Goal: Task Accomplishment & Management: Use online tool/utility

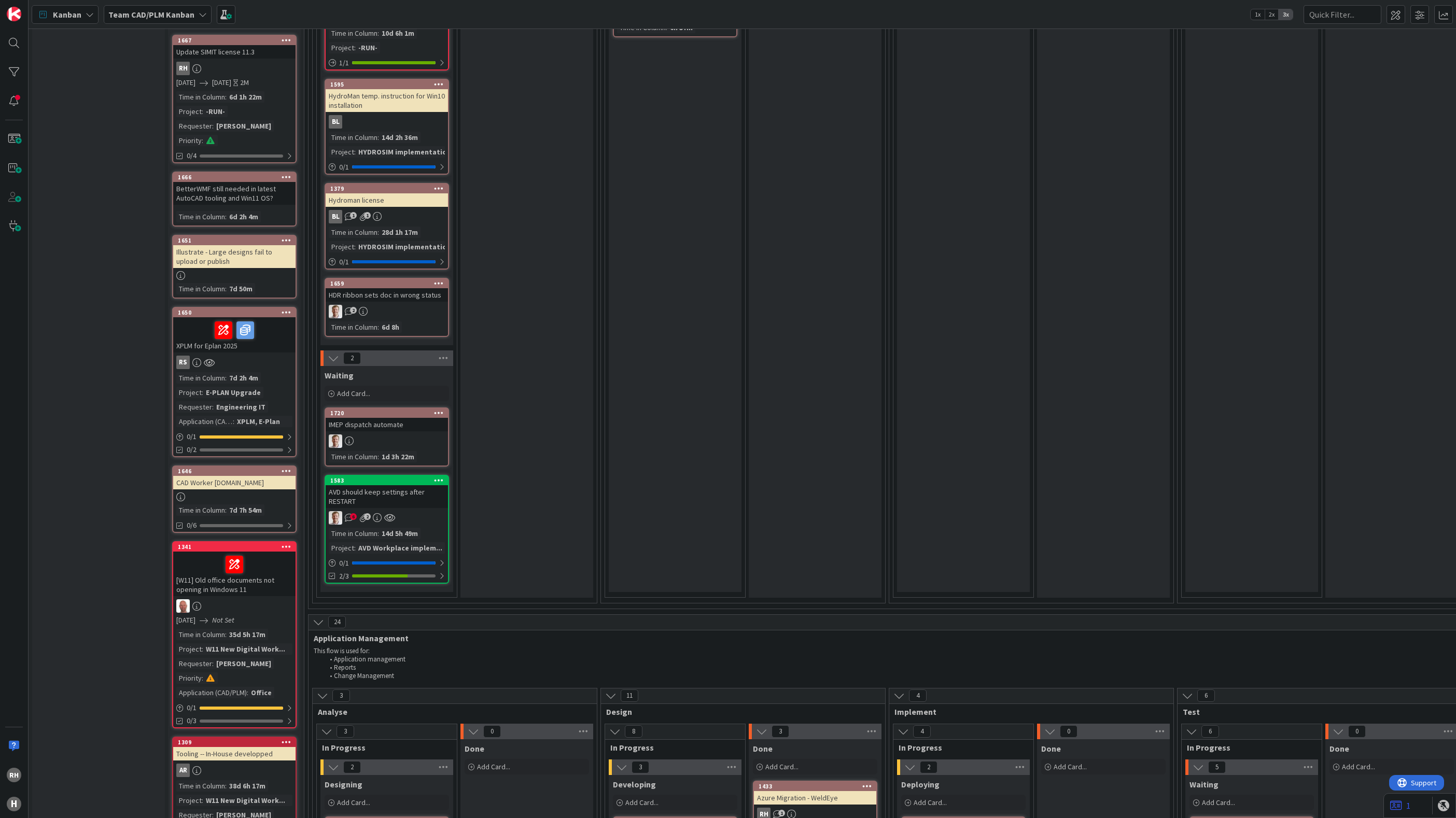
scroll to position [155, 0]
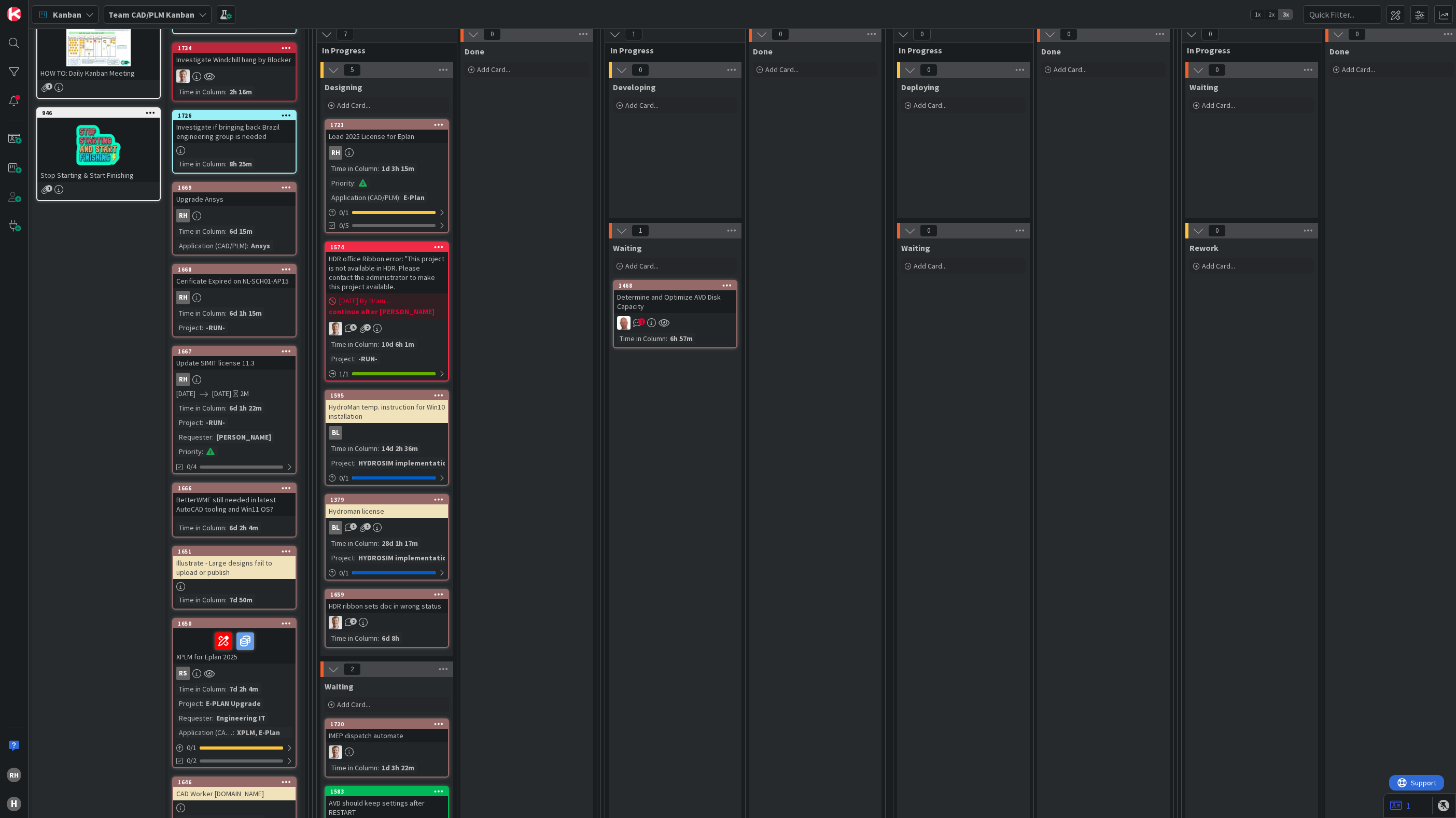
click at [643, 323] on span "1" at bounding box center [642, 321] width 7 height 7
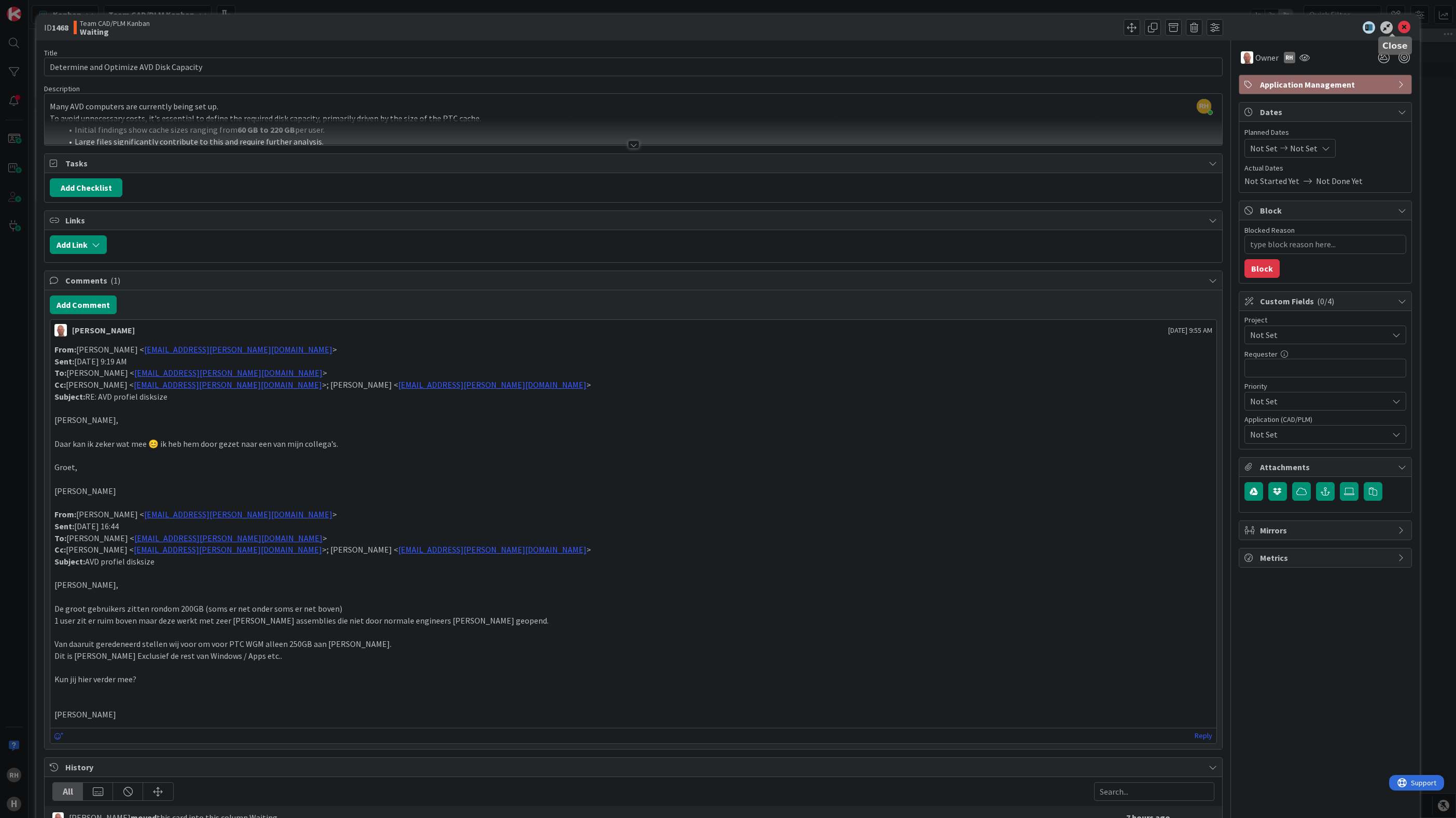
drag, startPoint x: 1389, startPoint y: 25, endPoint x: 451, endPoint y: 359, distance: 995.7
click at [1398, 25] on icon at bounding box center [1404, 28] width 12 height 12
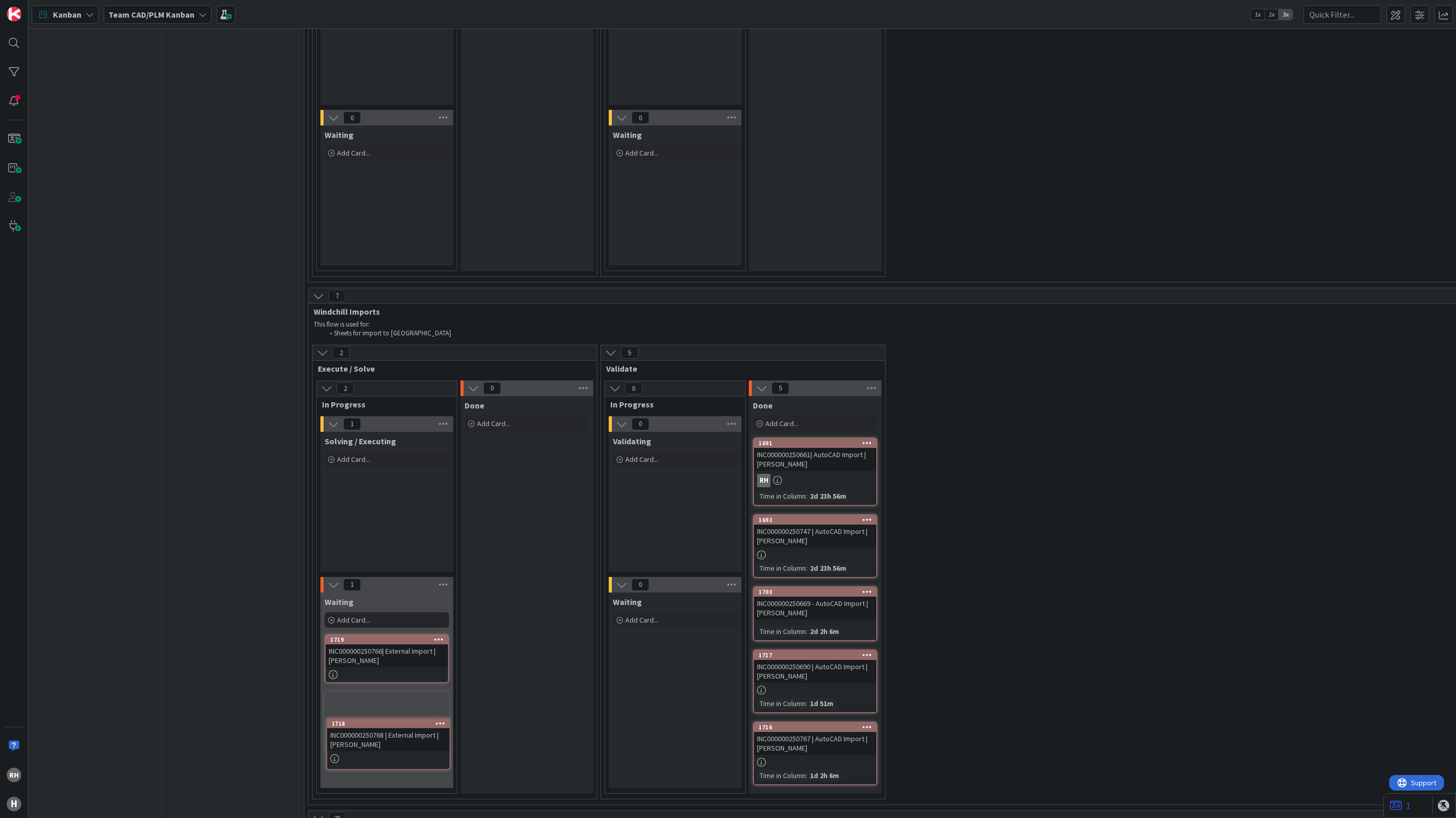
scroll to position [2847, 0]
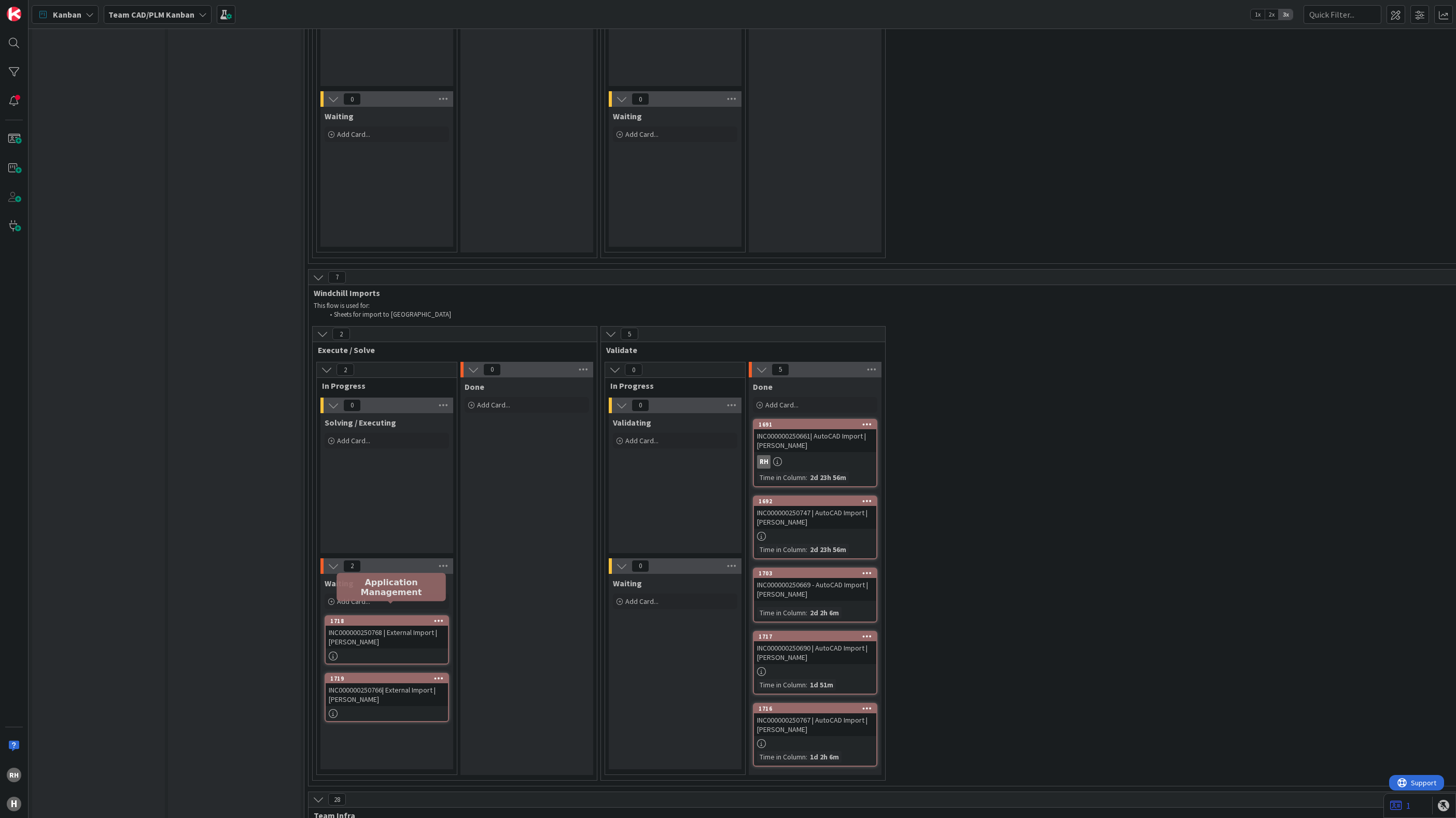
click at [376, 617] on div "1718" at bounding box center [389, 621] width 118 height 7
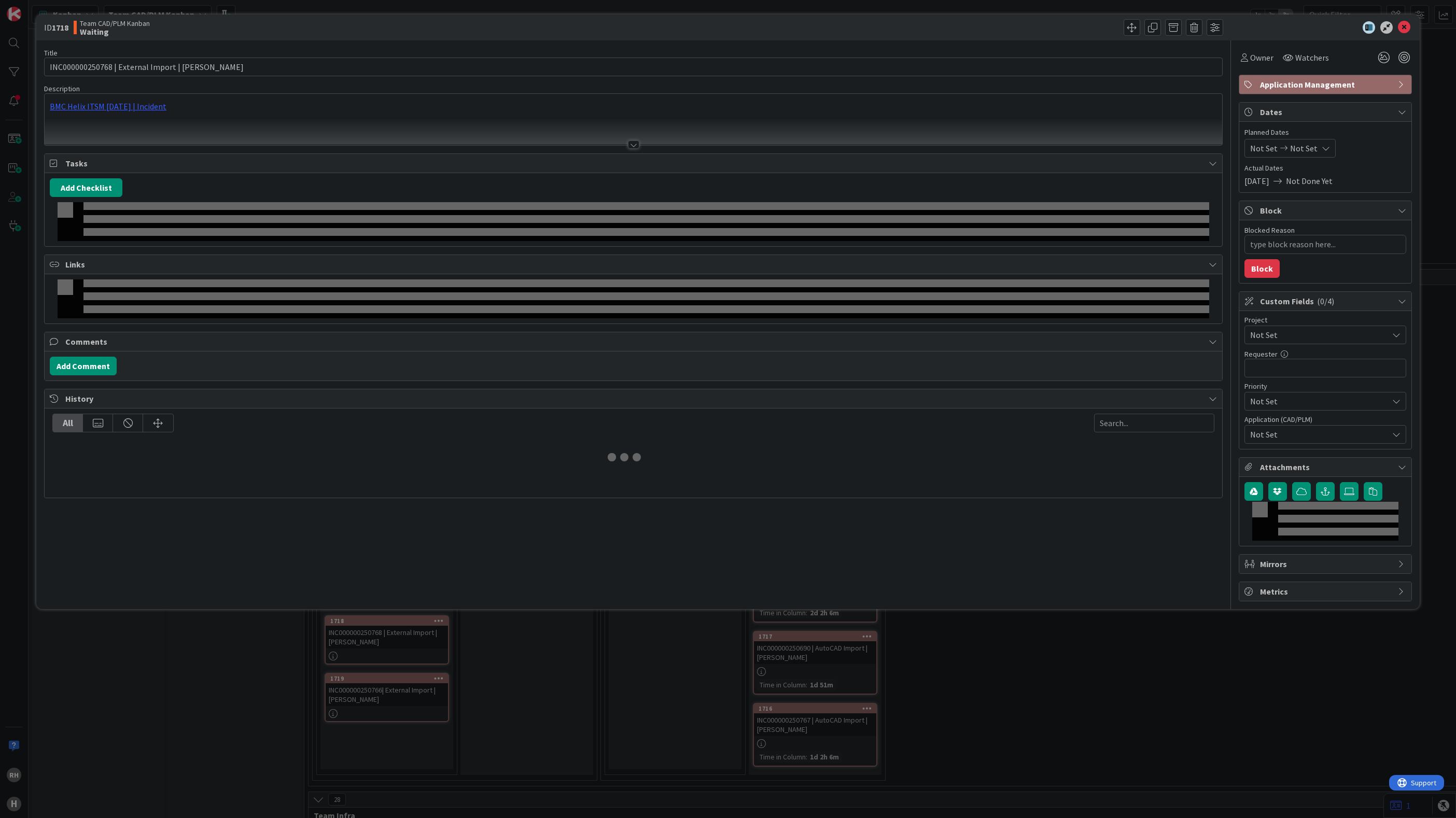
type textarea "x"
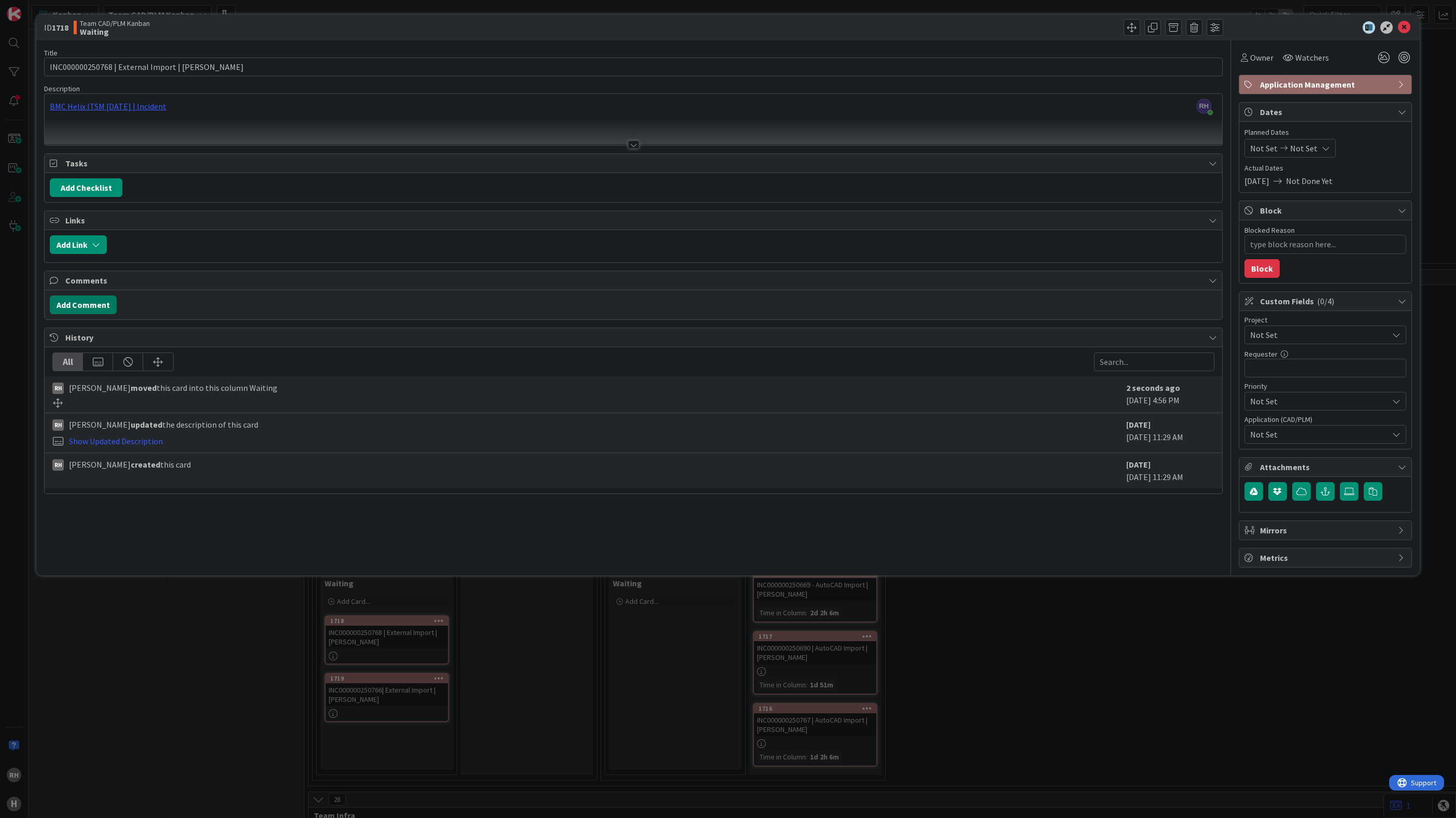
click at [97, 310] on button "Add Comment" at bounding box center [83, 304] width 67 height 19
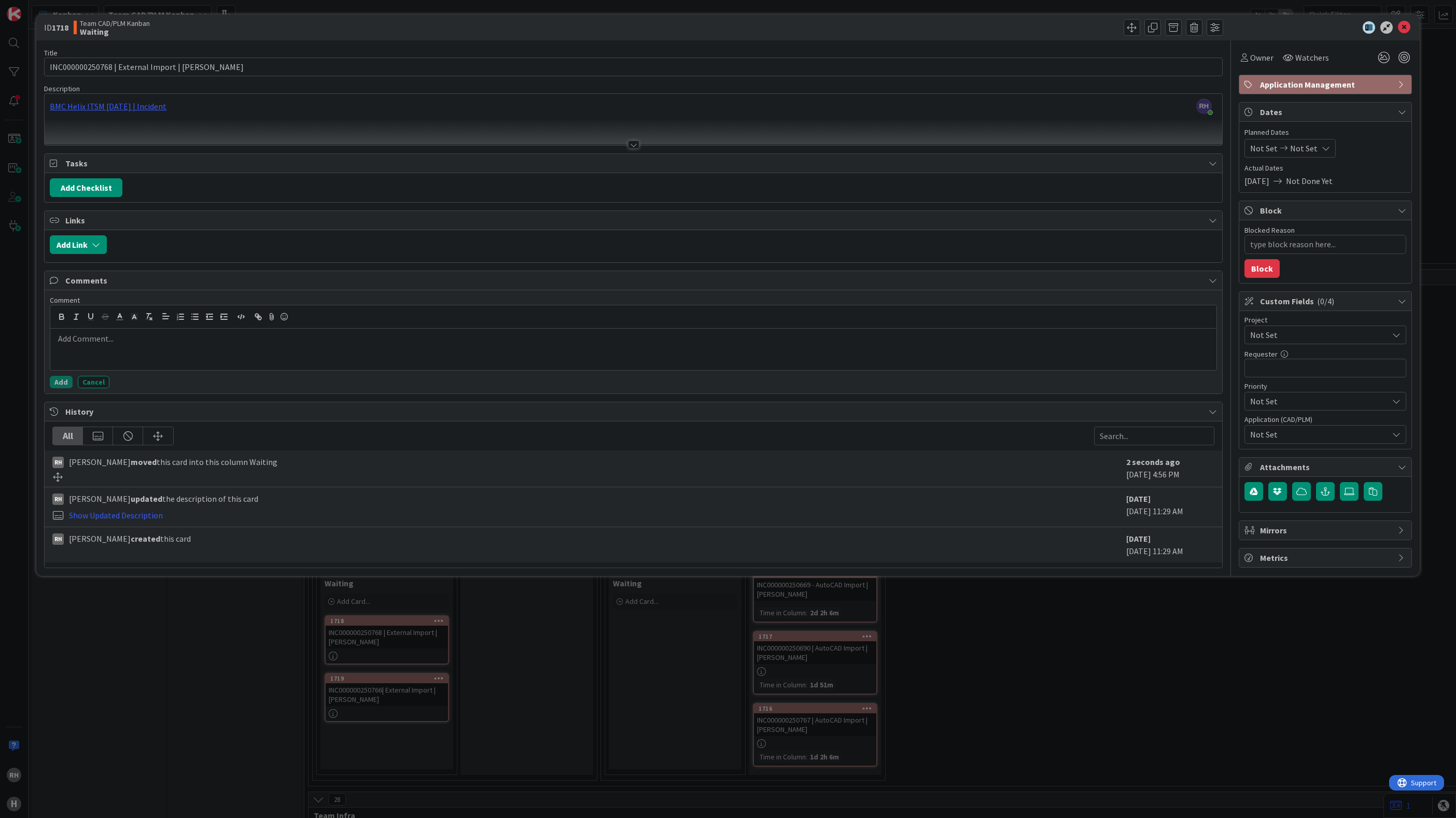
click at [103, 350] on div at bounding box center [633, 349] width 1166 height 41
click at [184, 345] on p "Explained again to Petr what is de unquiet key" at bounding box center [633, 338] width 1158 height 12
click at [193, 345] on p "Explained again to Petr what is de unquiet key" at bounding box center [633, 338] width 1158 height 12
click at [231, 359] on div "Explained again to Petr what is de unique key" at bounding box center [633, 349] width 1166 height 41
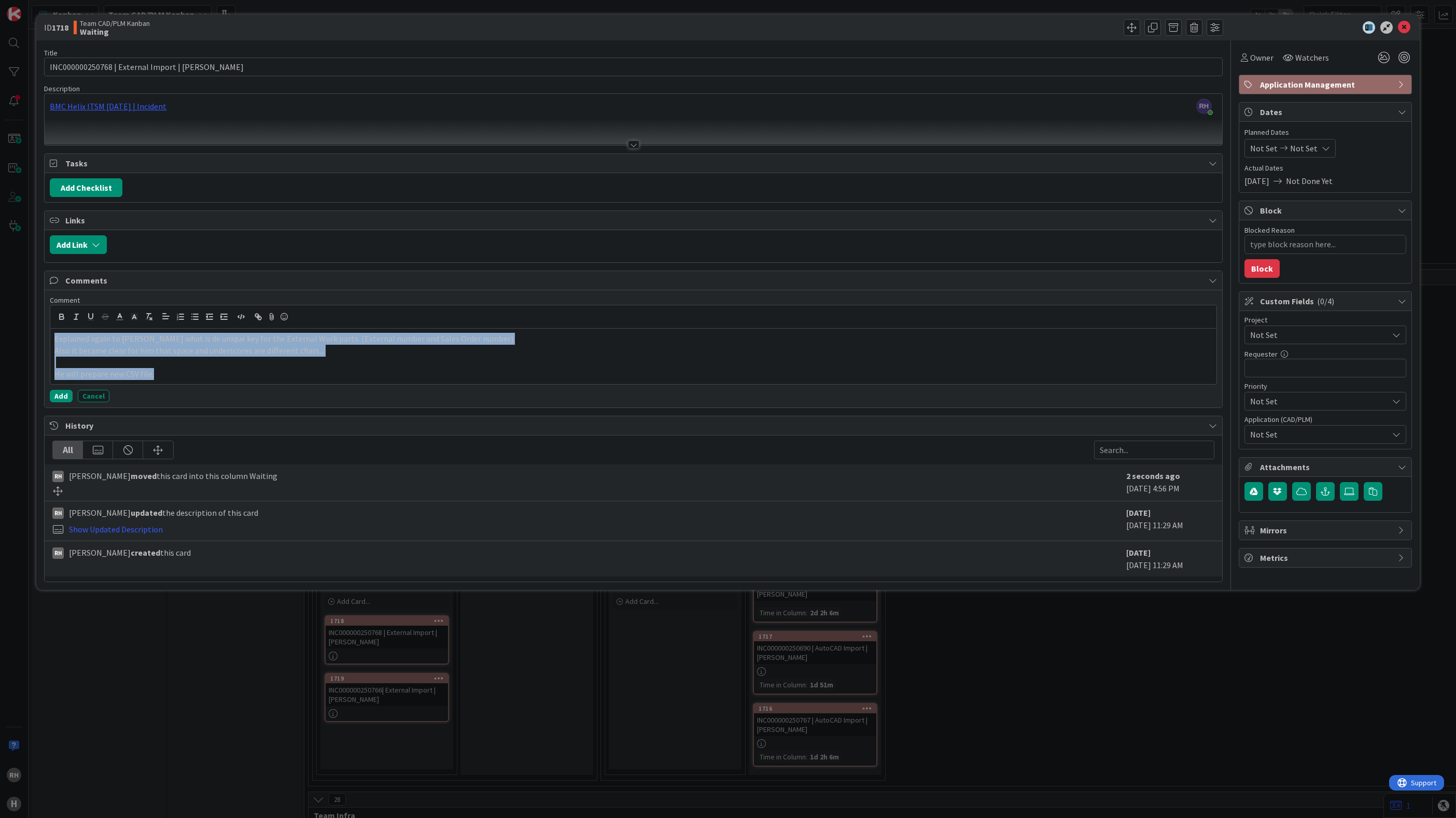
drag, startPoint x: 204, startPoint y: 377, endPoint x: 5, endPoint y: 335, distance: 203.4
click at [5, 335] on div "ID 1718 Team CAD/PLM Kanban Waiting Title 45 / 128 INC000000250768 | External I…" at bounding box center [728, 409] width 1456 height 818
copy div "Explained again to Petr what is de unique key for the External Work parts. (Ext…"
click at [1263, 269] on button "Block" at bounding box center [1262, 268] width 35 height 19
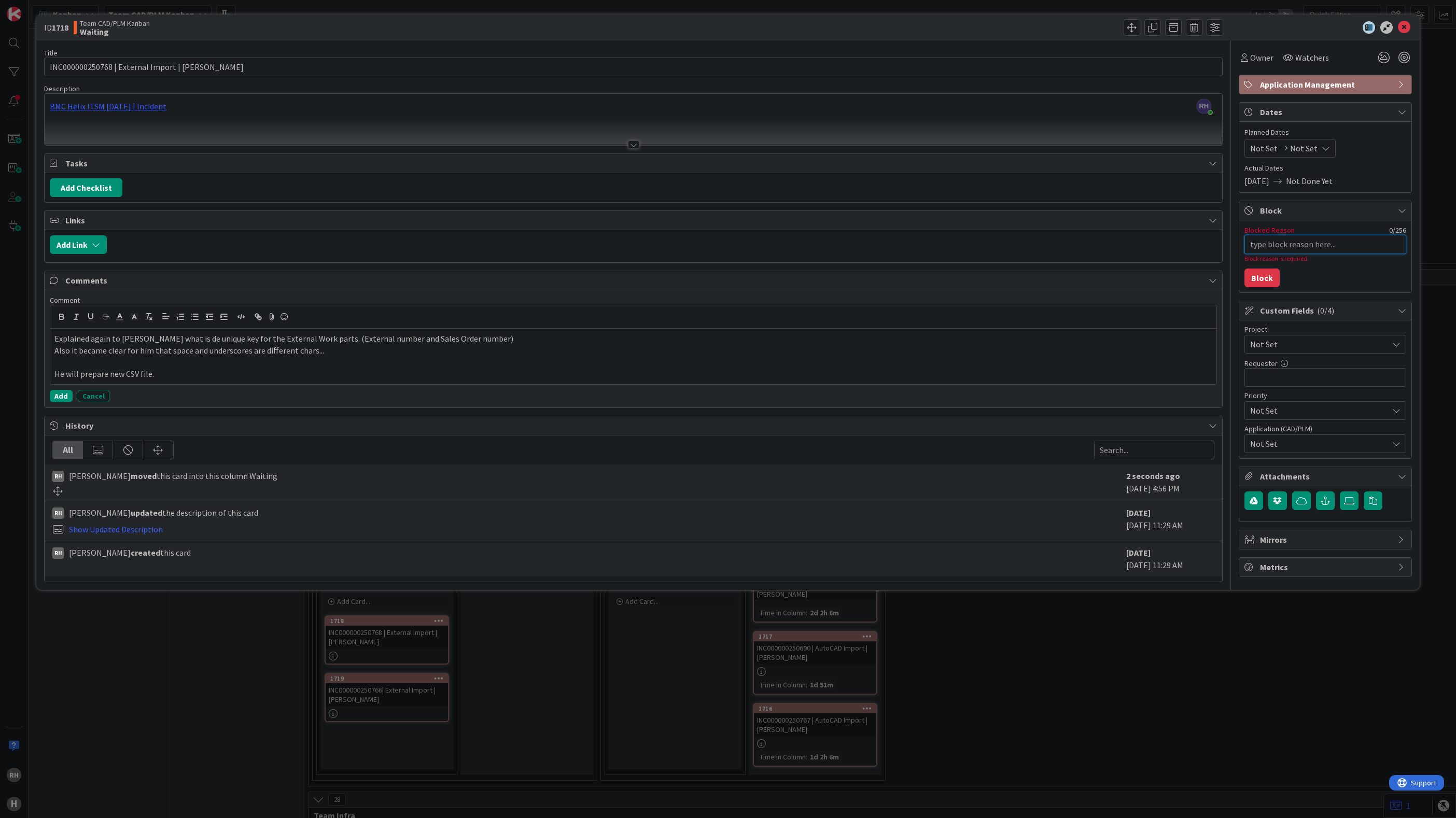
click at [1270, 251] on textarea "Blocked Reason" at bounding box center [1325, 245] width 162 height 19
type textarea "x"
type textarea "N"
type textarea "x"
type textarea "Ne"
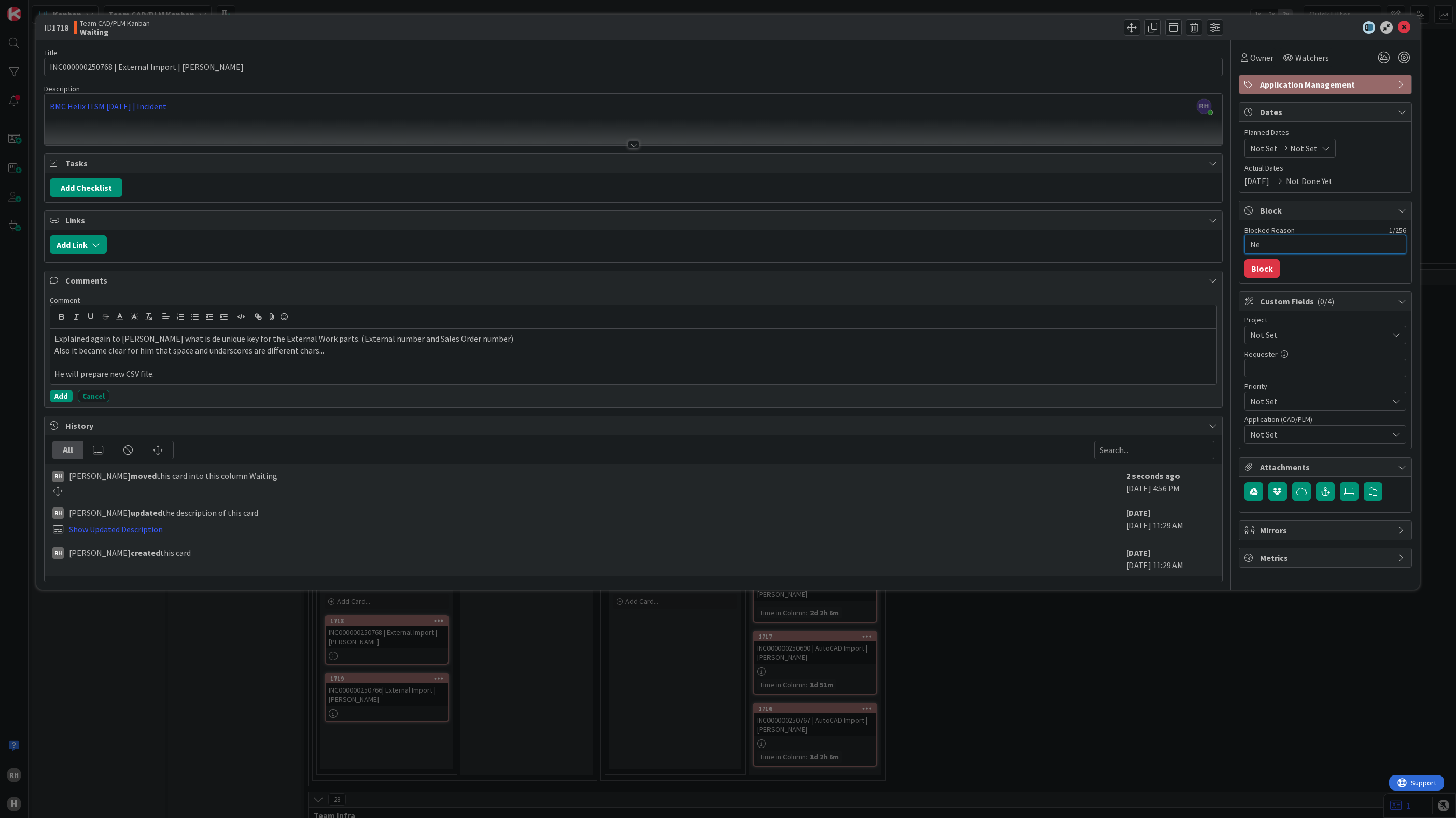
type textarea "x"
type textarea "New"
type textarea "x"
type textarea "New"
type textarea "x"
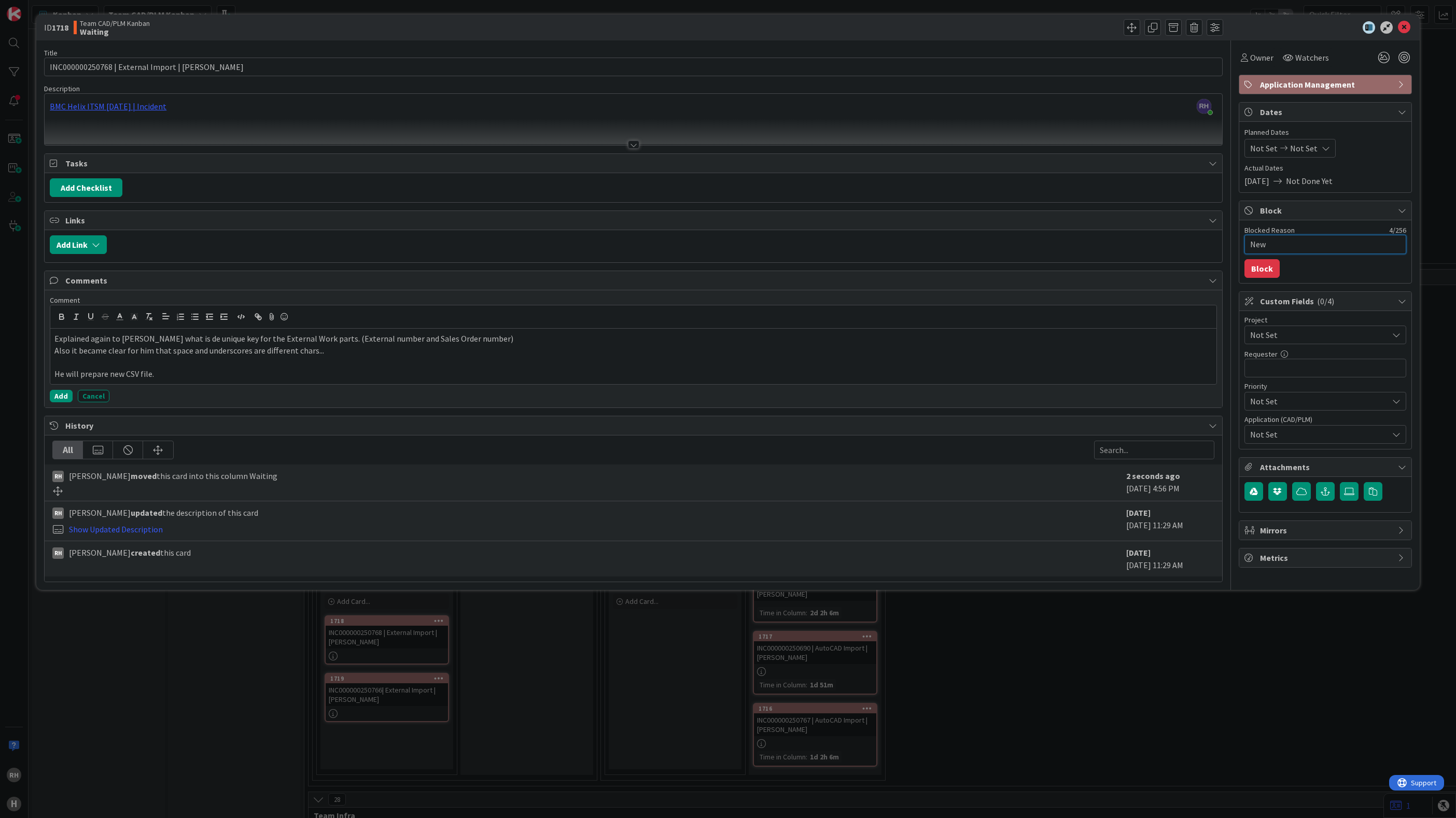
type textarea "New C"
type textarea "x"
type textarea "New CS"
type textarea "x"
type textarea "New CSV"
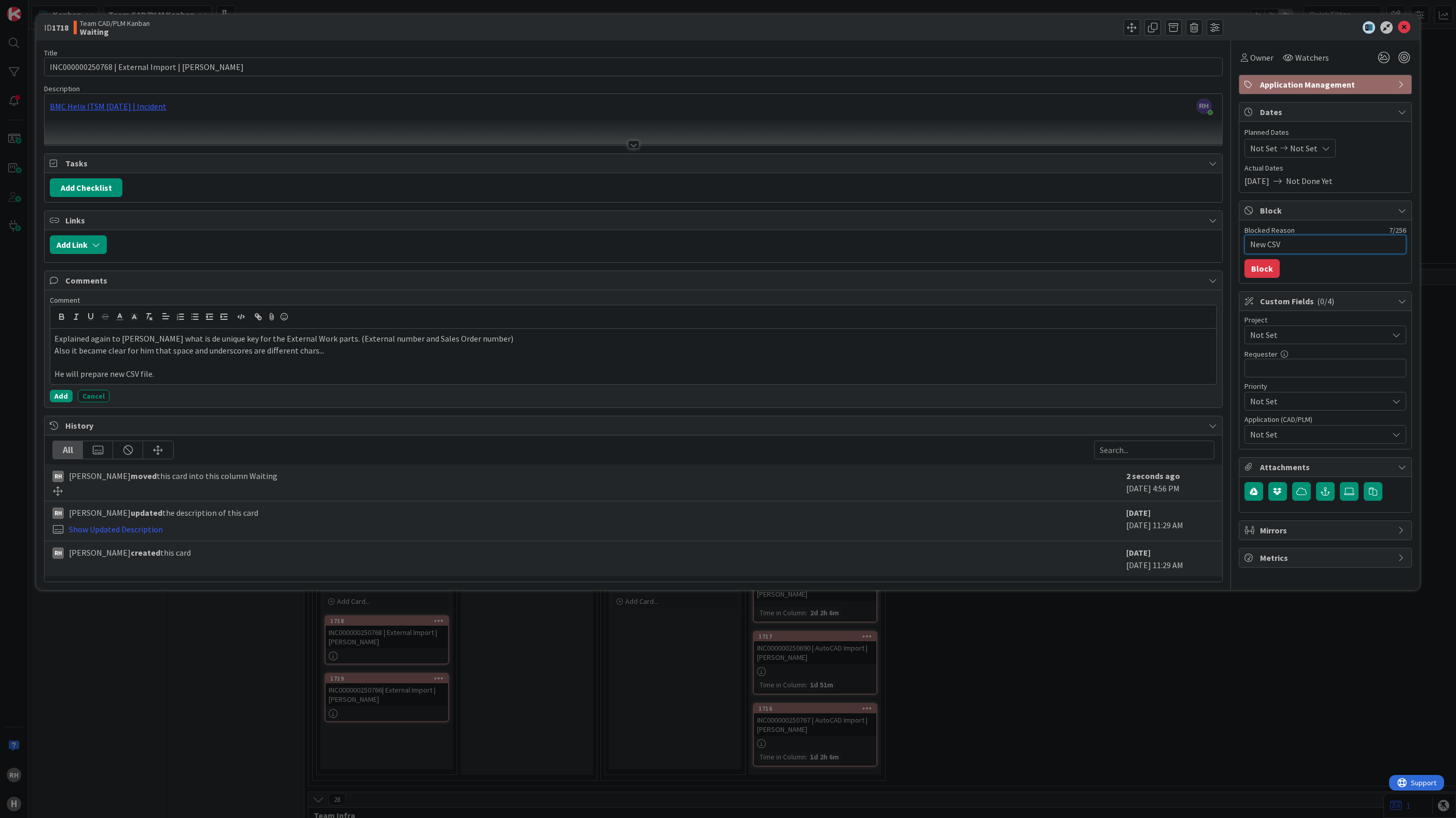
type textarea "x"
type textarea "New CSV"
type textarea "x"
type textarea "New CSV f"
type textarea "x"
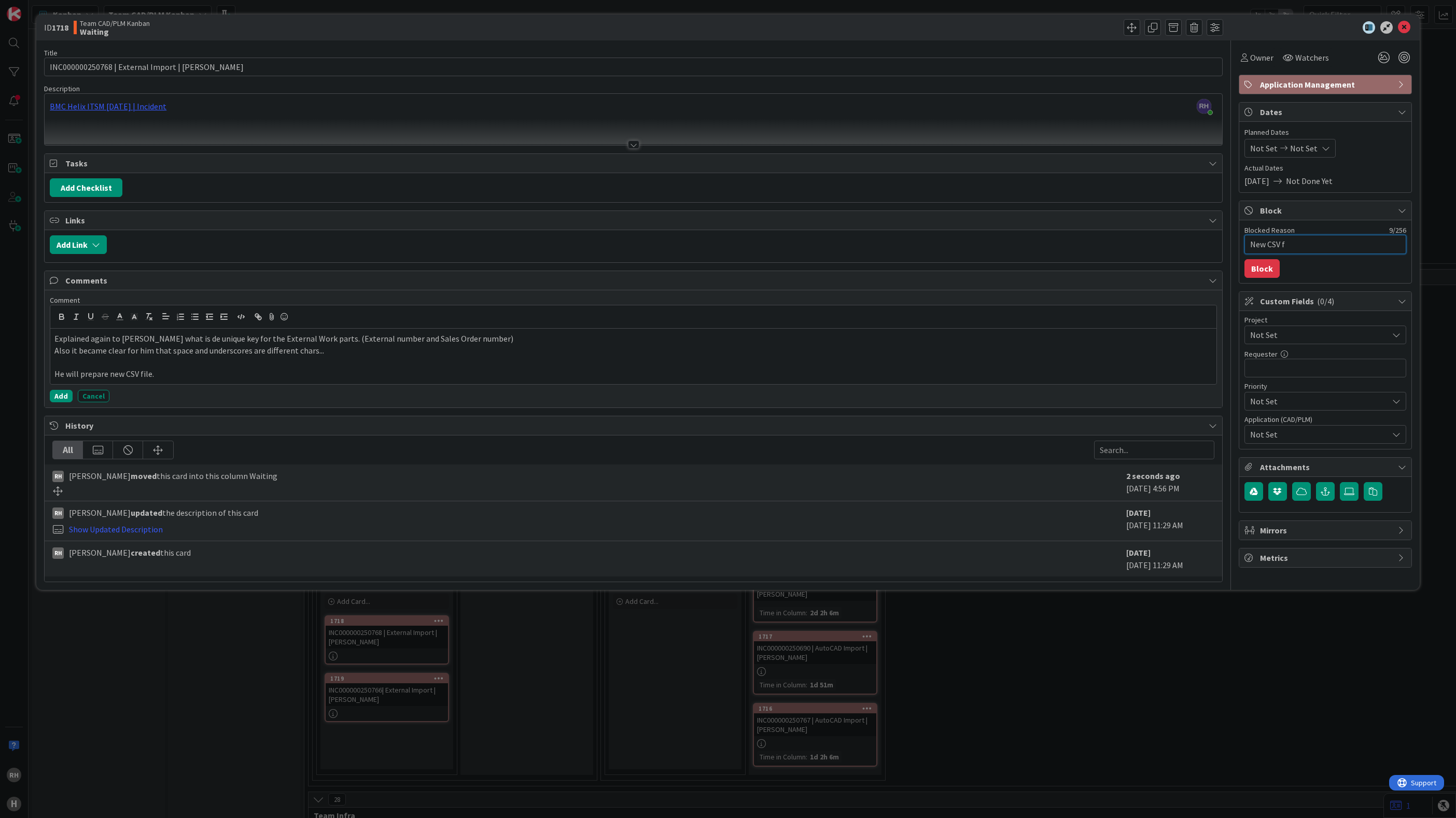
type textarea "New CSV fi"
type textarea "x"
type textarea "New CSV fil"
type textarea "x"
type textarea "New CSV file"
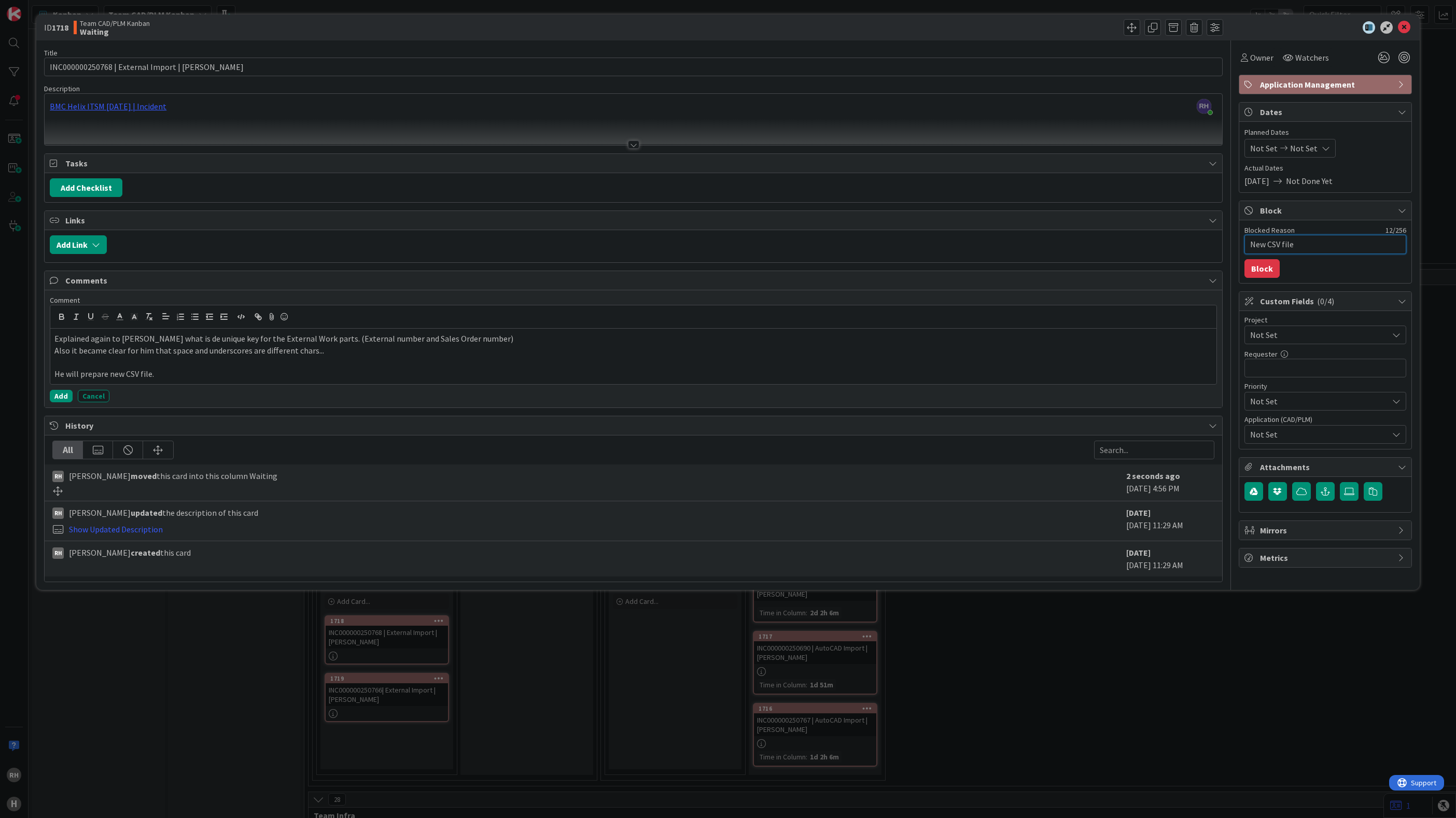
type textarea "x"
type textarea "New CSV files"
type textarea "x"
type textarea "New CSV files"
type textarea "x"
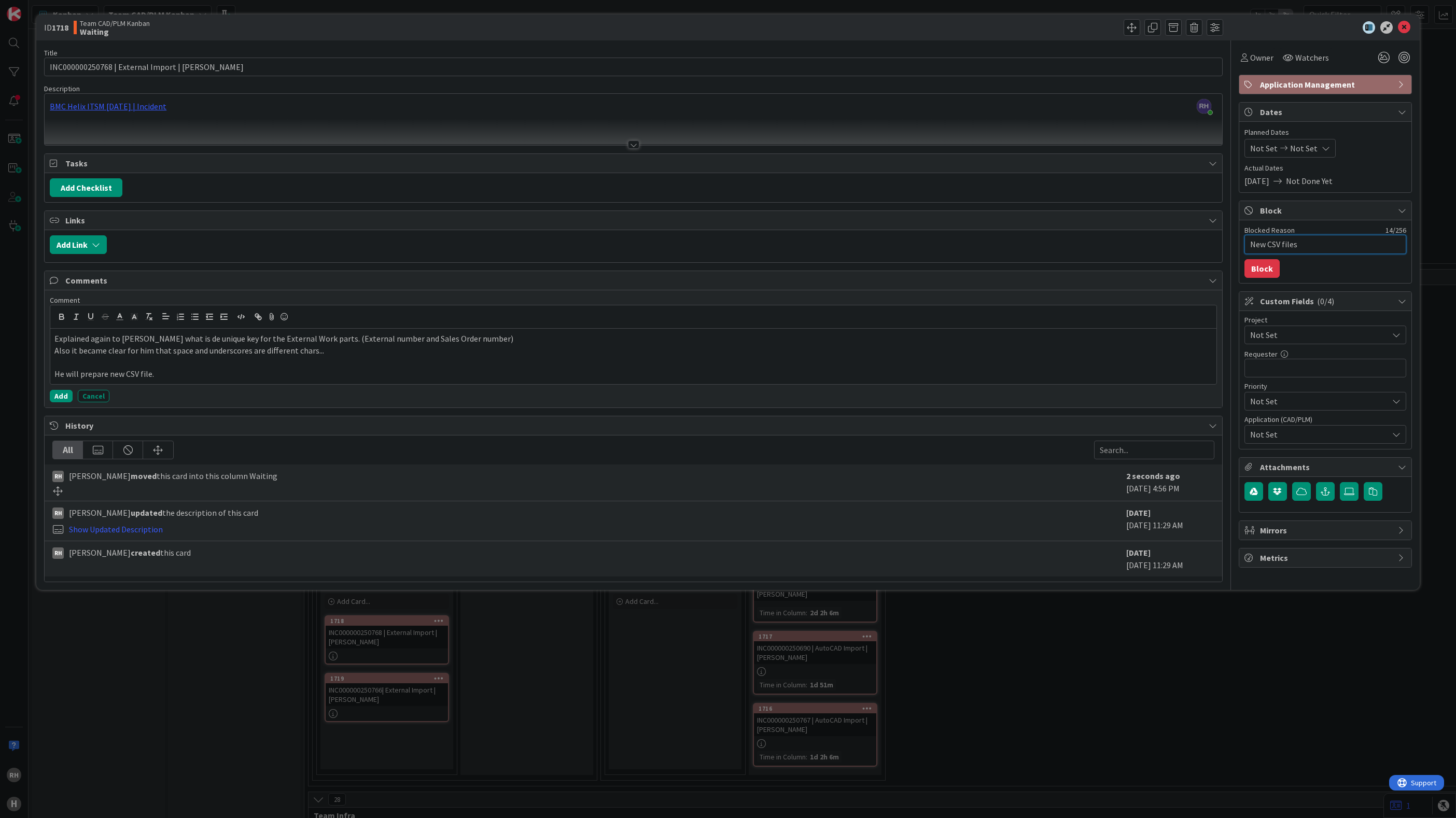
type textarea "New CSV files a"
type textarea "x"
type textarea "New CSV files ar"
type textarea "x"
type textarea "New CSV files are"
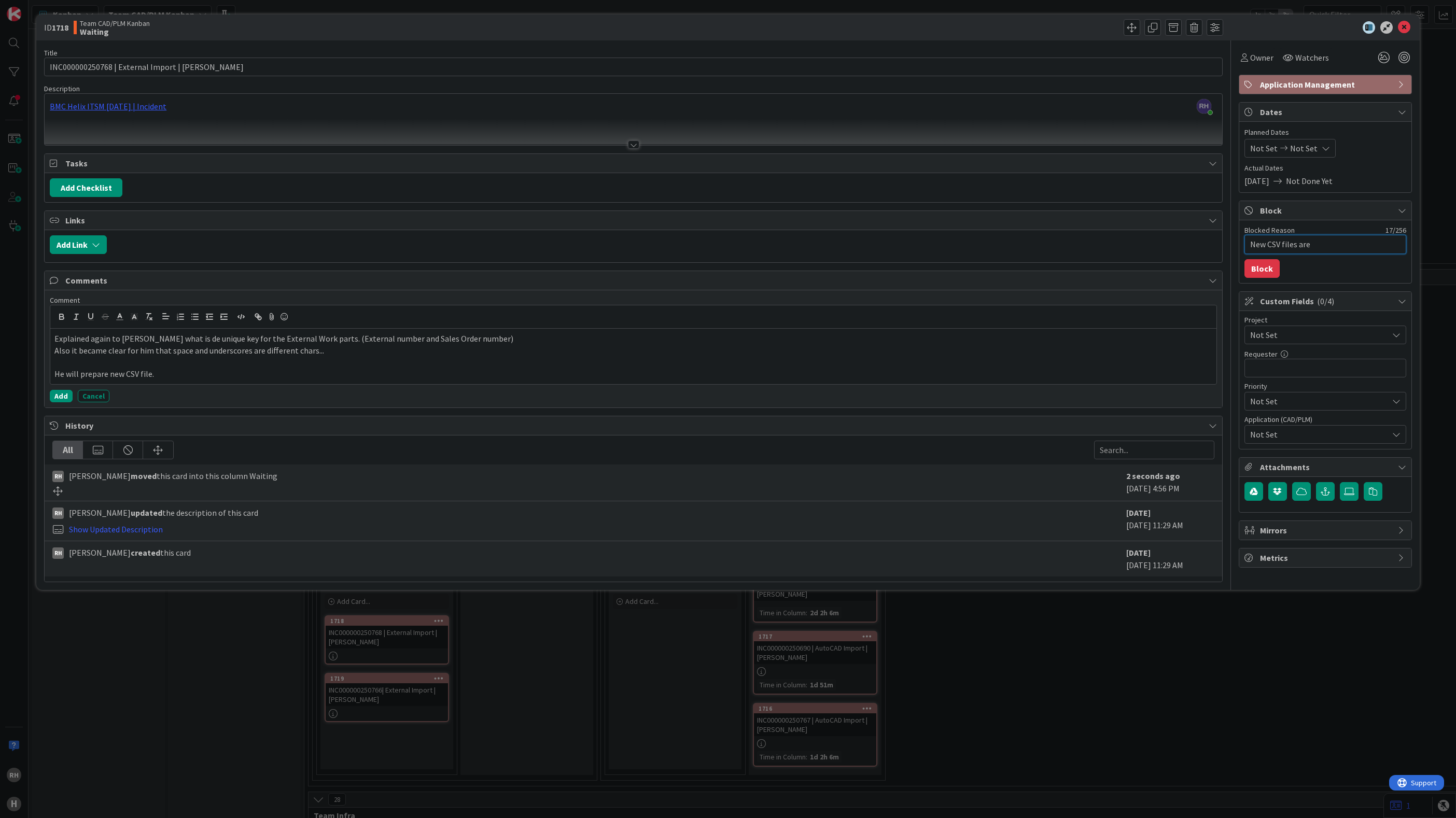
type textarea "x"
type textarea "New CSV files are"
type textarea "x"
type textarea "New CSV files are t"
type textarea "x"
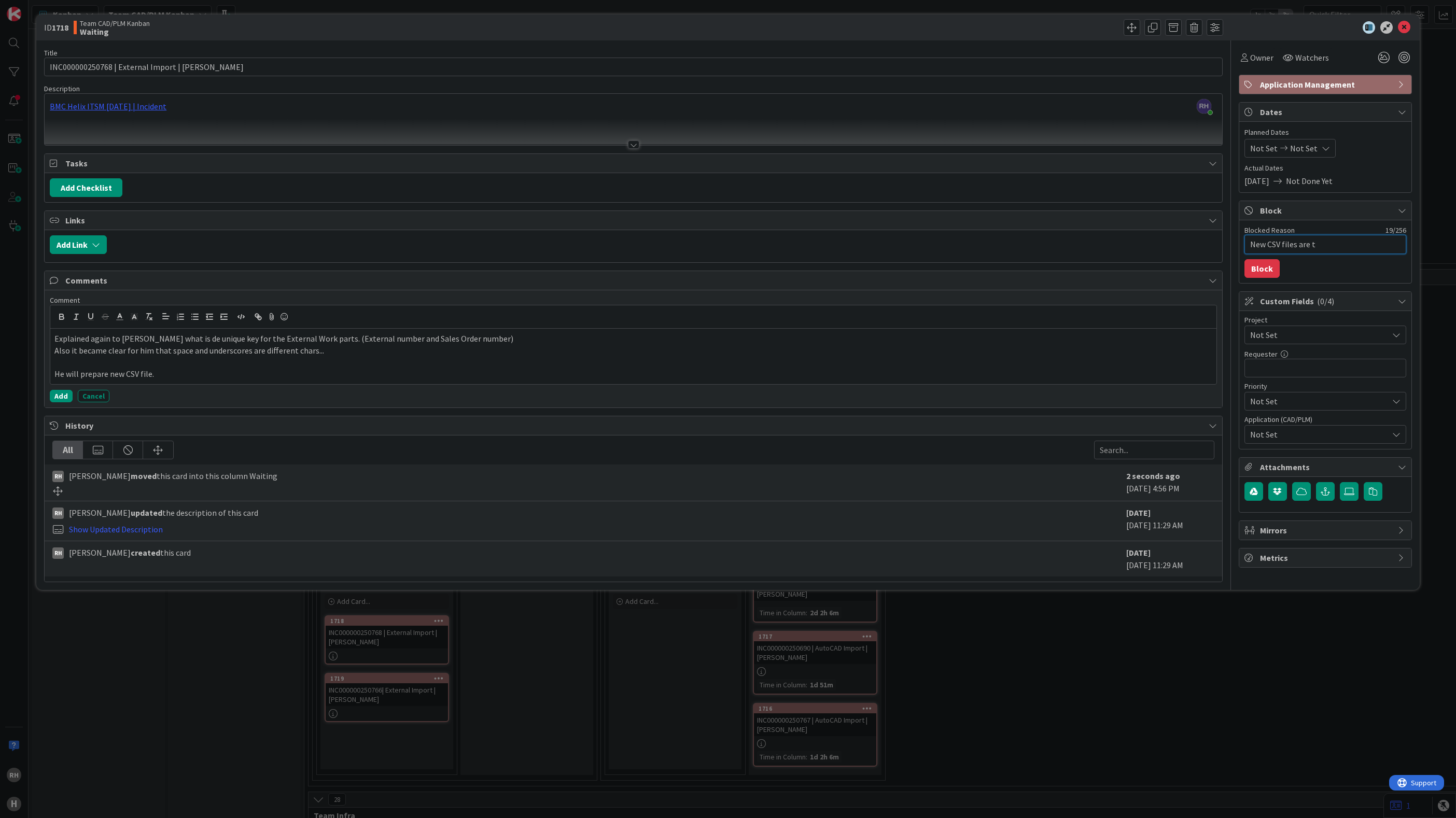
type textarea "New CSV files are to"
type textarea "x"
type textarea "New CSV files are to"
type textarea "x"
type textarea "New CSV files are to b"
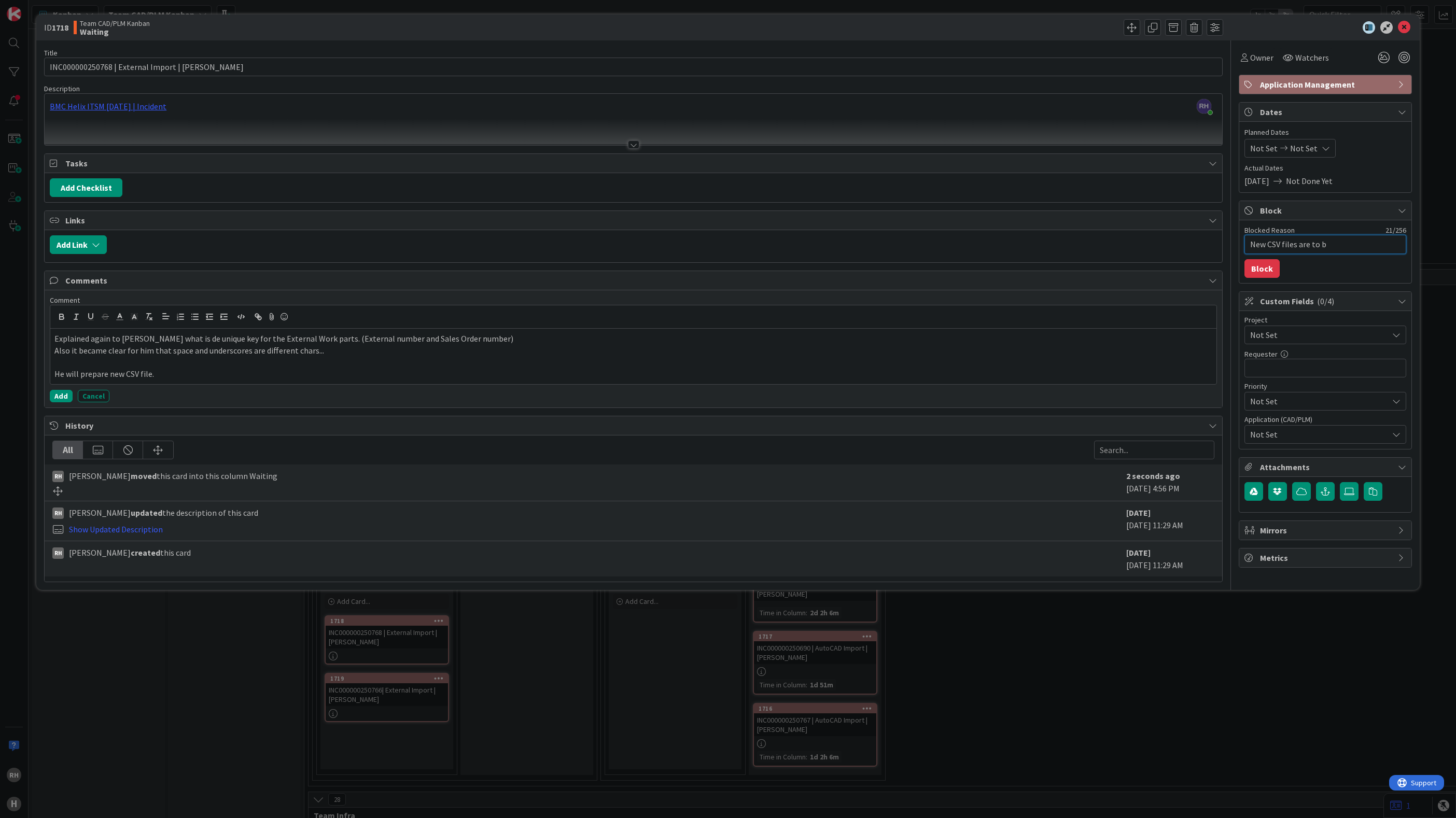
type textarea "x"
type textarea "New CSV files are to be"
type textarea "x"
type textarea "New CSV files are to be"
type textarea "x"
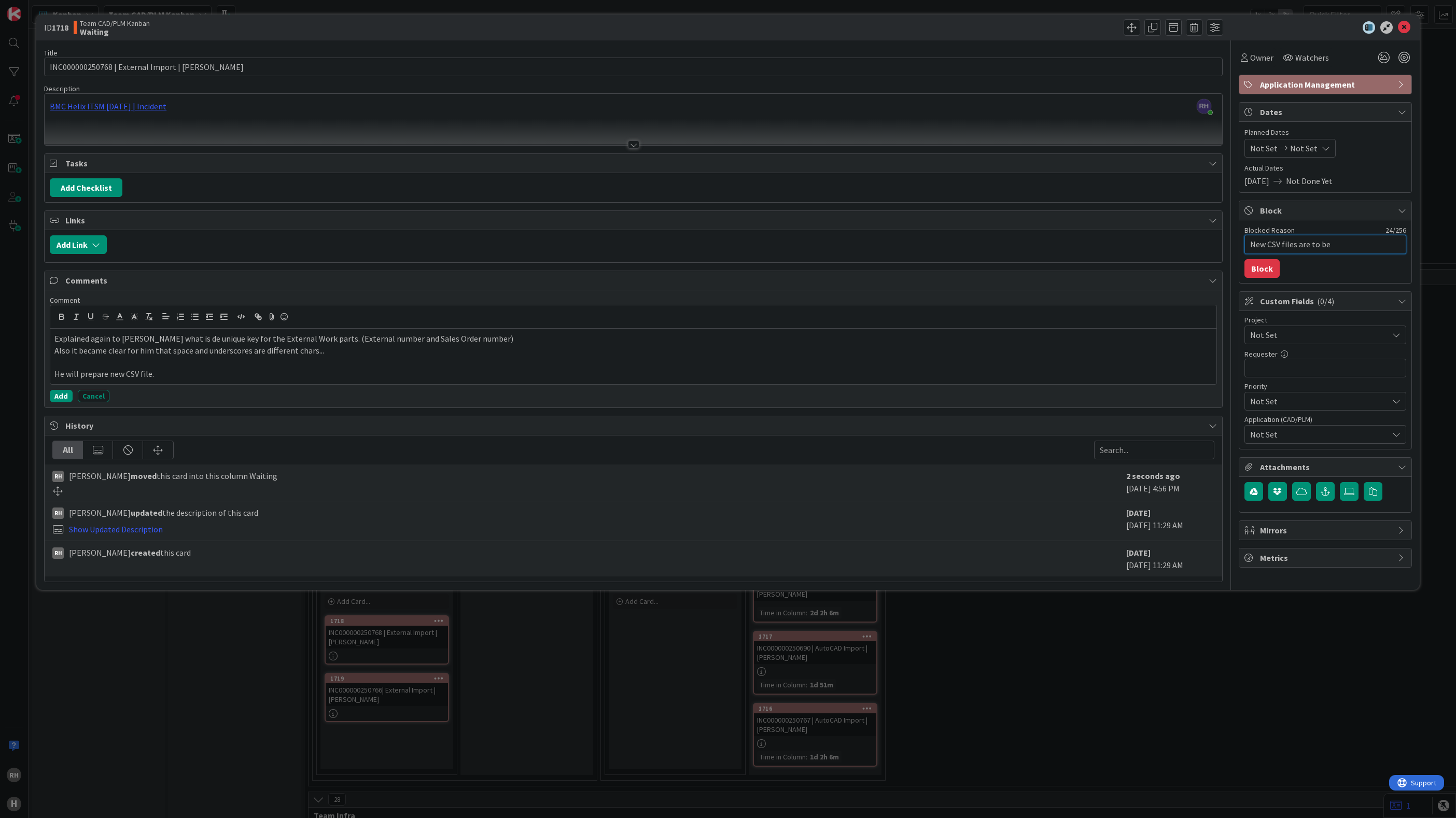
type textarea "New CSV files are to be d"
type textarea "x"
type textarea "New CSV files are to be de"
type textarea "x"
type textarea "New CSV files are to be del"
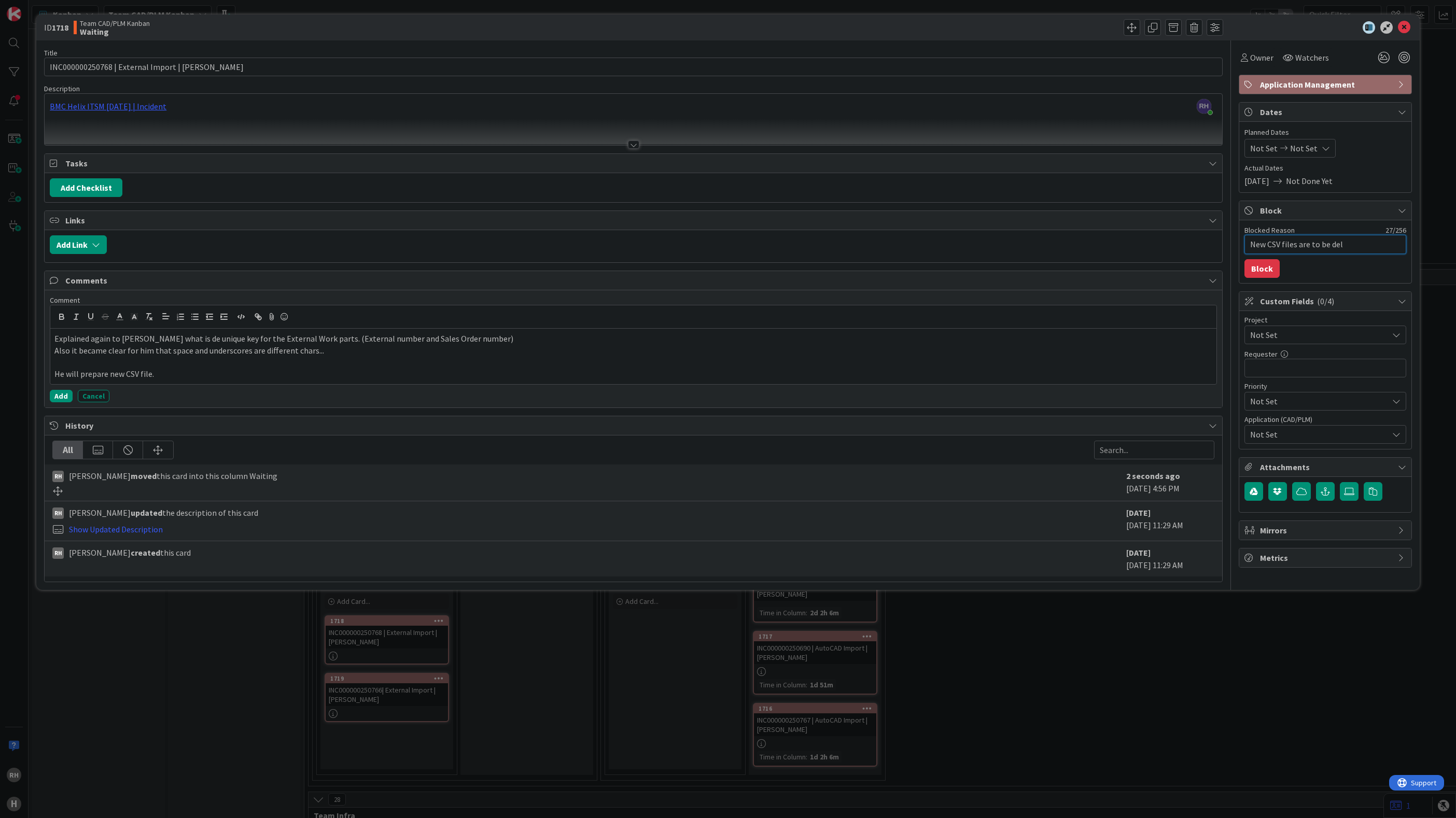
type textarea "x"
type textarea "New CSV files are to be deli"
type textarea "x"
type textarea "New CSV files are to be deliv"
type textarea "x"
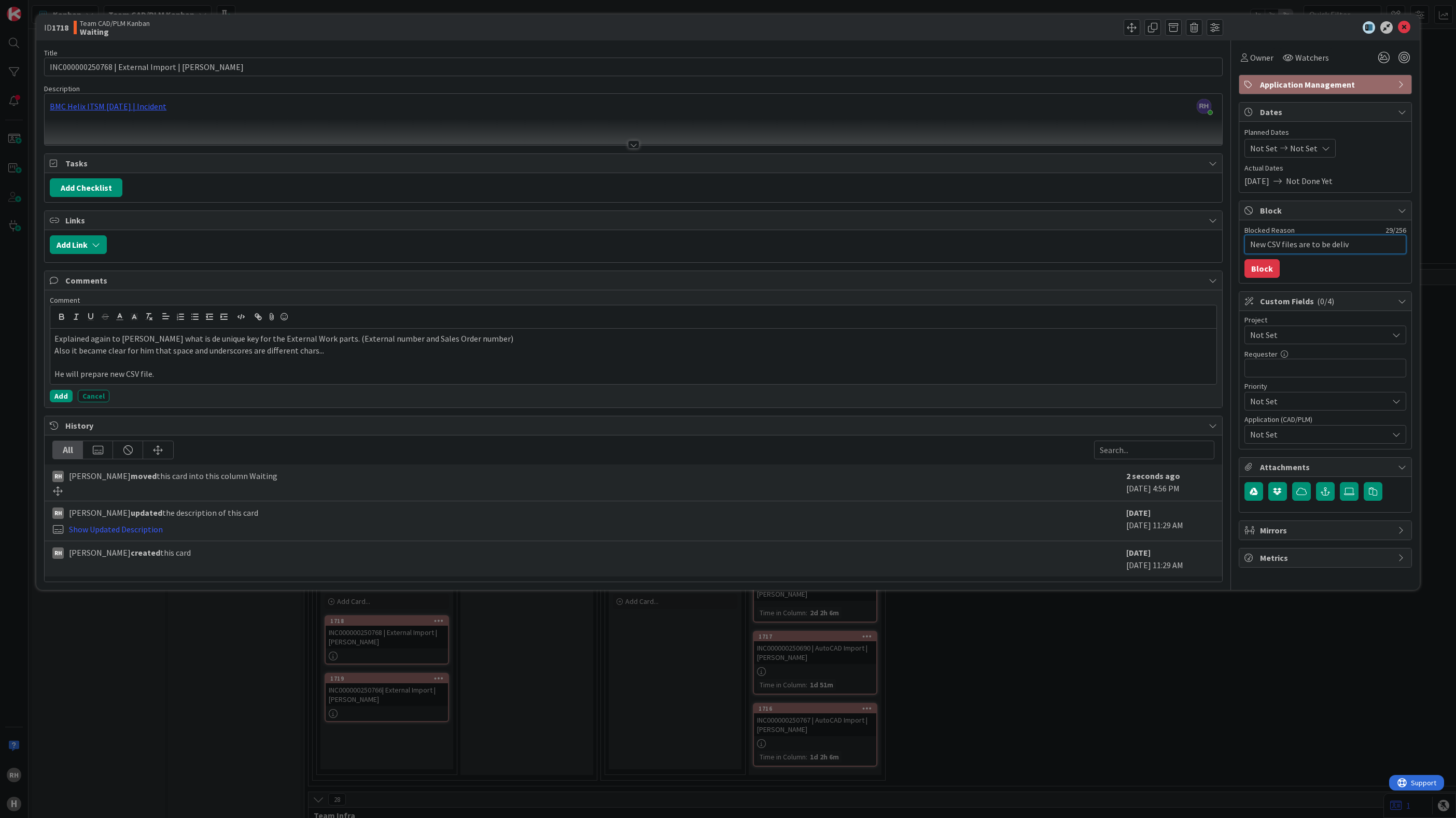
type textarea "New CSV files are to be delive"
type textarea "x"
type textarea "New CSV files are to be deliver"
type textarea "x"
type textarea "New CSV files are to be delivere"
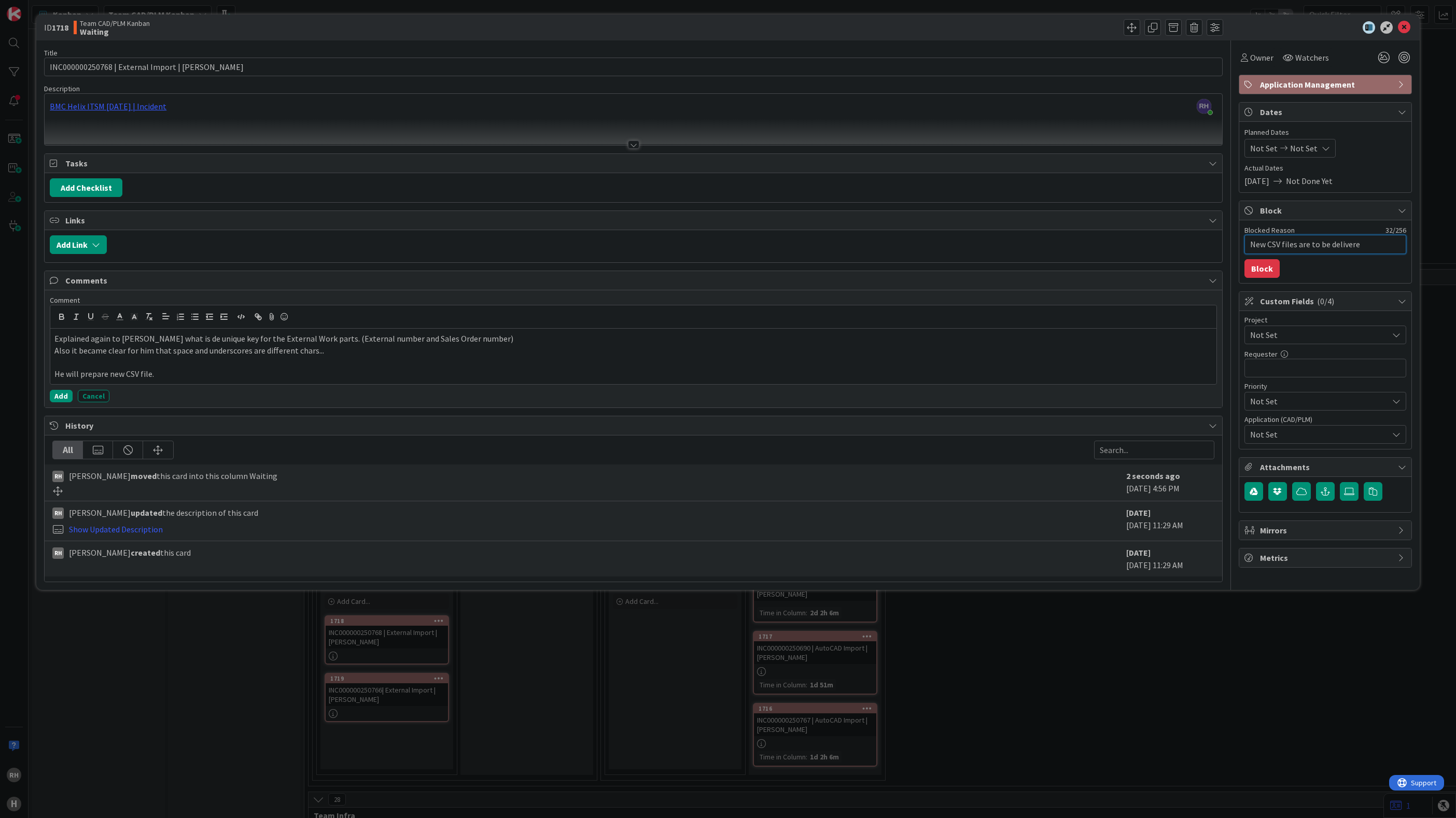
type textarea "x"
type textarea "New CSV files are to be delivered"
type textarea "x"
type textarea "New CSV files are to be delivered."
click at [1247, 680] on div "ID 1718 Team CAD/PLM Kanban Waiting Title 45 / 128 INC000000250768 | External I…" at bounding box center [728, 409] width 1456 height 818
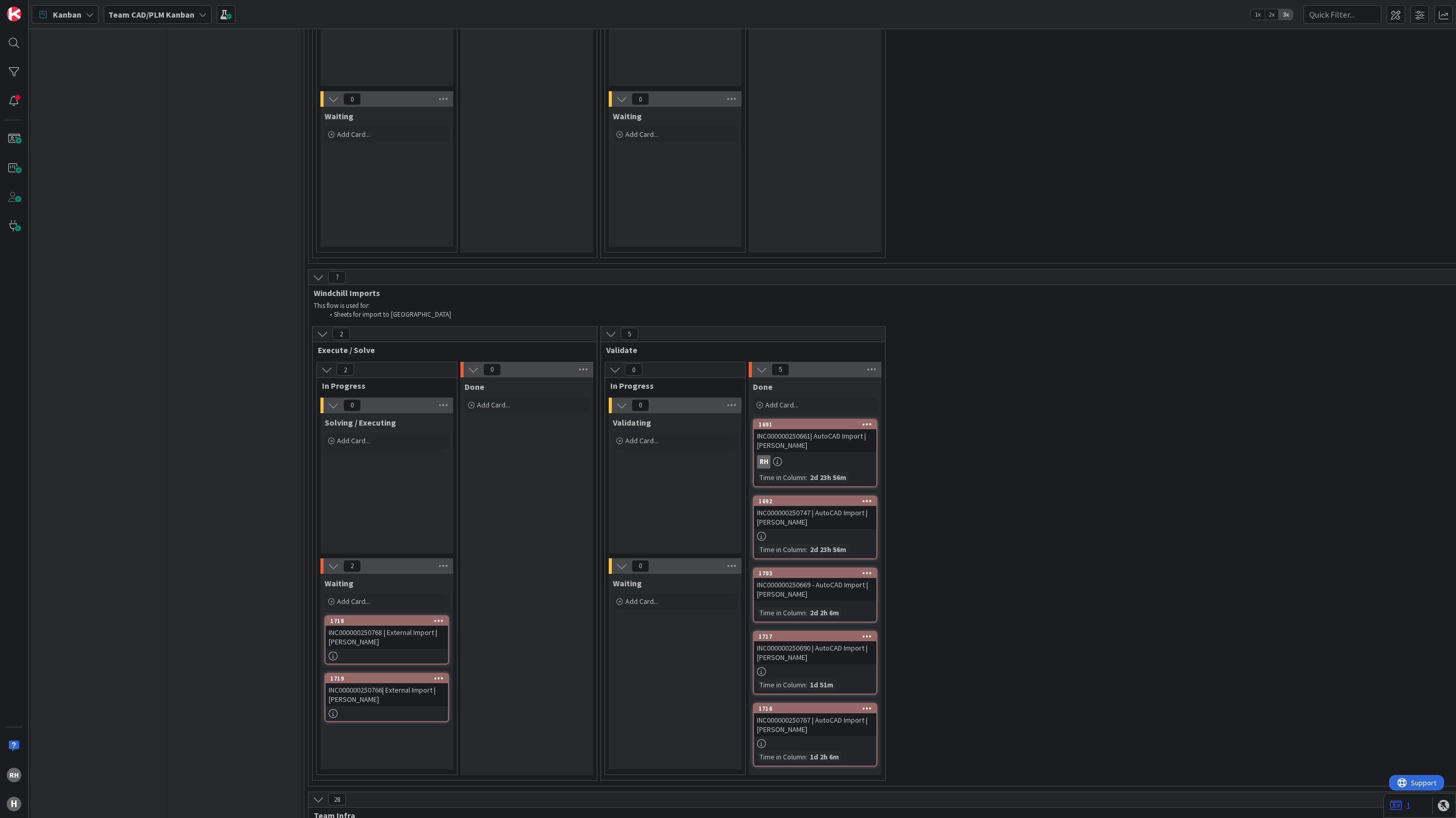
click at [395, 633] on div "INC000000250768 | External Import | P. Friedl" at bounding box center [387, 637] width 123 height 23
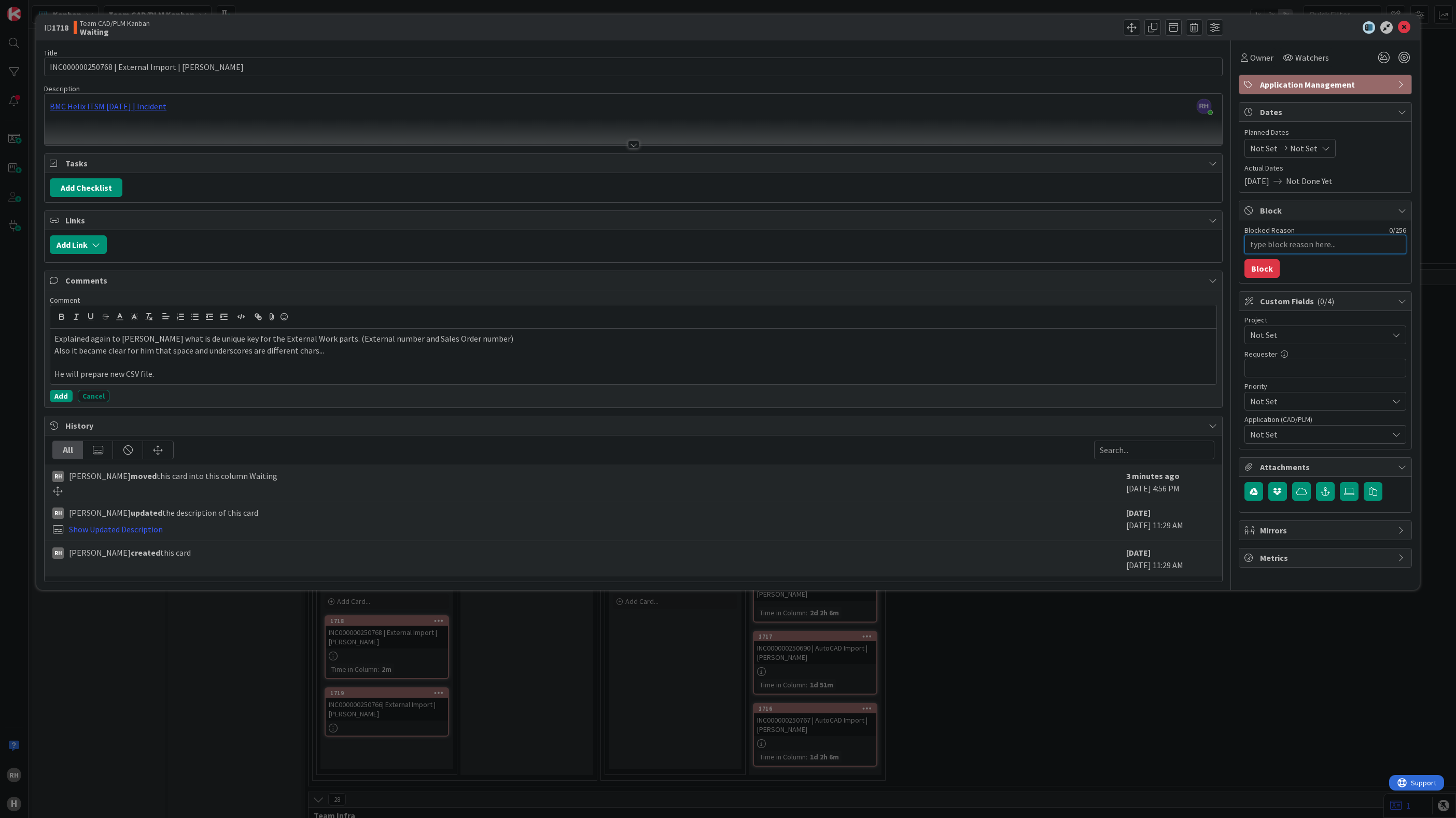
click at [1323, 247] on textarea "Blocked Reason" at bounding box center [1325, 245] width 162 height 19
click at [1259, 273] on button "Block" at bounding box center [1262, 268] width 35 height 19
click at [1262, 249] on textarea "Blocked Reason" at bounding box center [1325, 245] width 162 height 19
type textarea "x"
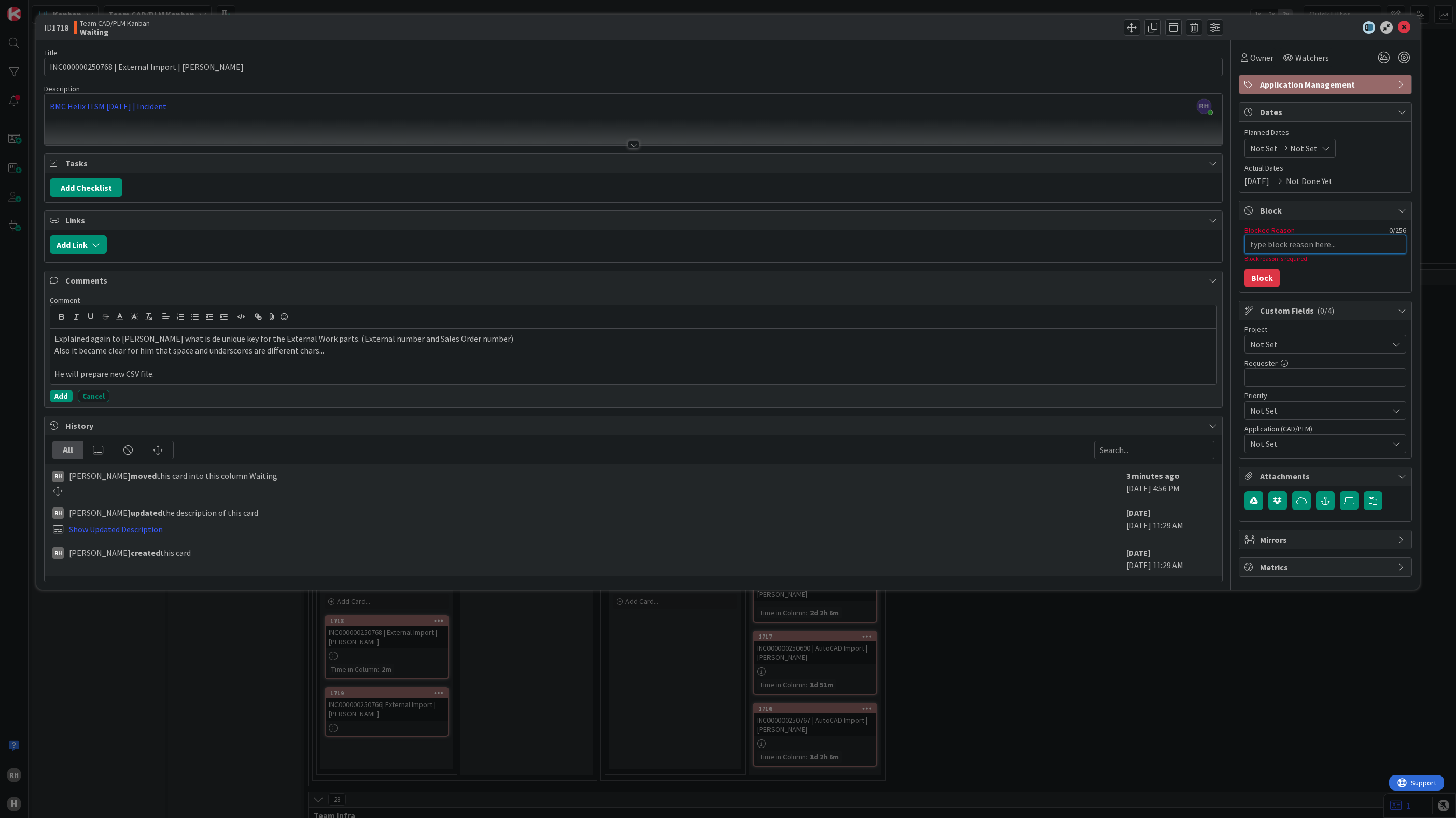
type textarea "N"
type textarea "x"
type textarea "Ne"
type textarea "x"
type textarea "New"
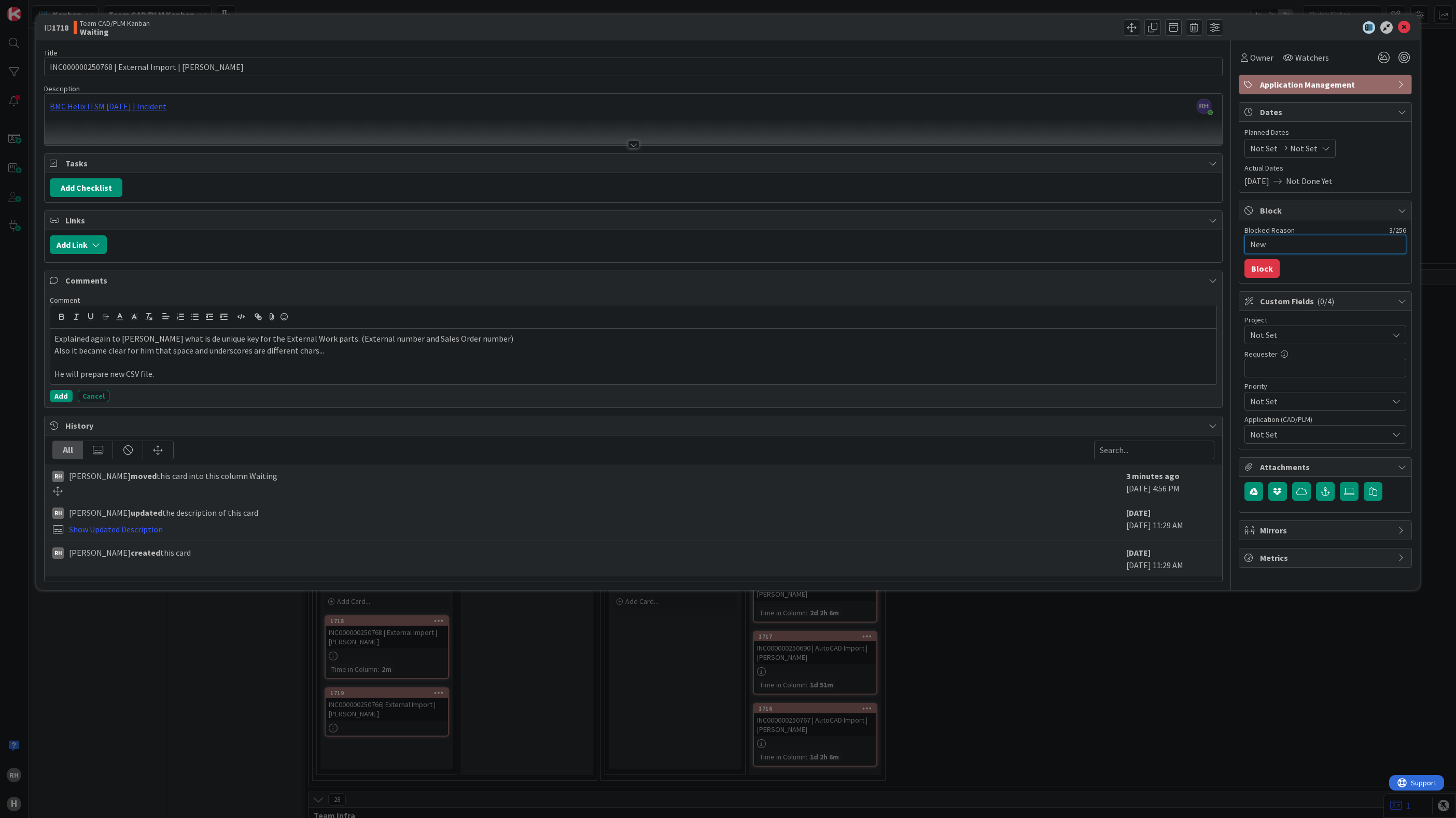
type textarea "x"
type textarea "New"
type textarea "x"
type textarea "New C"
type textarea "x"
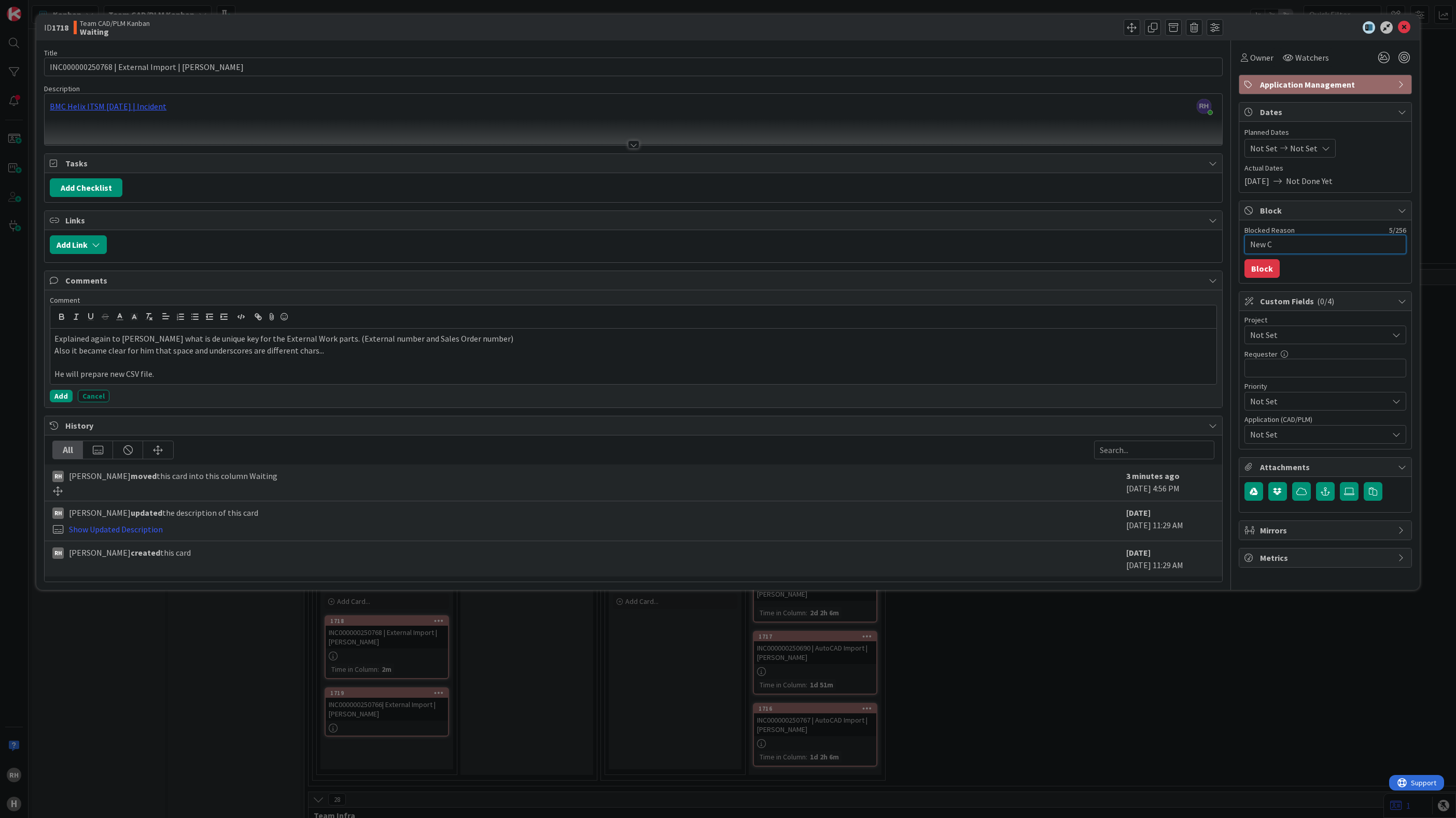
type textarea "New CS"
type textarea "x"
type textarea "New CSV"
type textarea "x"
type textarea "New CSV"
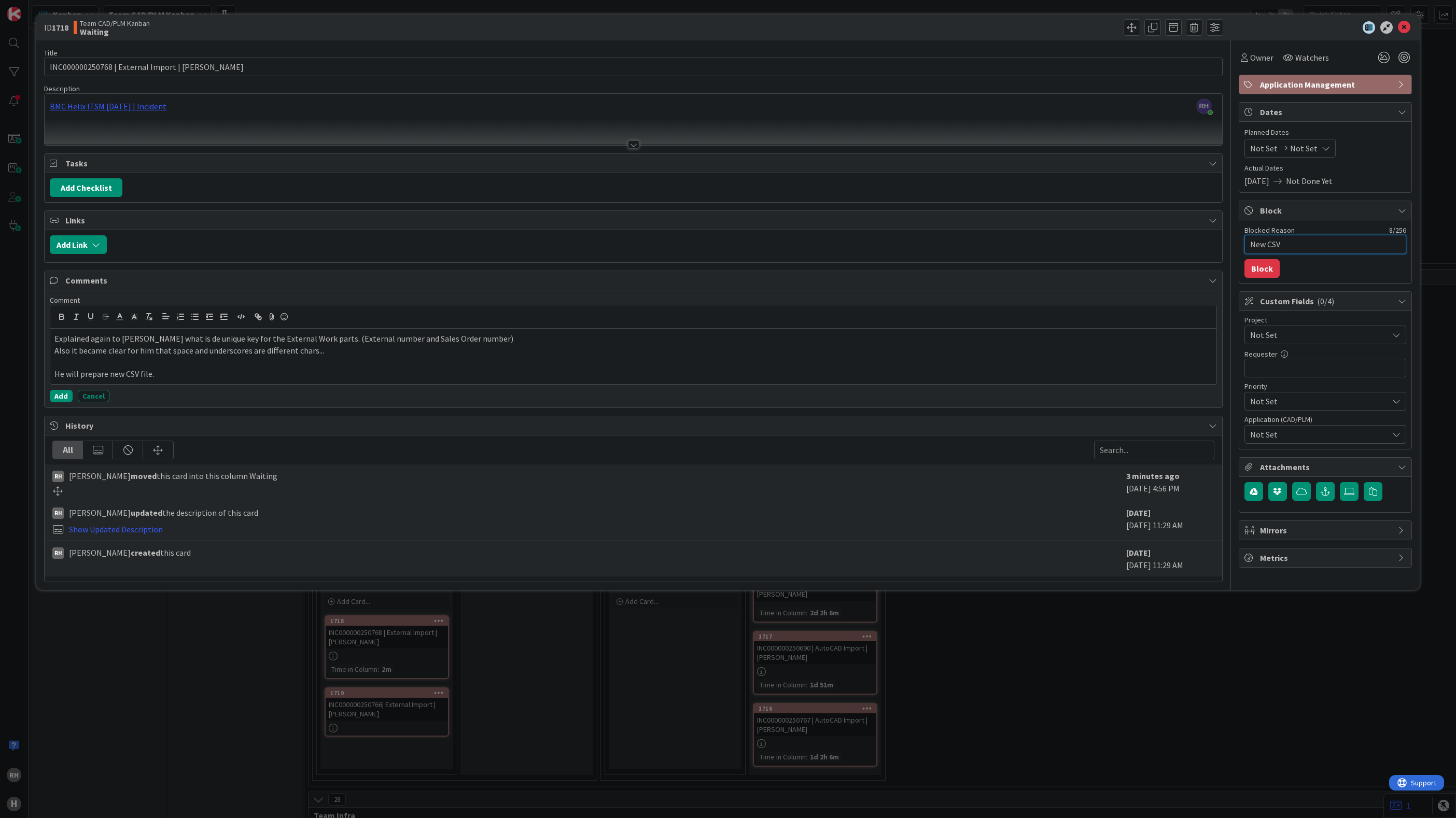
type textarea "x"
type textarea "New CSV f"
type textarea "x"
type textarea "New CSV fi"
type textarea "x"
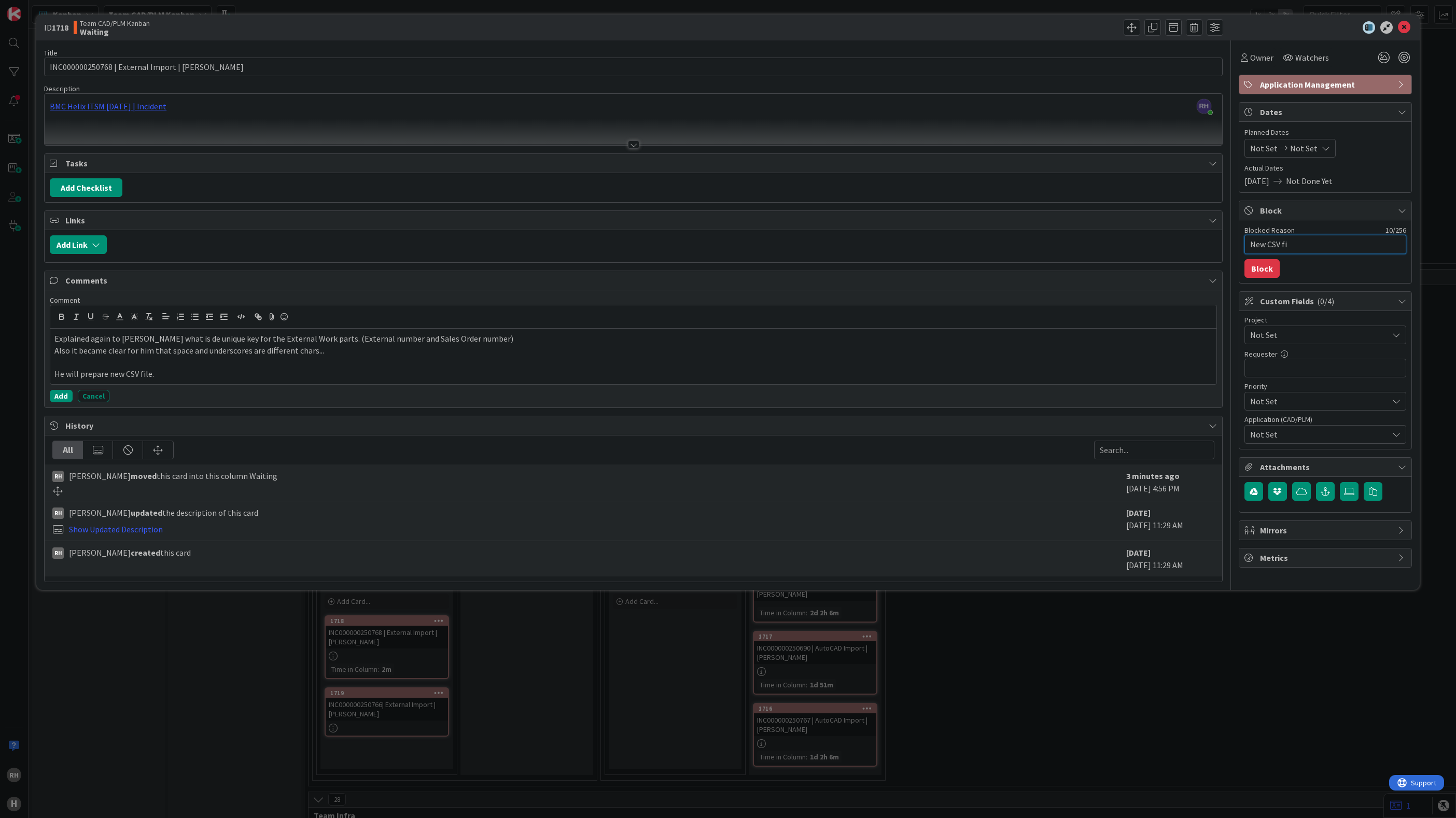
type textarea "New CSV fil"
type textarea "x"
type textarea "New CSV file"
type textarea "x"
type textarea "New CSV files"
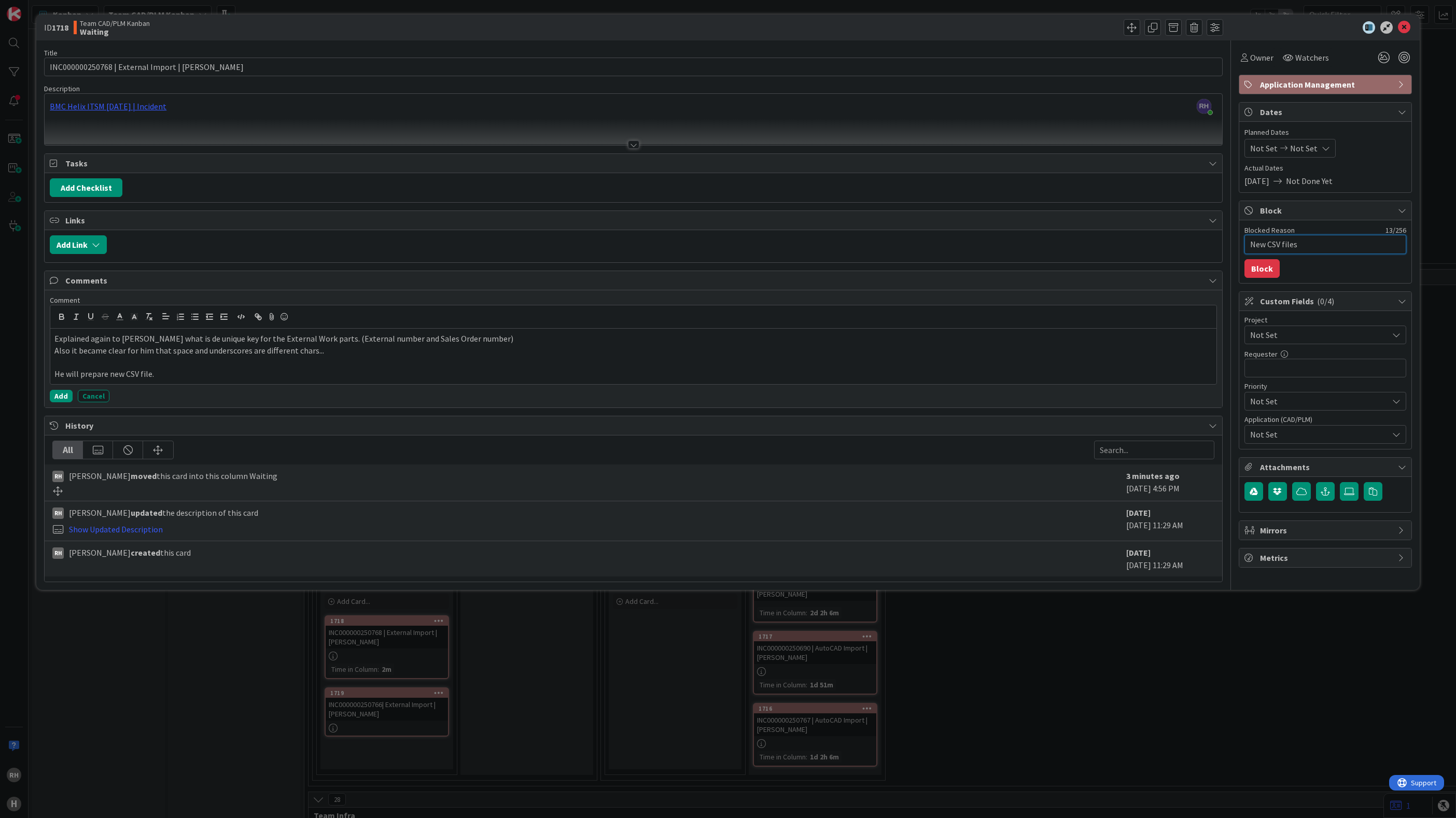
type textarea "x"
type textarea "New CSV files"
type textarea "x"
type textarea "New CSV files a"
type textarea "x"
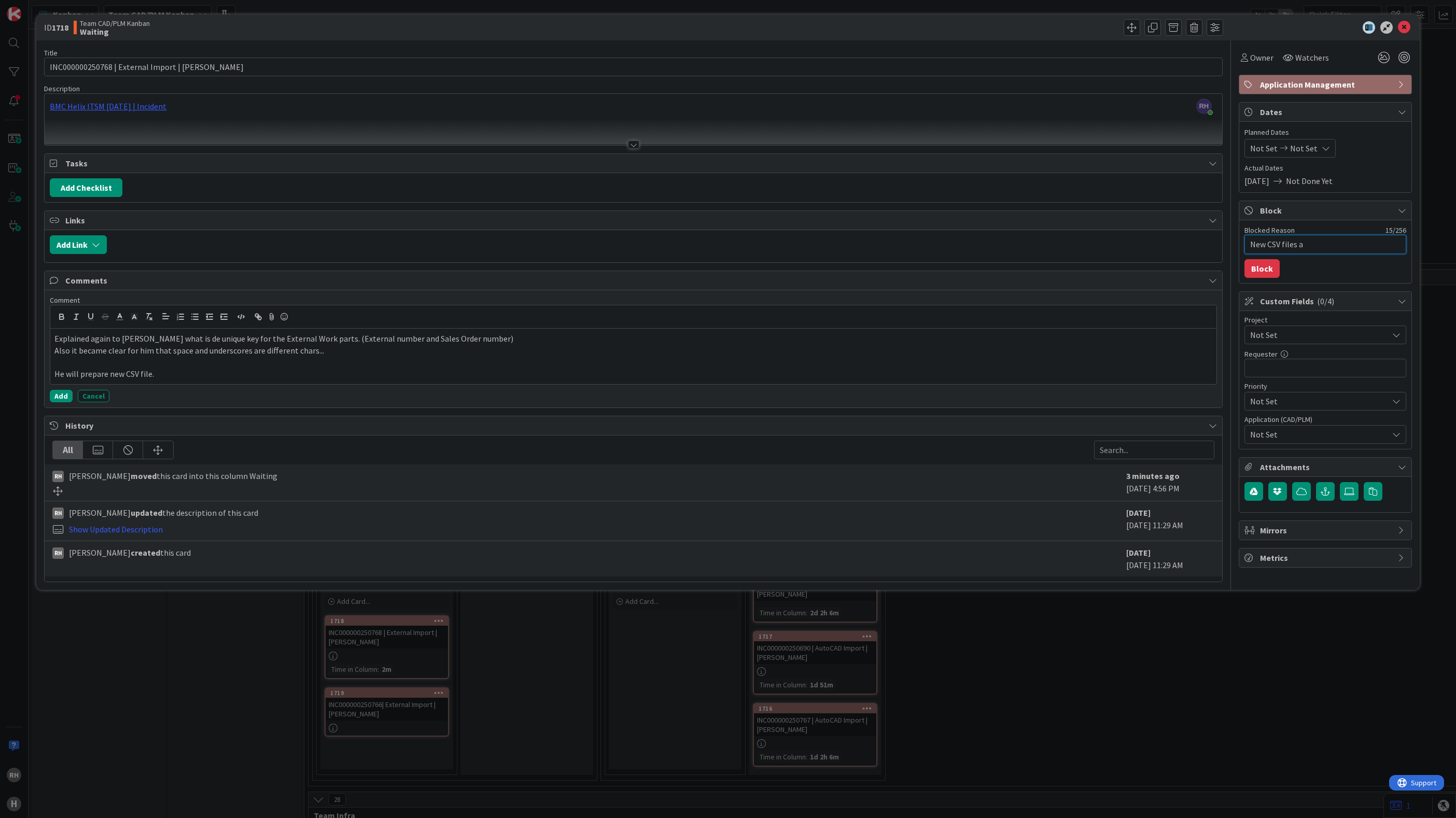
type textarea "New CSV files ar"
type textarea "x"
type textarea "New CSV files are"
type textarea "x"
type textarea "New CSV files are"
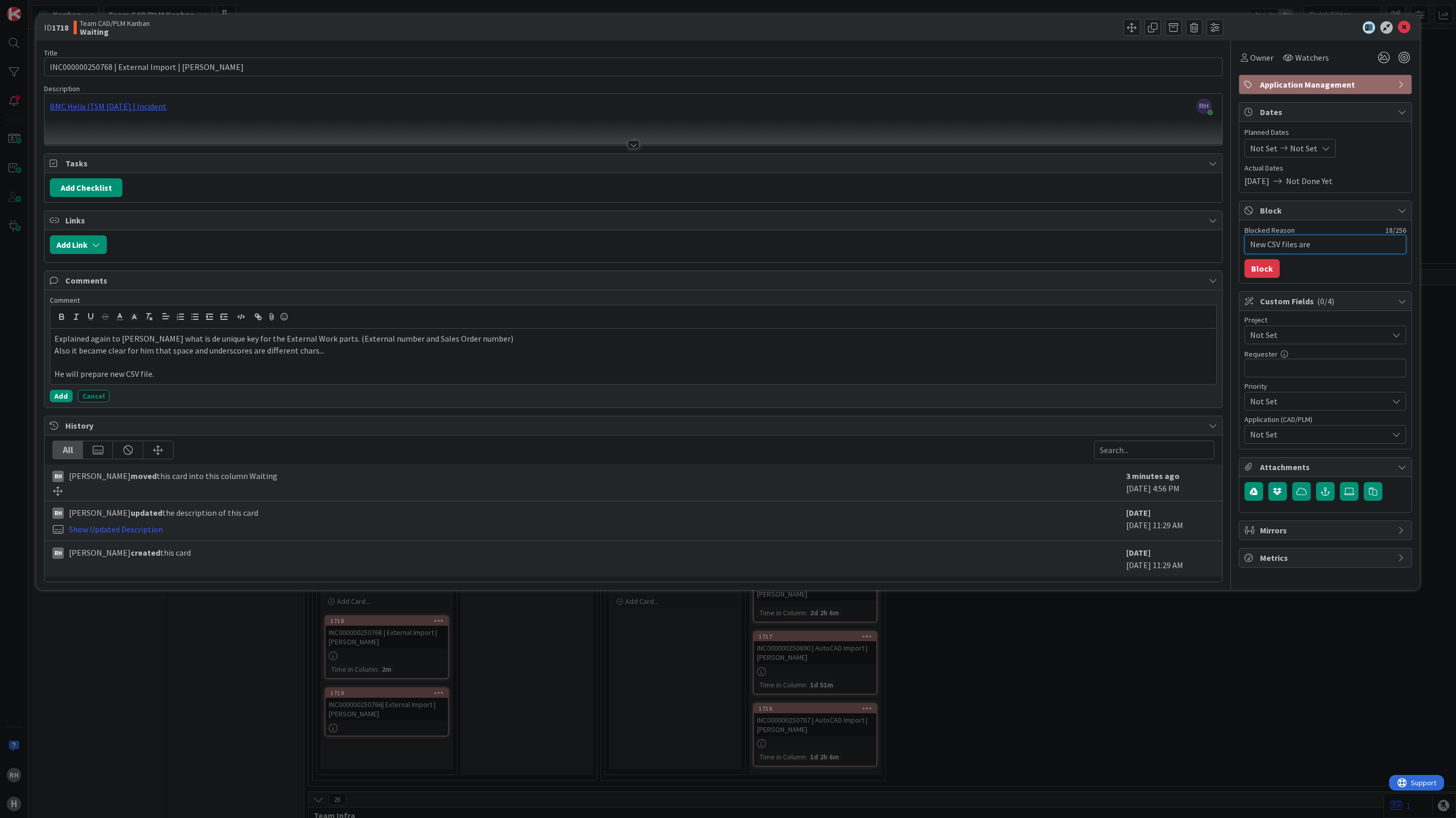
type textarea "x"
type textarea "New CSV files are t"
type textarea "x"
type textarea "New CSV files are to"
type textarea "x"
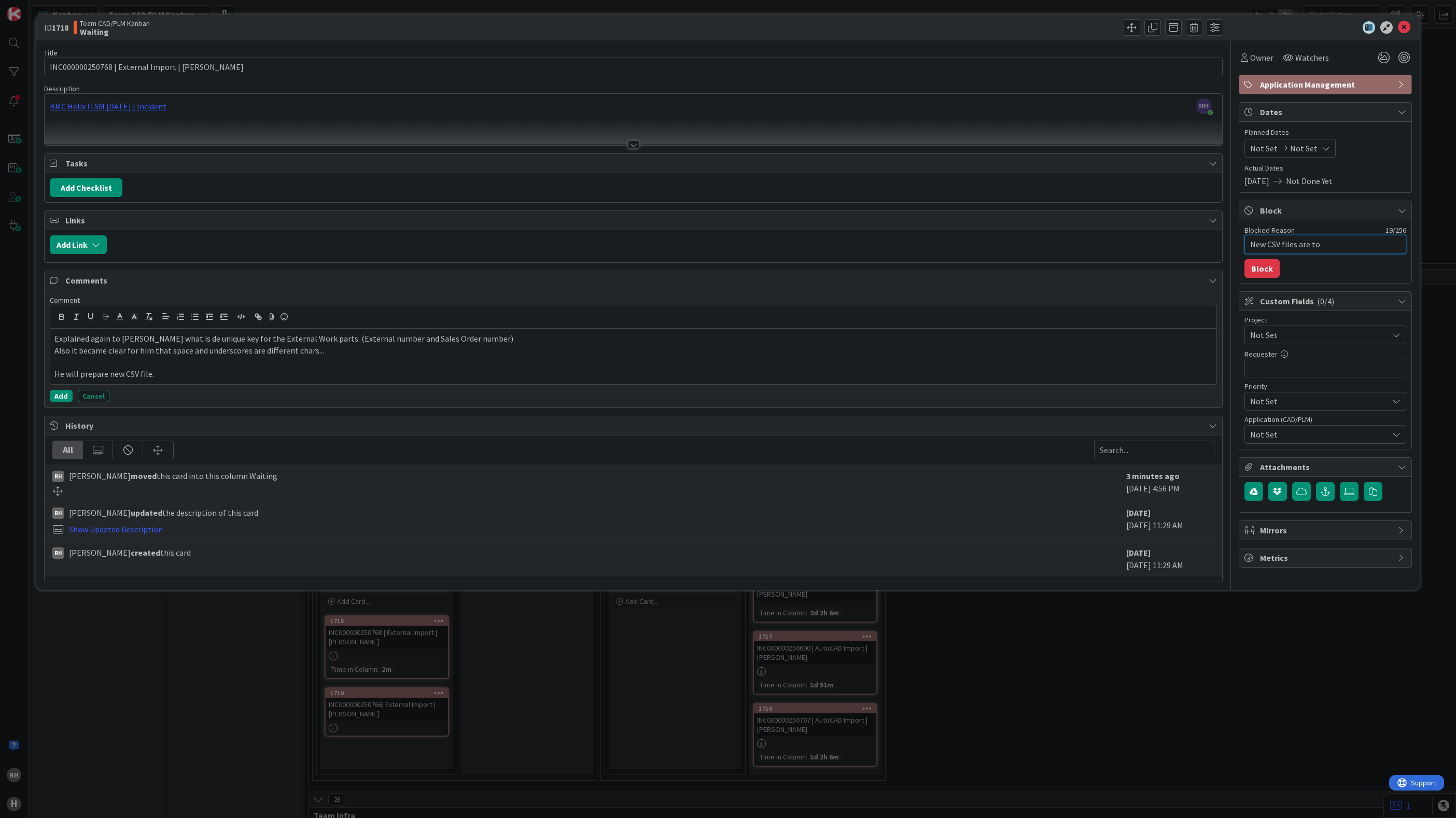
type textarea "New CSV files are to"
type textarea "x"
type textarea "New CSV files are to be"
type textarea "x"
type textarea "New CSV files are to be"
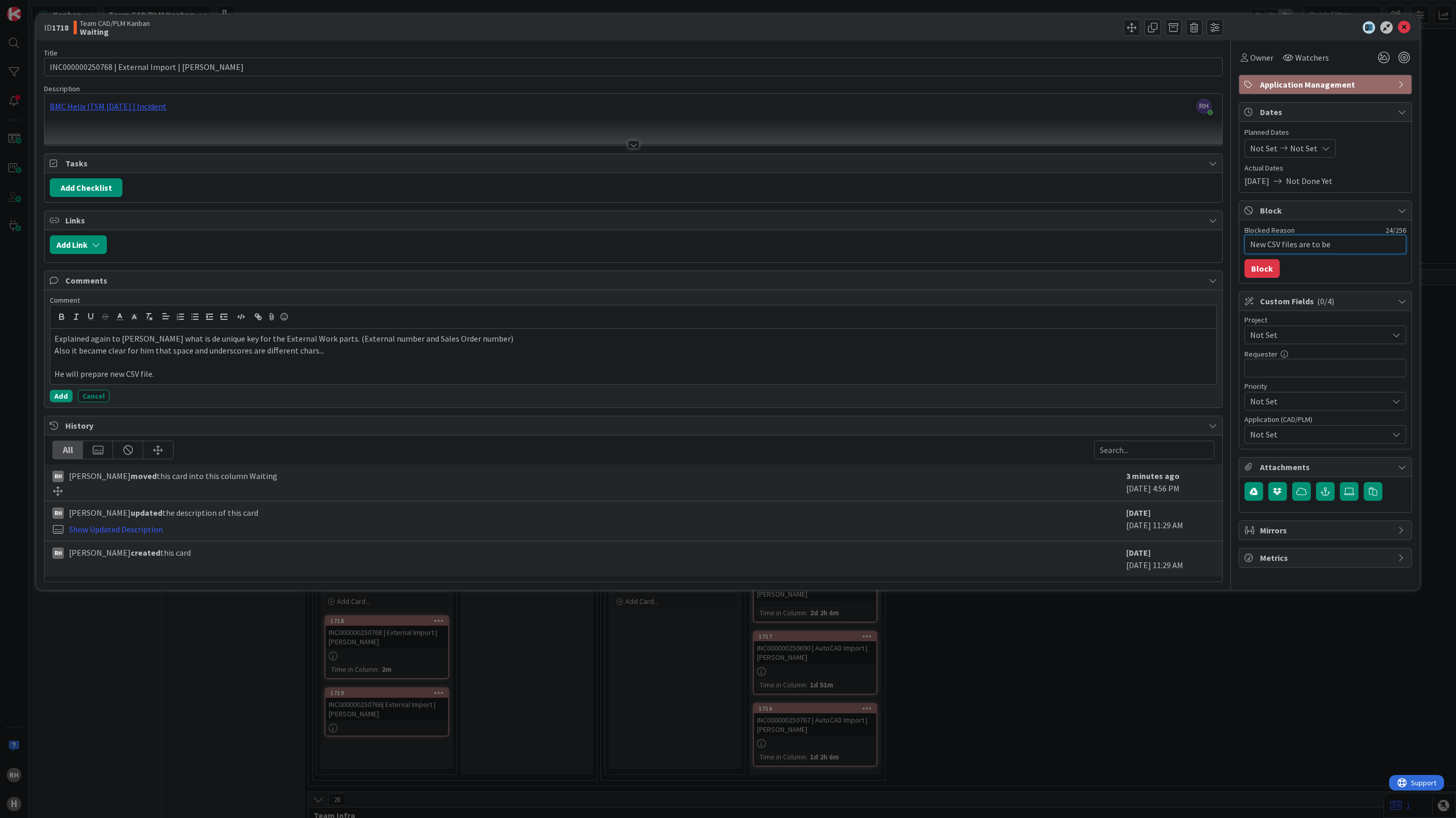
type textarea "x"
type textarea "New CSV files are to be d"
type textarea "x"
type textarea "New CSV files are to be de"
type textarea "x"
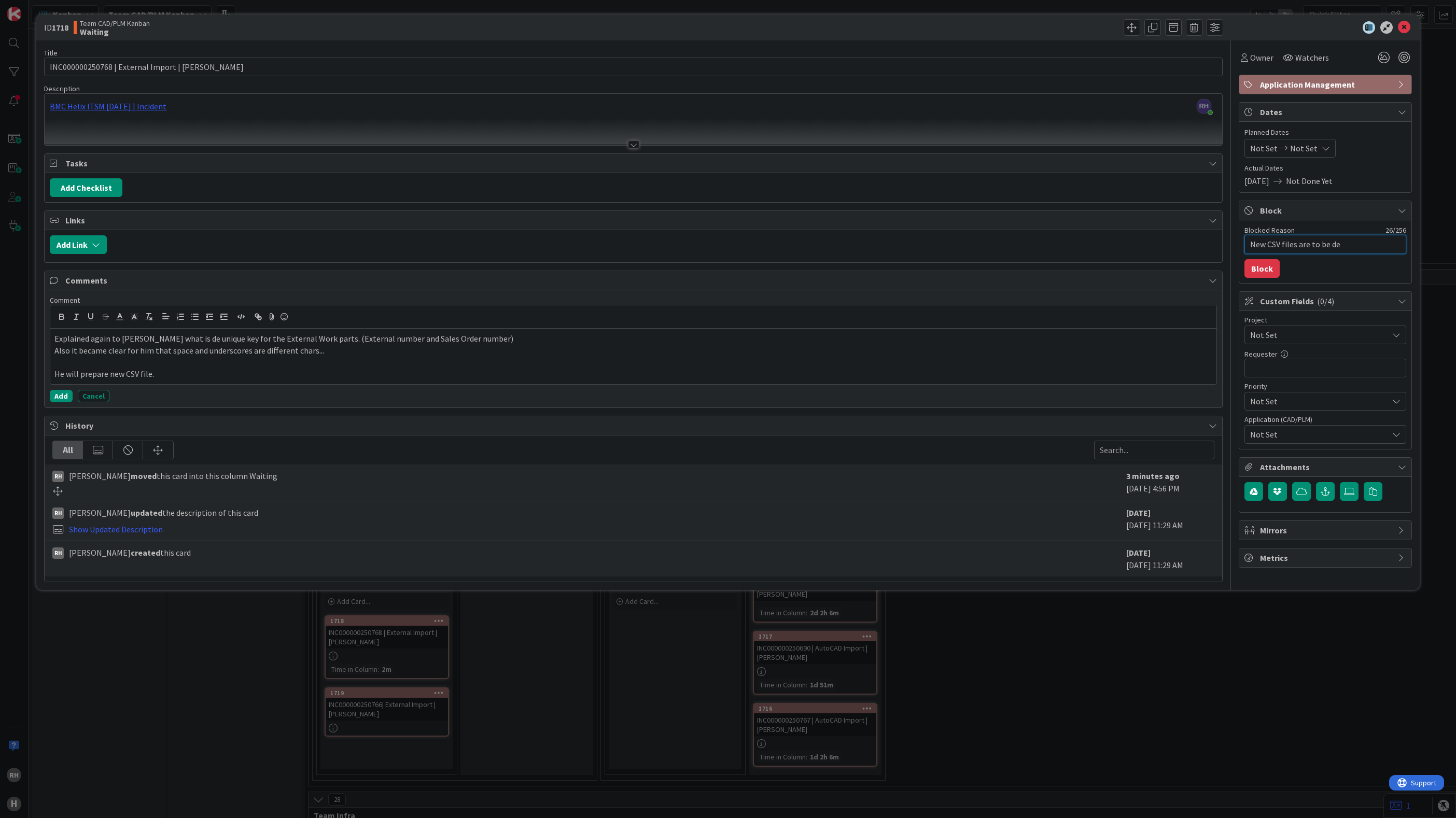
type textarea "New CSV files are to be del"
type textarea "x"
type textarea "New CSV files are to be deli"
type textarea "x"
type textarea "New CSV files are to be deliv"
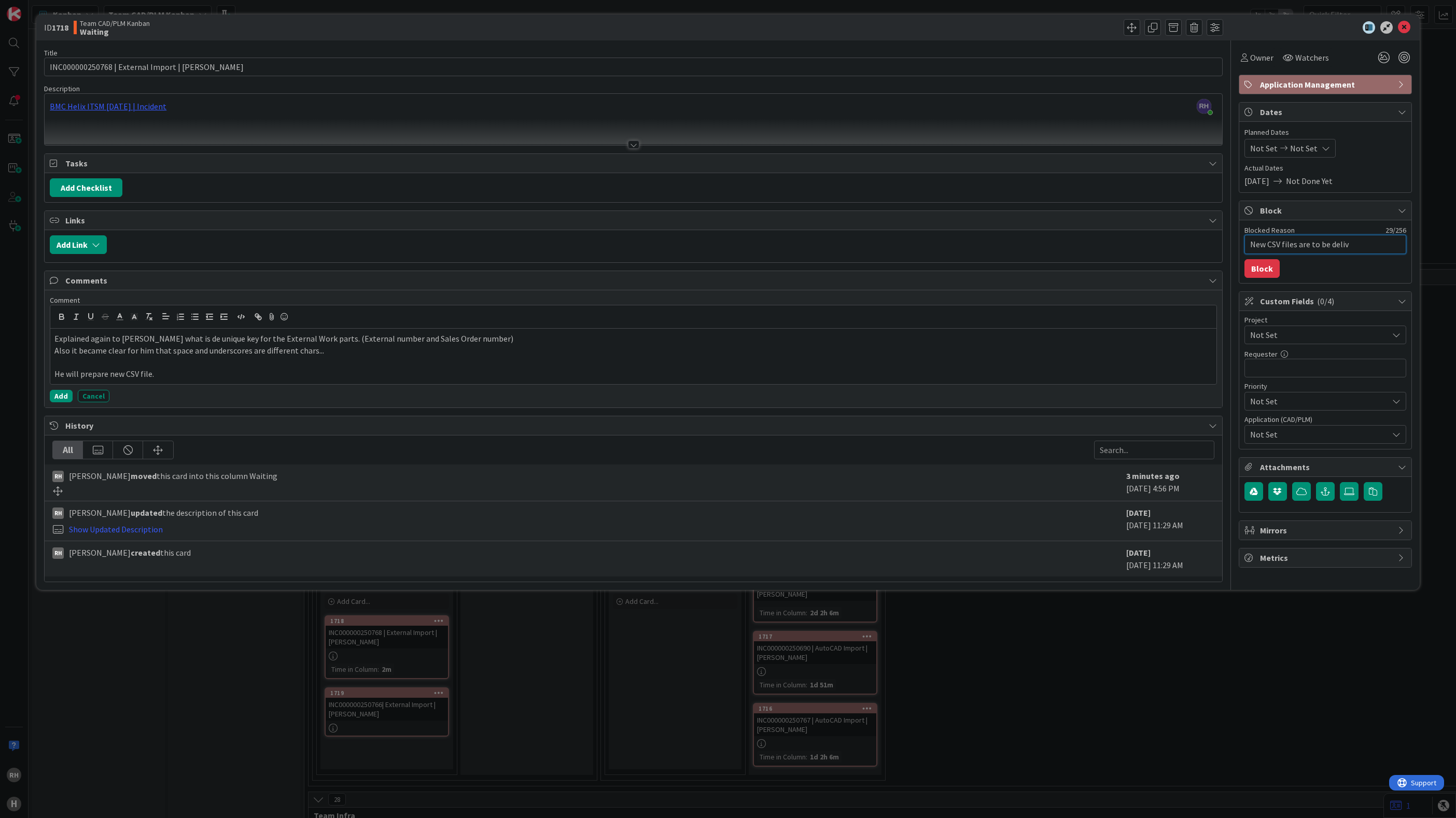
type textarea "x"
type textarea "New CSV files are to be delive"
type textarea "x"
type textarea "New CSV files are to be delivere"
type textarea "x"
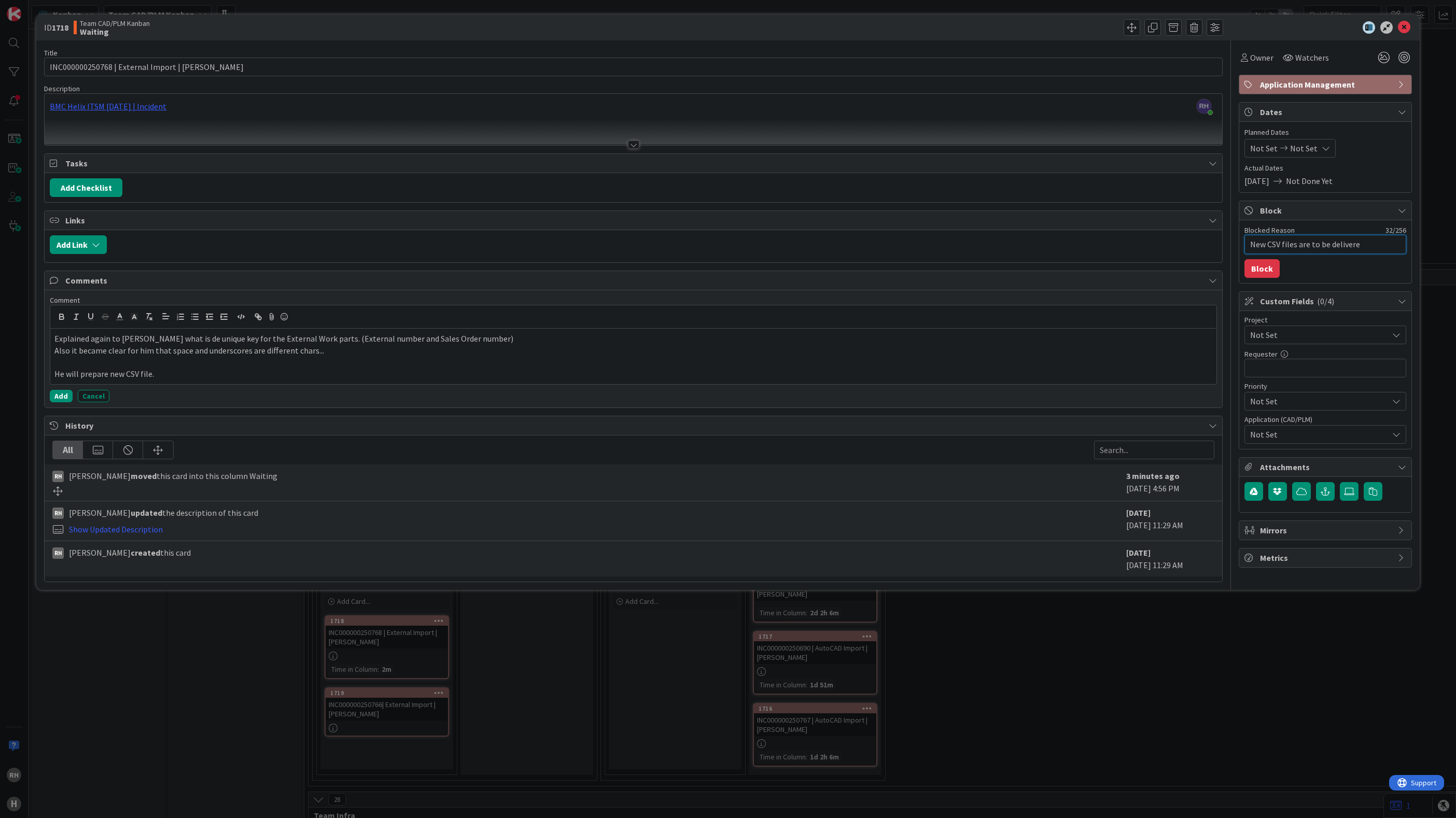
type textarea "New CSV files are to be delivered"
type textarea "x"
type textarea "New CSV files are to be delivered."
click at [1252, 274] on button "Block" at bounding box center [1262, 268] width 35 height 19
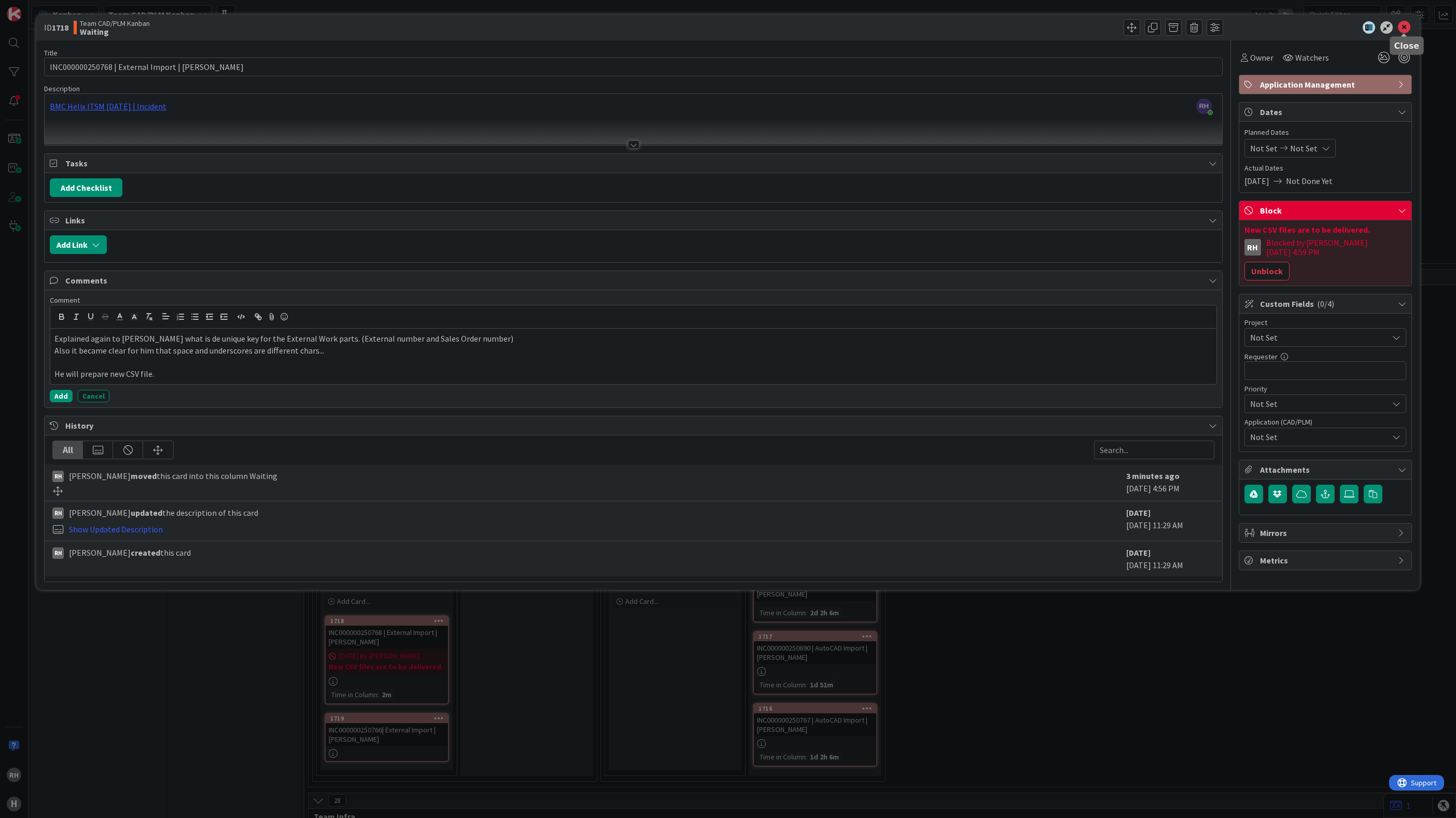
click at [1408, 29] on icon at bounding box center [1404, 28] width 12 height 12
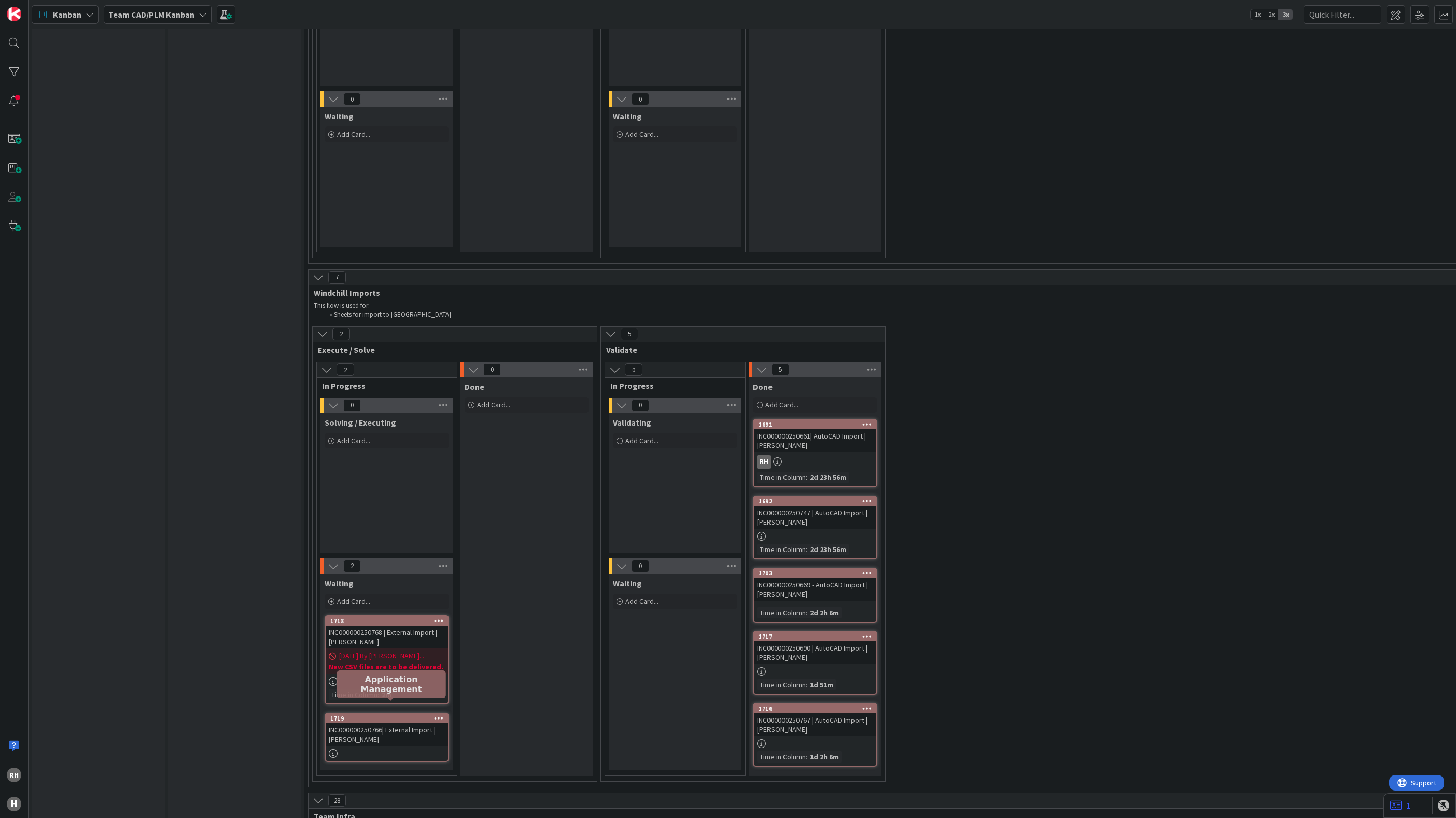
click at [380, 715] on div "1719" at bounding box center [389, 718] width 118 height 7
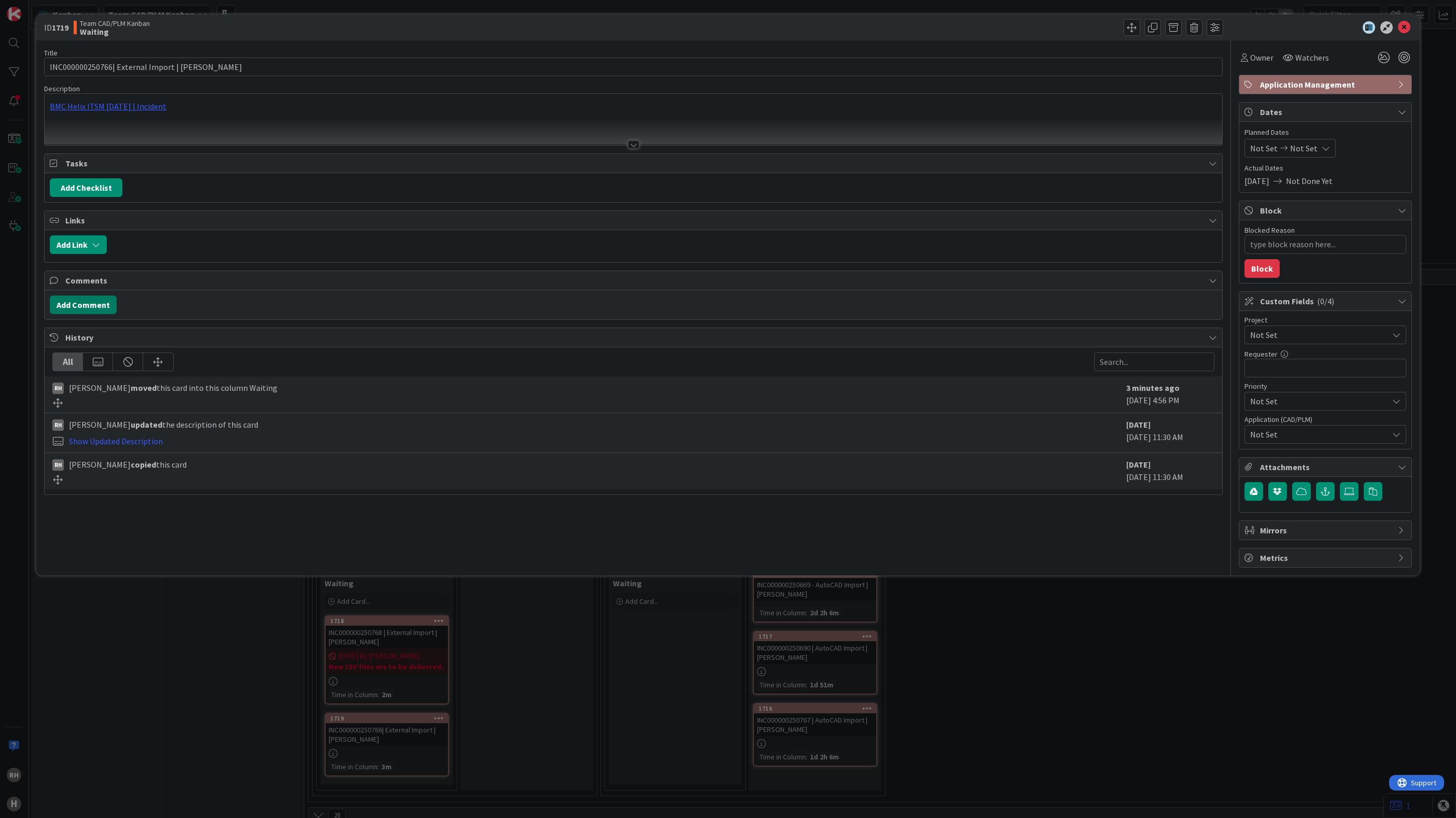
click at [97, 308] on button "Add Comment" at bounding box center [83, 304] width 67 height 19
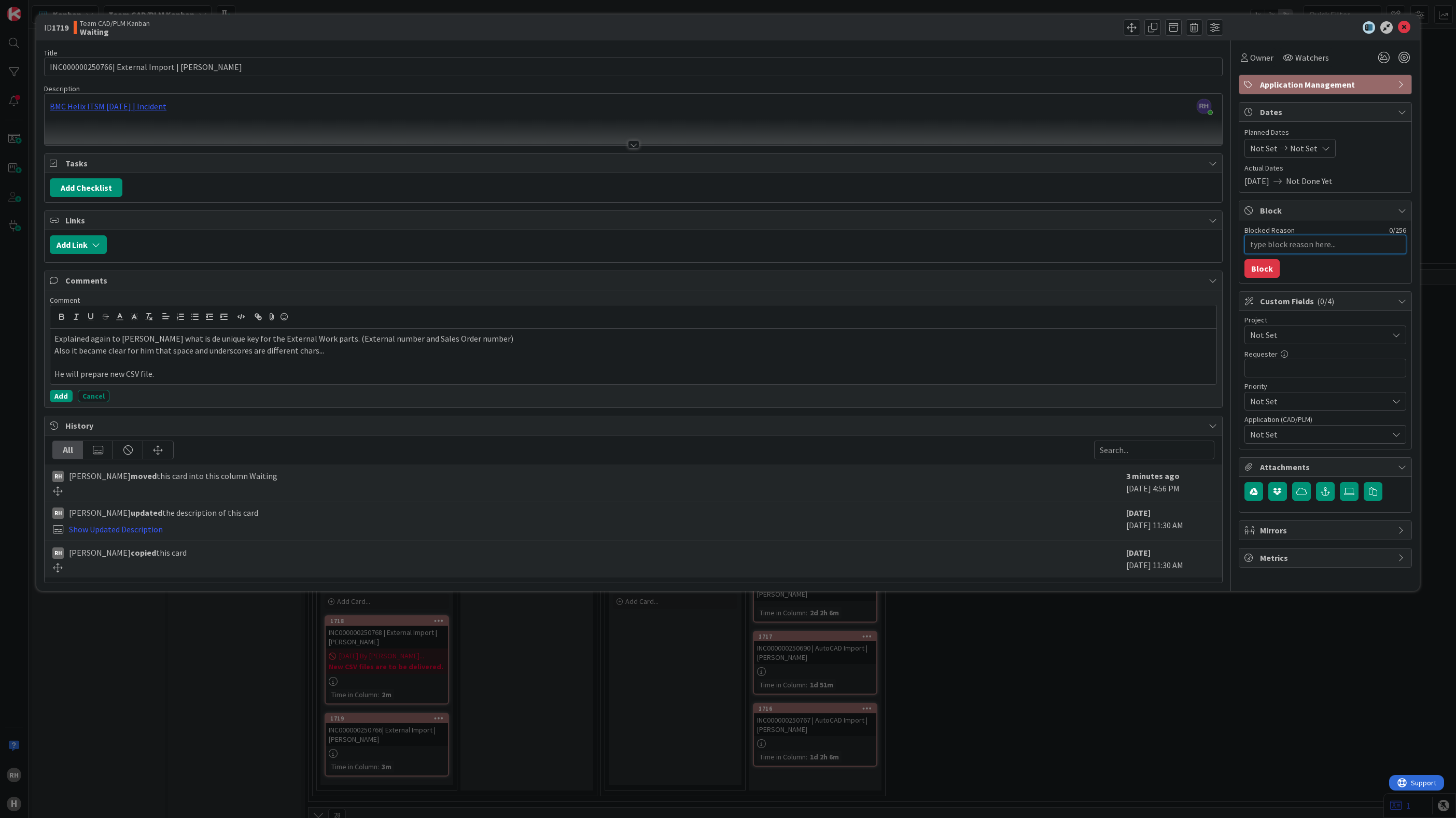
click at [1301, 244] on textarea "Blocked Reason" at bounding box center [1325, 245] width 162 height 19
type textarea "x"
type textarea "N"
type textarea "x"
type textarea "Ne"
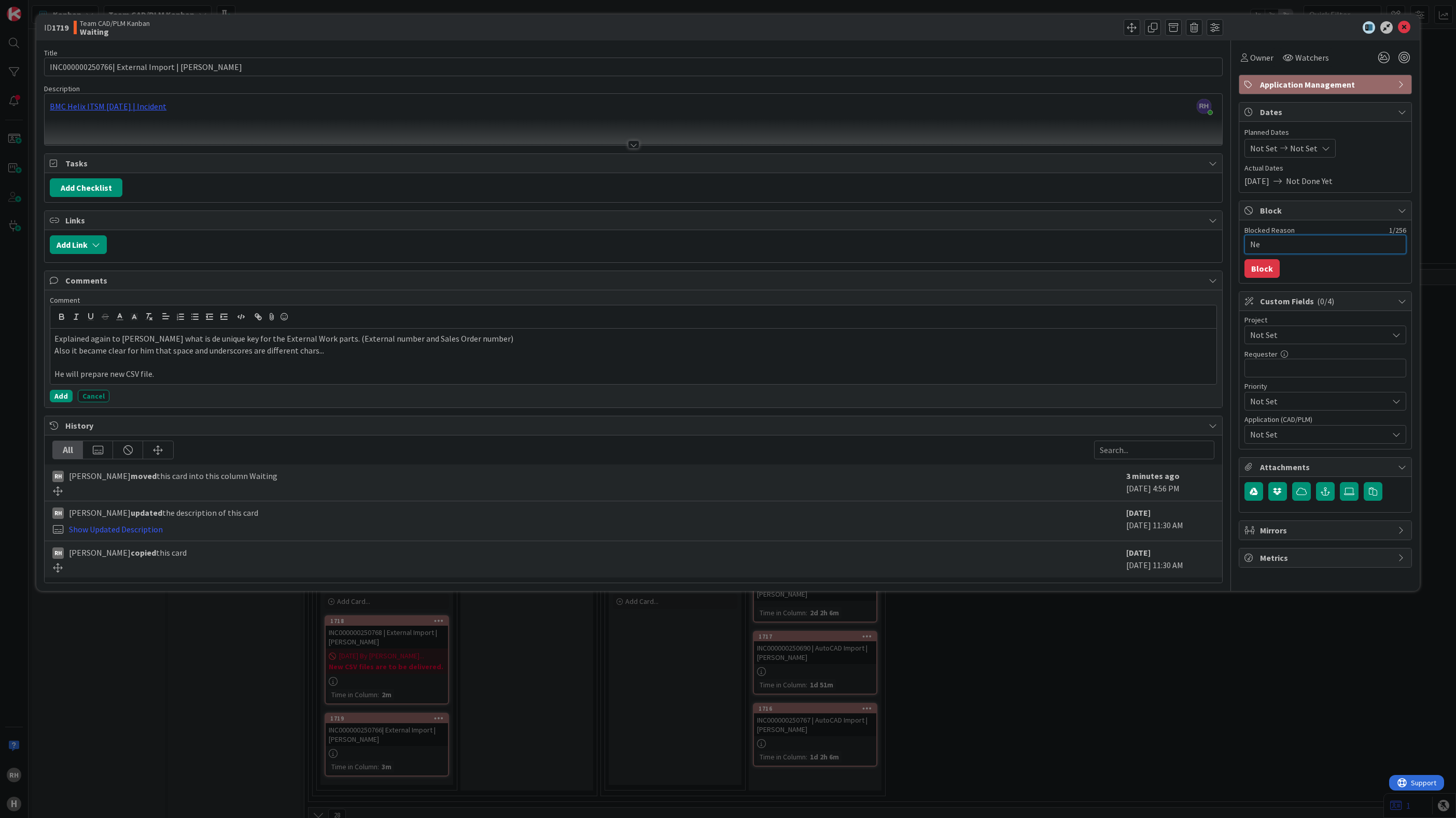
type textarea "x"
type textarea "New"
type textarea "x"
type textarea "New"
type textarea "x"
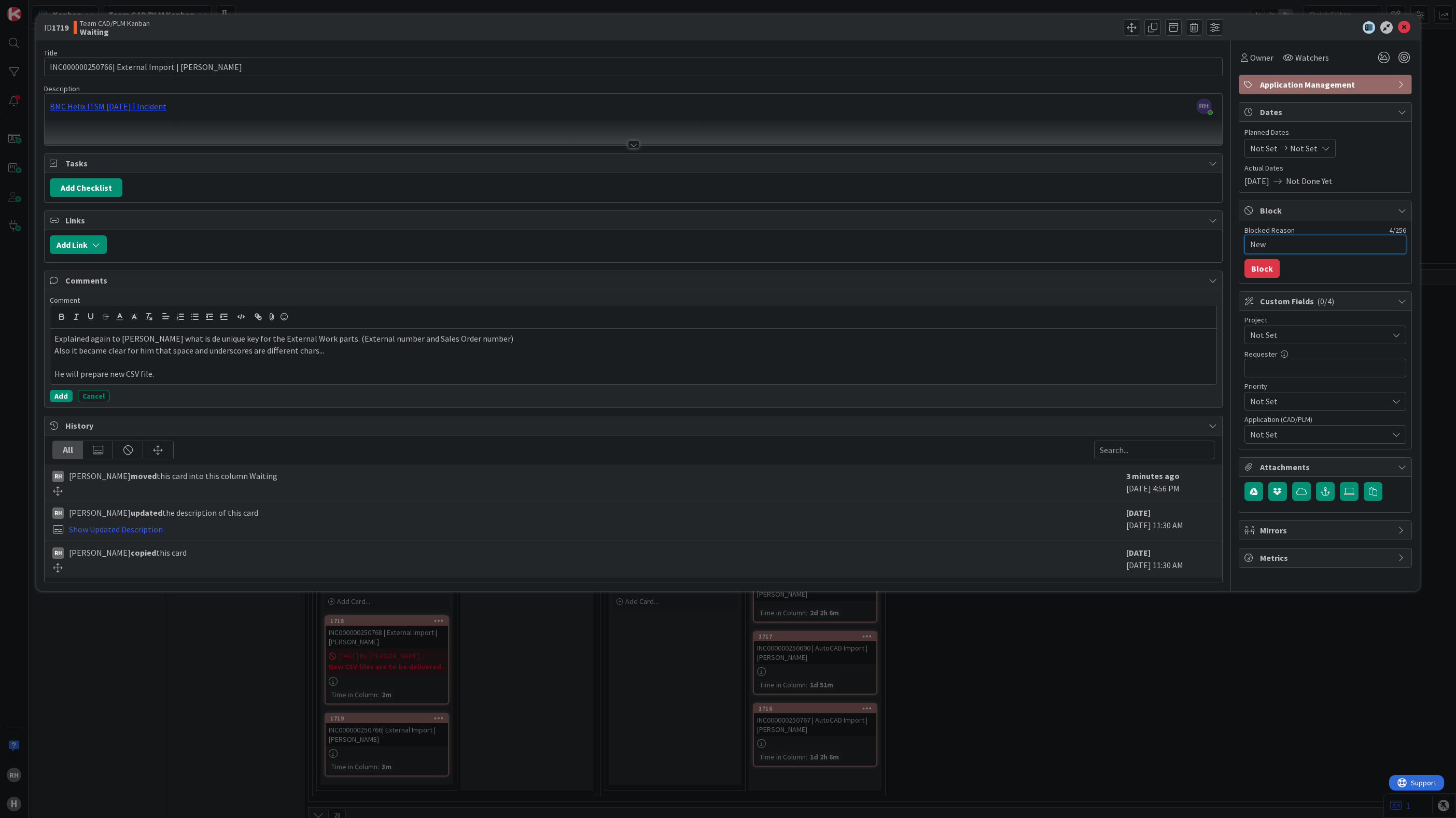
type textarea "New C"
type textarea "x"
type textarea "New CS"
type textarea "x"
type textarea "New CSV"
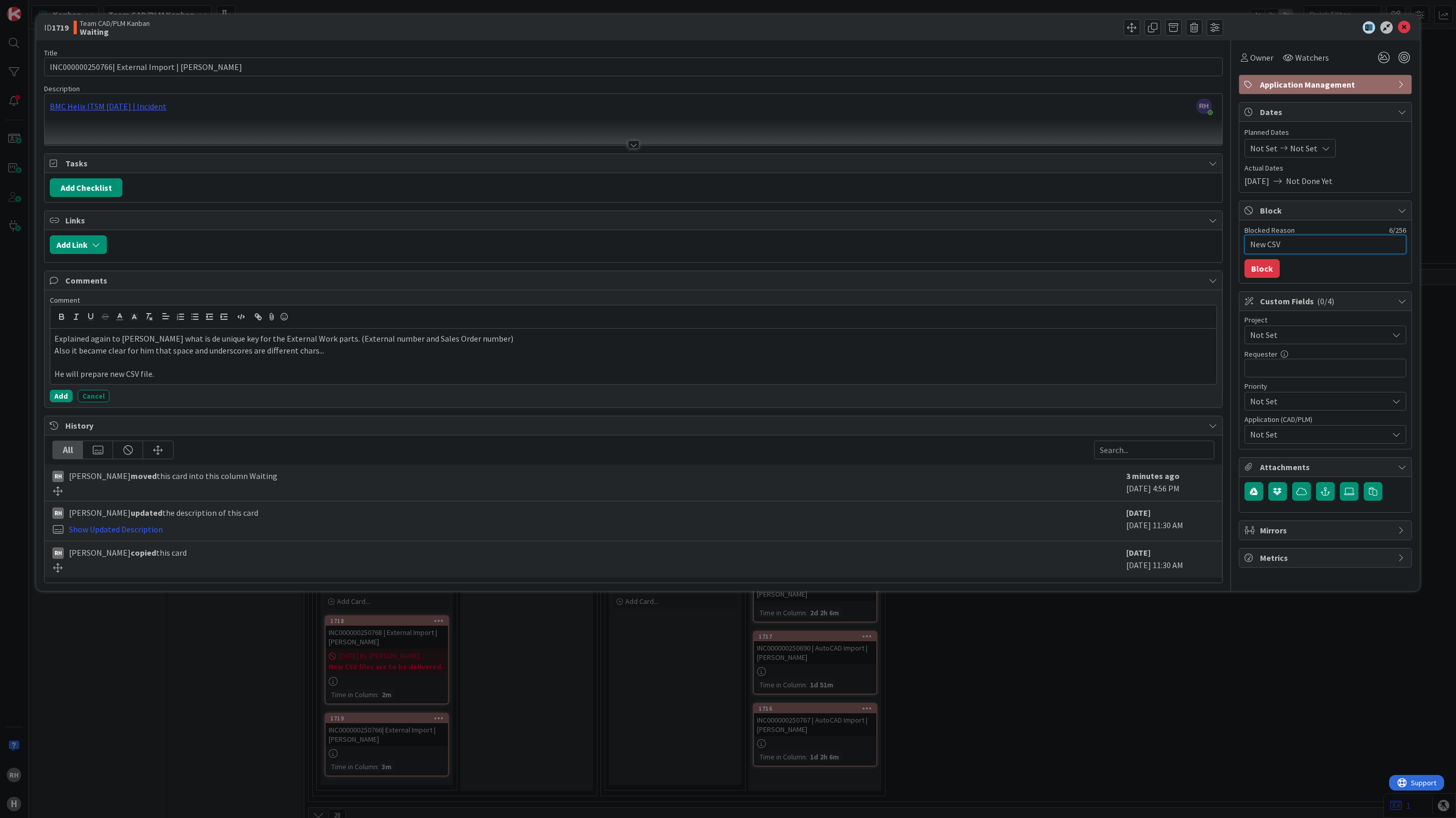
type textarea "x"
type textarea "New CSV"
type textarea "x"
type textarea "New CSV f"
type textarea "x"
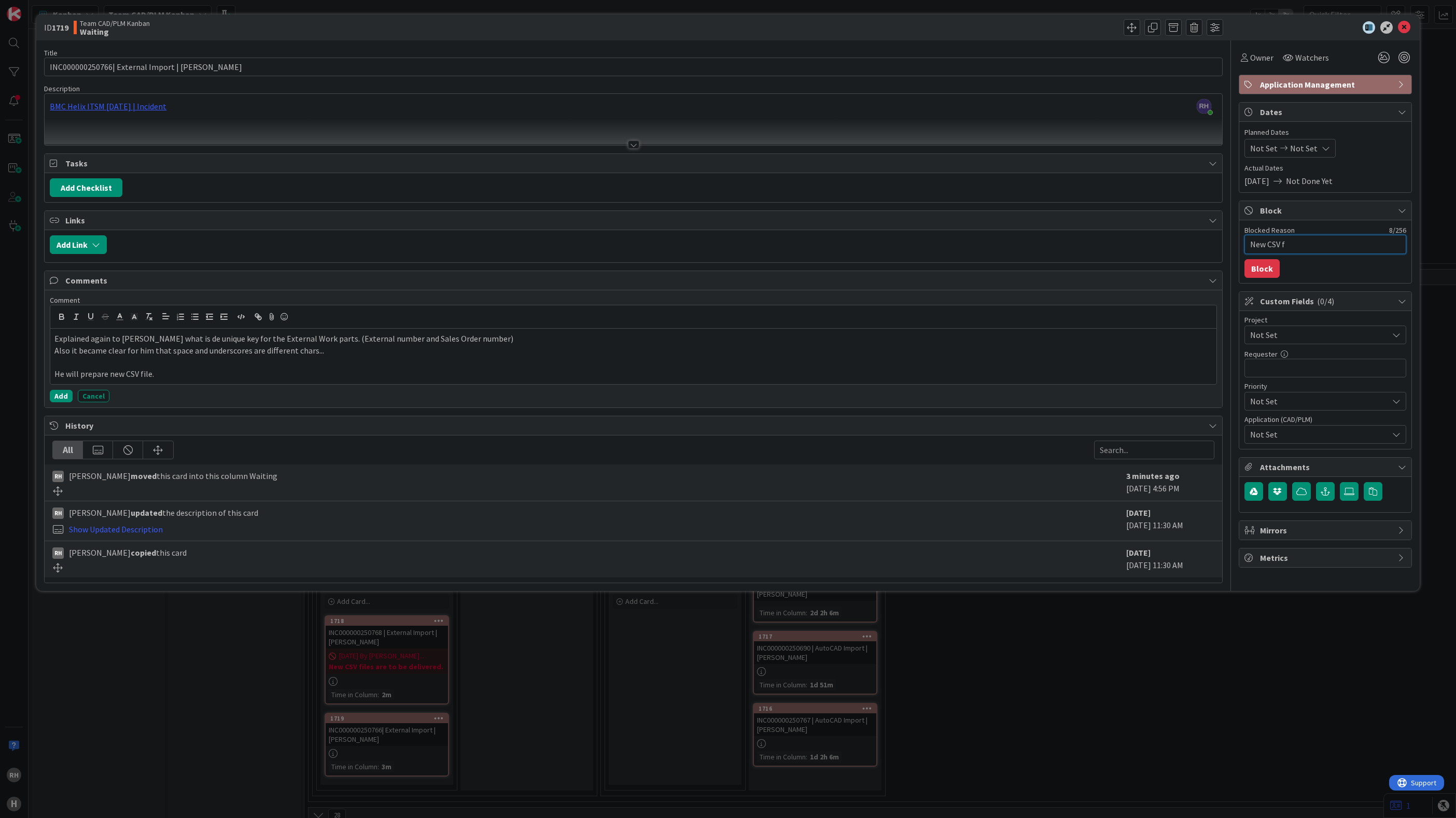
type textarea "New CSV fi"
type textarea "x"
type textarea "New CSV fil"
type textarea "x"
type textarea "New CSV file"
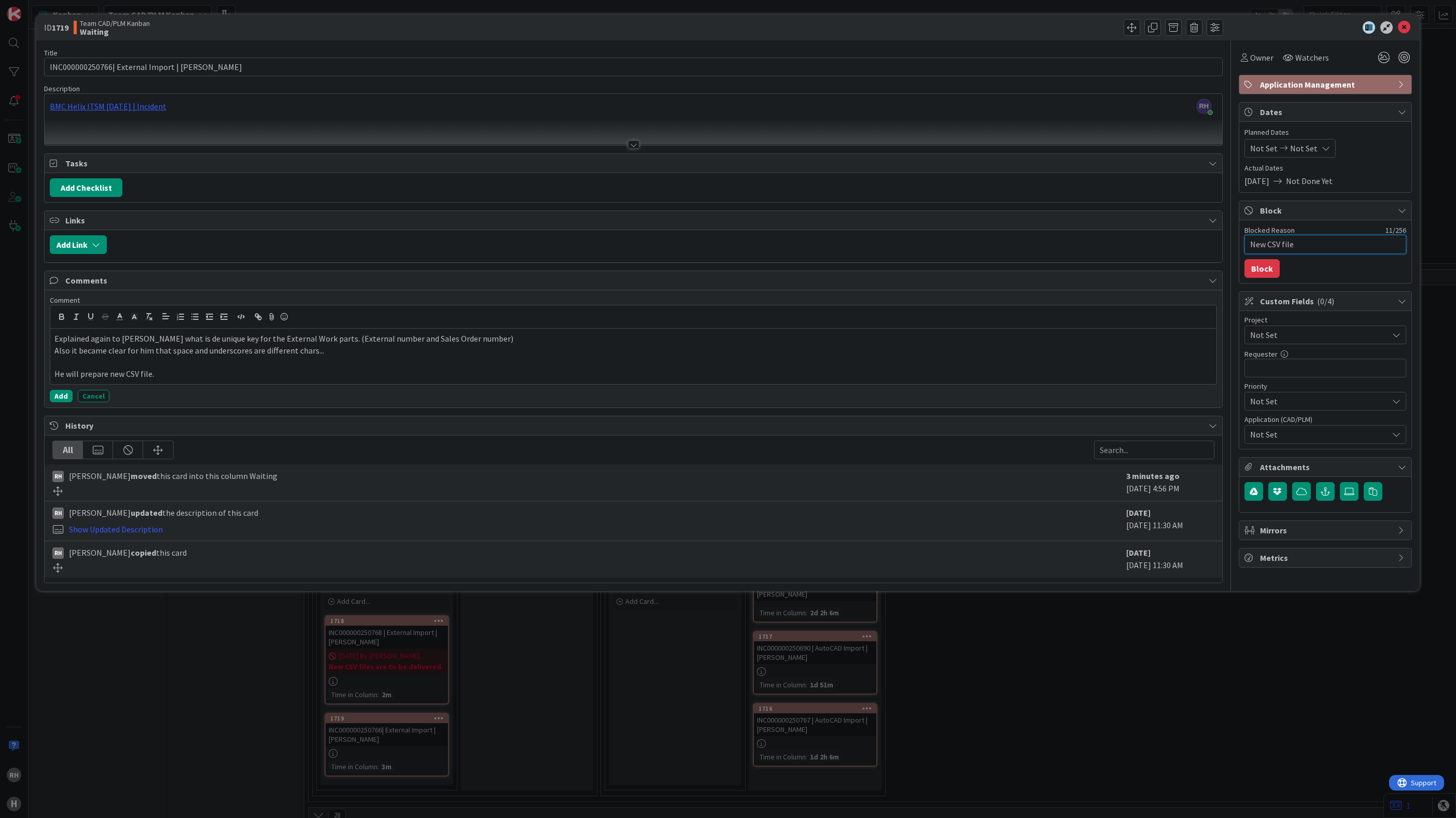
type textarea "x"
type textarea "New CSV files"
type textarea "x"
type textarea "New CSV files"
type textarea "x"
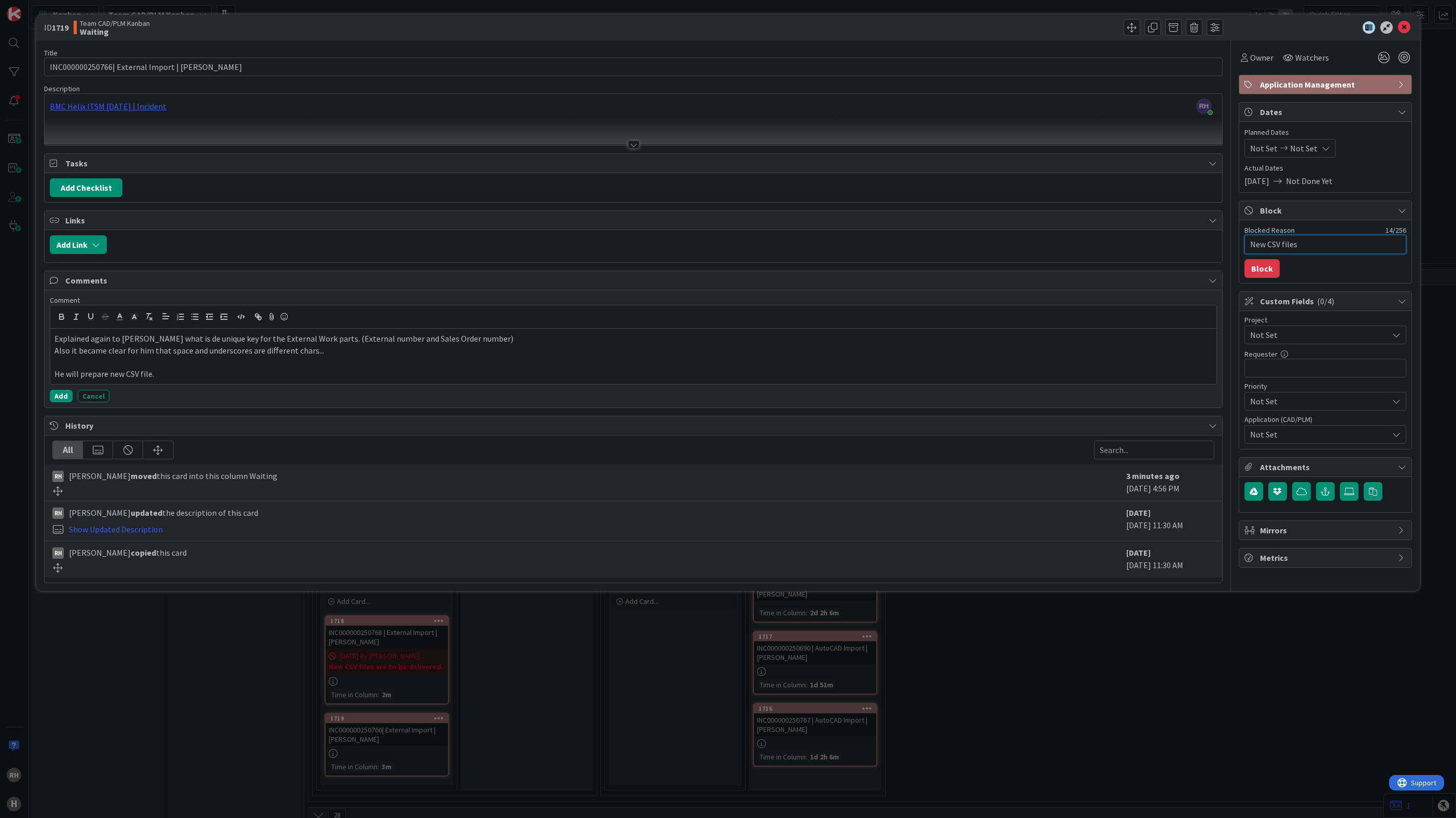
type textarea "New CSV files a"
type textarea "x"
type textarea "New CSV files ae"
type textarea "x"
type textarea "New CSV files a"
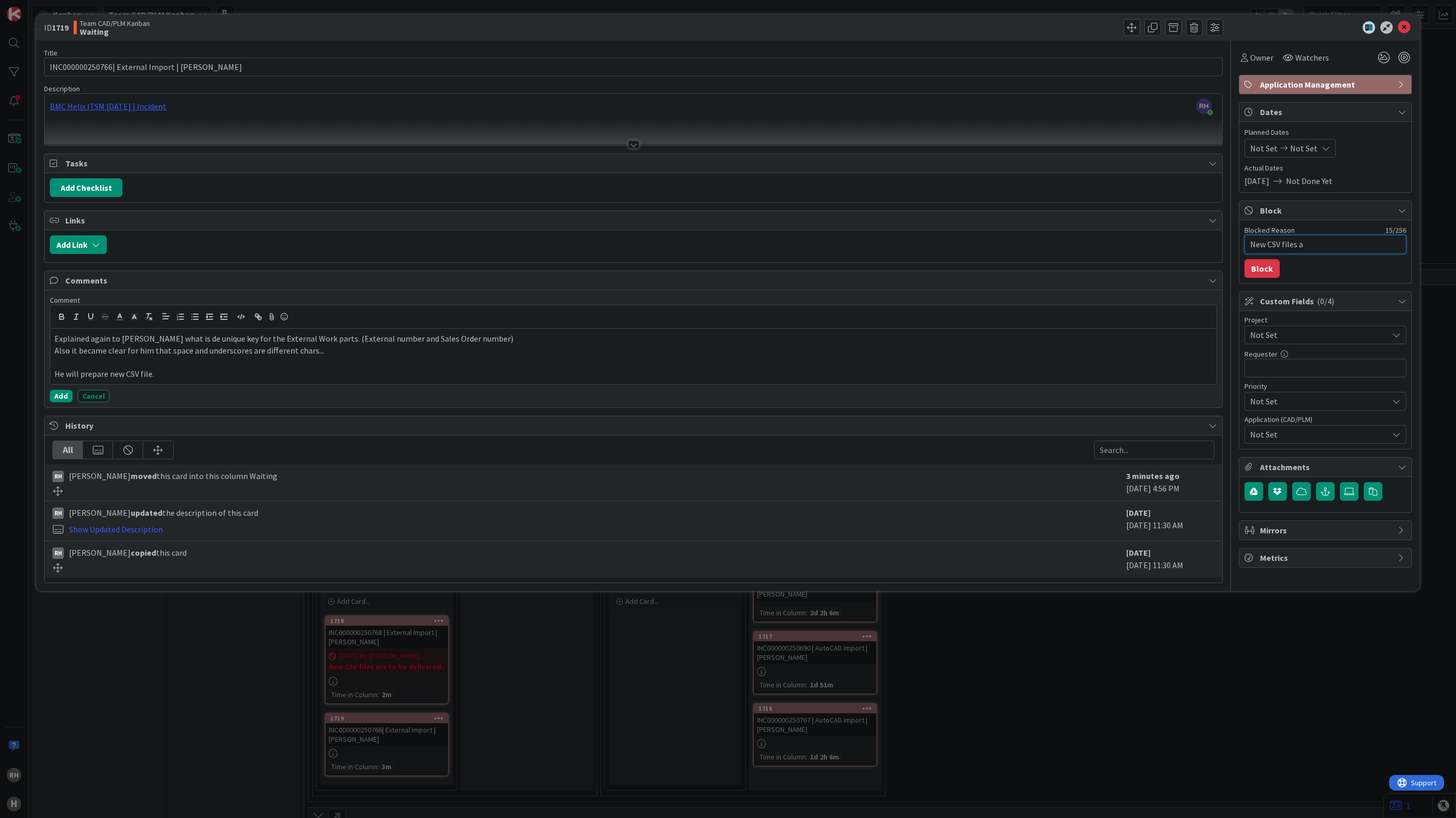
type textarea "x"
type textarea "New CSV files ar"
type textarea "x"
type textarea "New CSV files are"
type textarea "x"
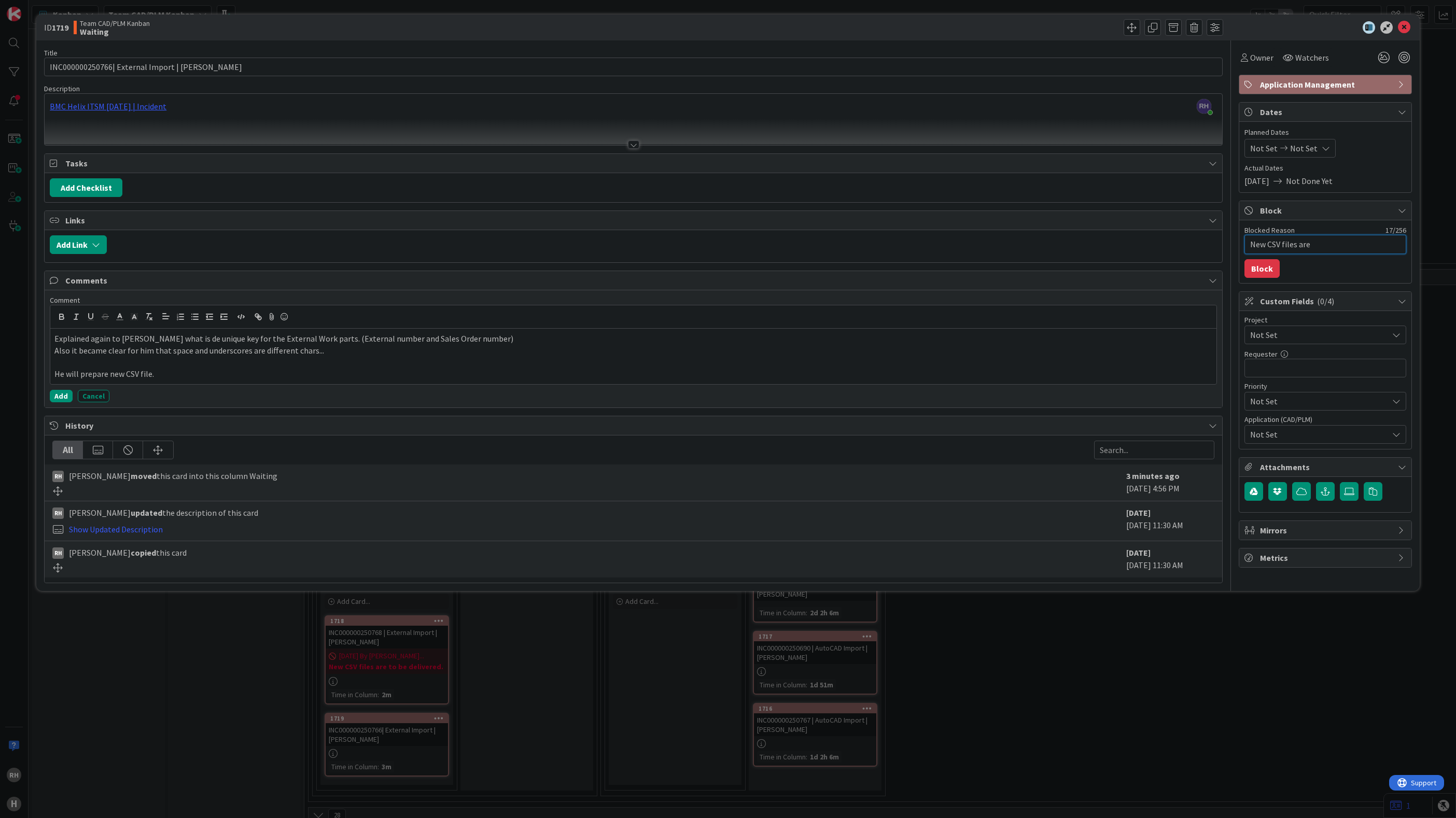
type textarea "New CSV files are"
type textarea "x"
type textarea "New CSV files are t"
type textarea "x"
type textarea "New CSV files are to"
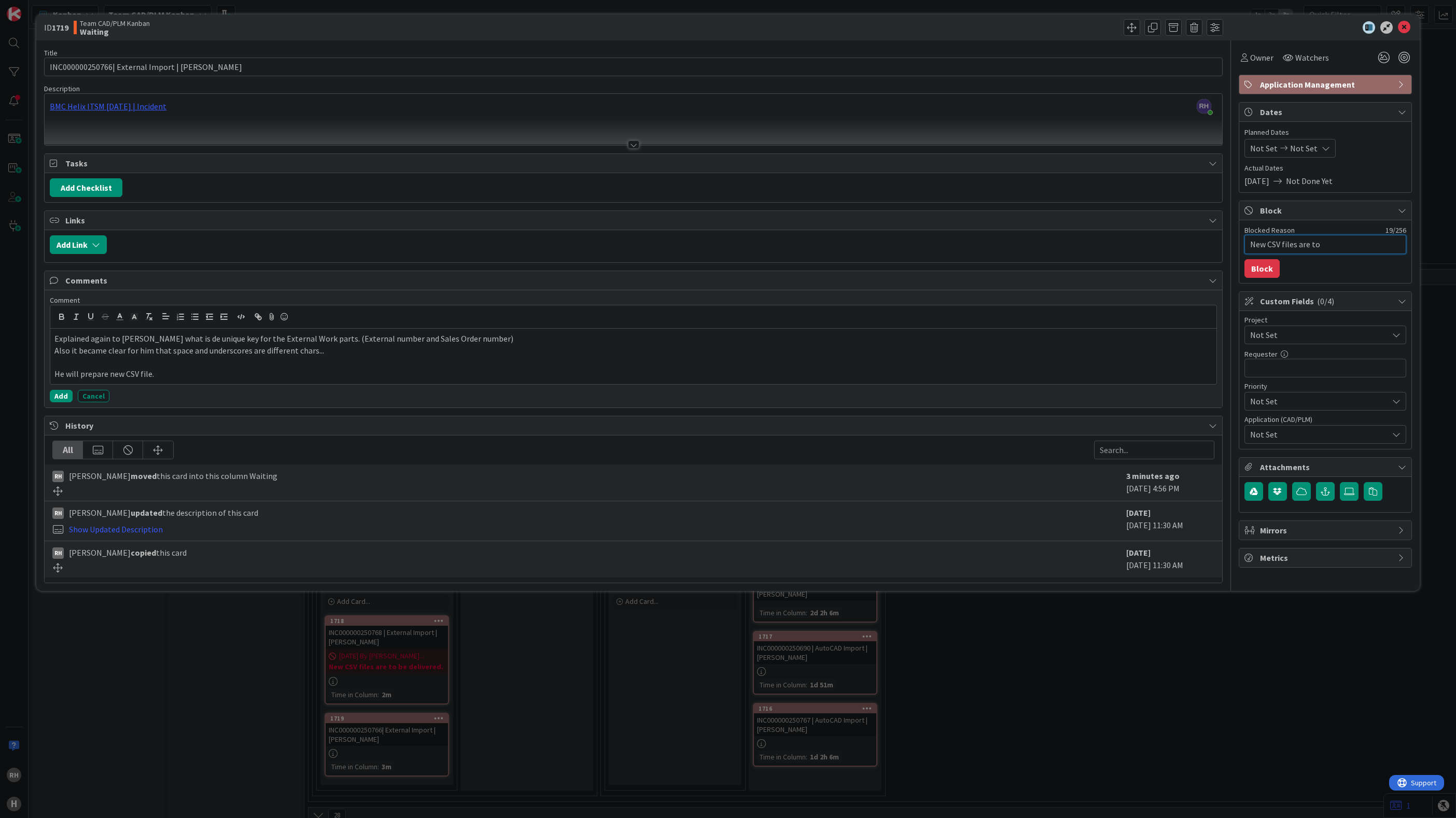
type textarea "x"
type textarea "New CSV files are to"
type textarea "x"
type textarea "New CSV files are to b"
type textarea "x"
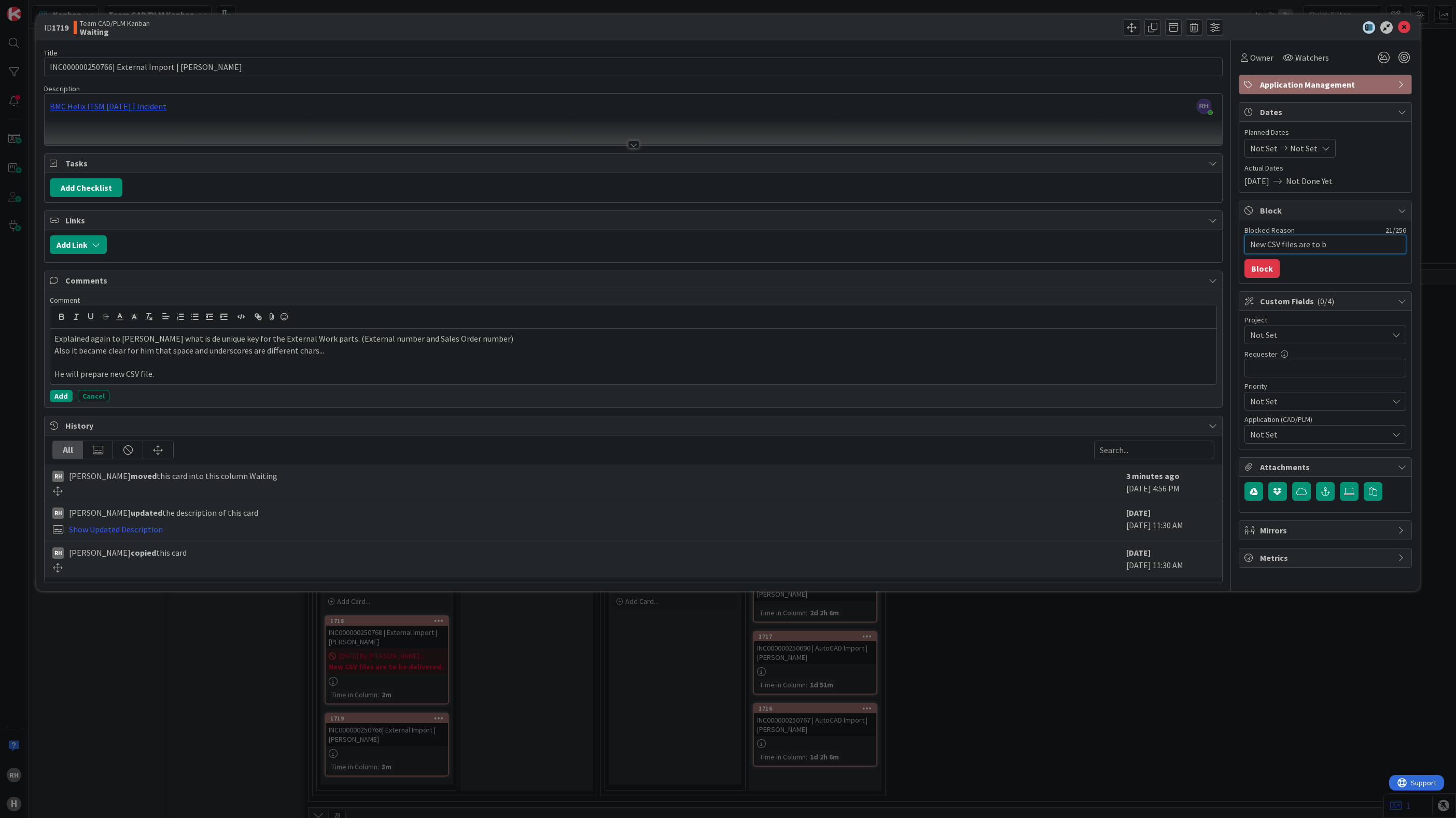
type textarea "New CSV files are to be"
type textarea "x"
type textarea "New CSV files are to be"
type textarea "x"
type textarea "New CSV files are to be d"
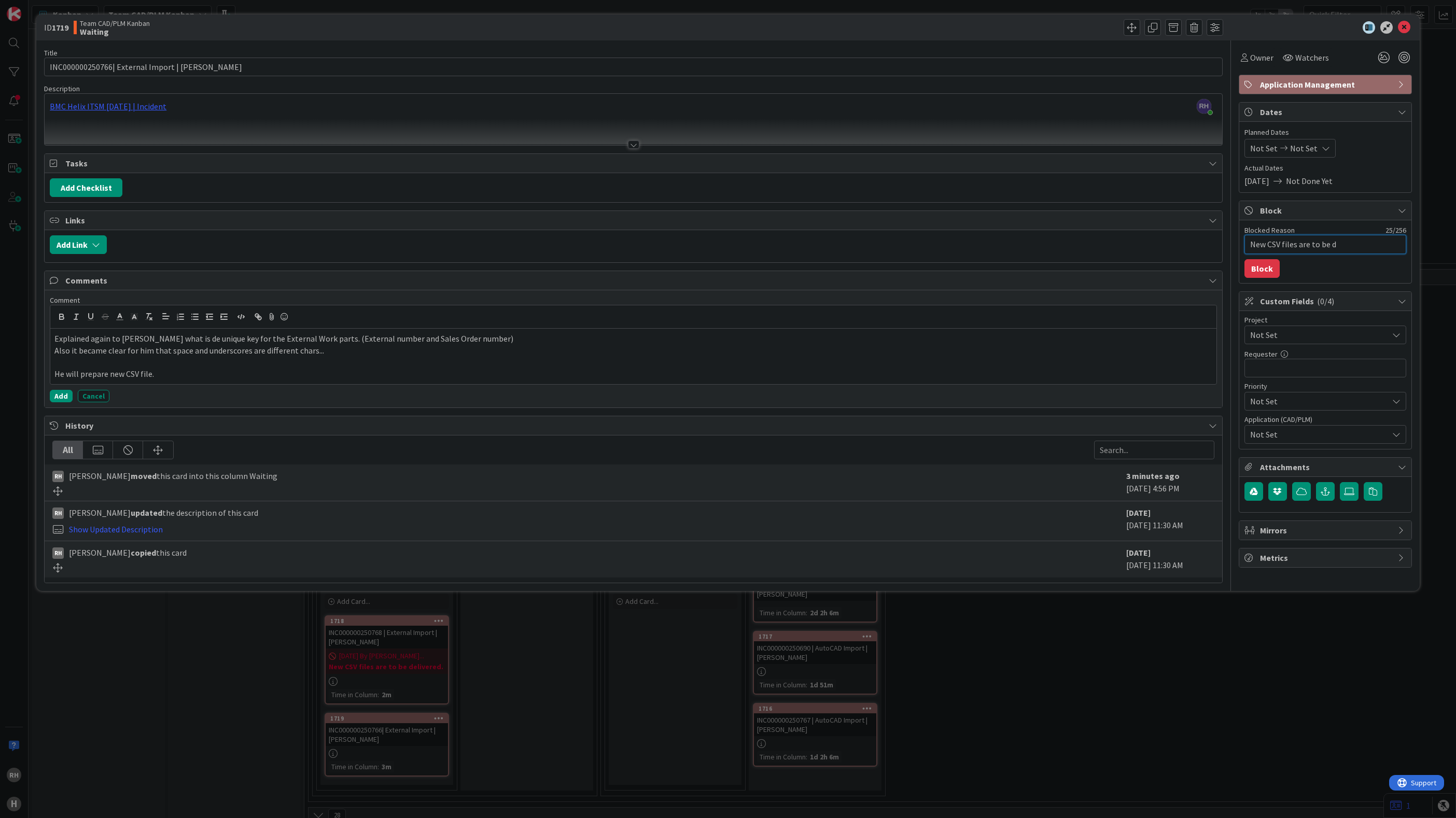
type textarea "x"
type textarea "New CSV files are to be de"
type textarea "x"
type textarea "New CSV files are to be del"
type textarea "x"
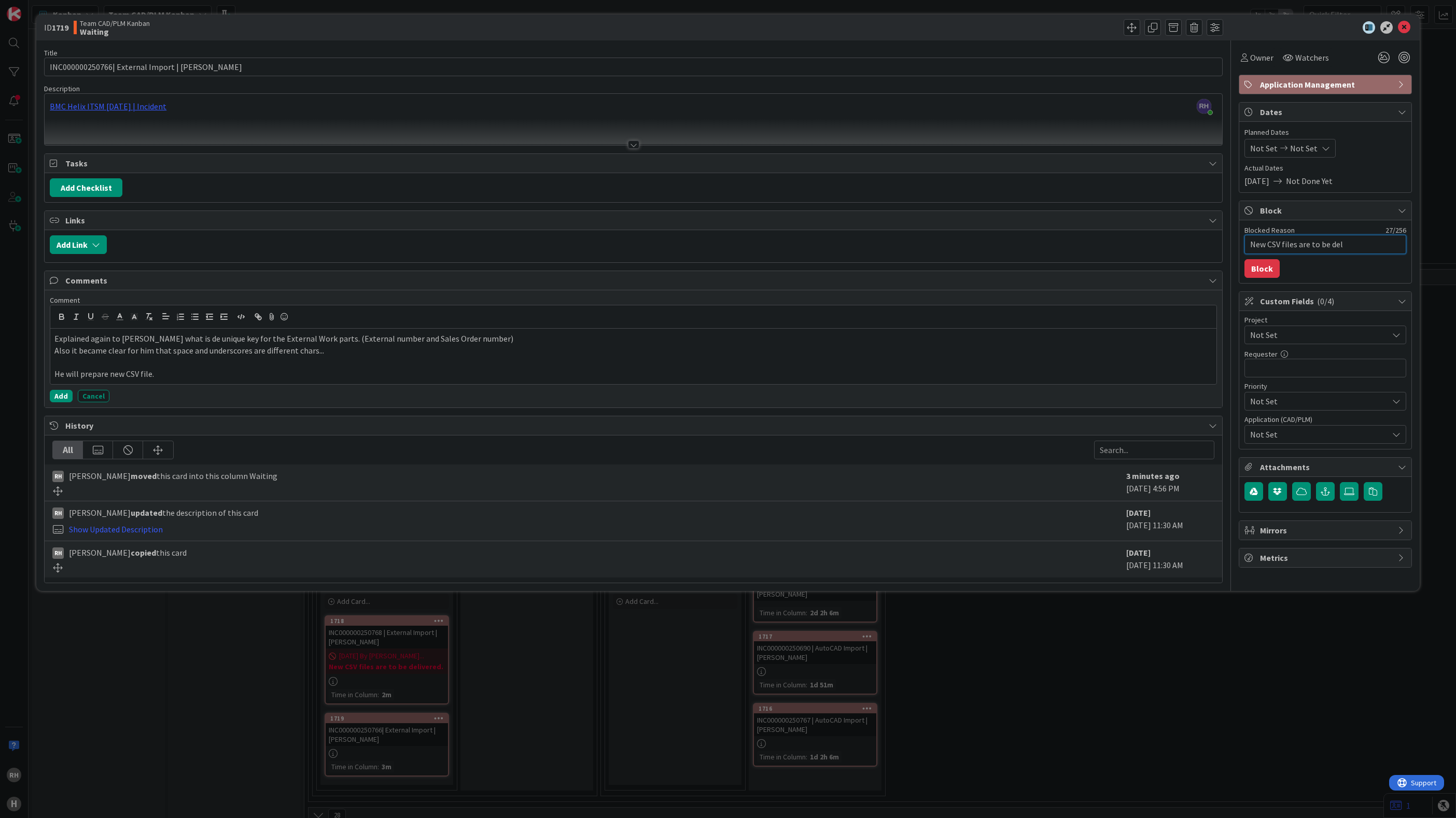
type textarea "New CSV files are to be deli"
type textarea "x"
type textarea "New CSV files are to be deliv"
type textarea "x"
type textarea "New CSV files are to be delive"
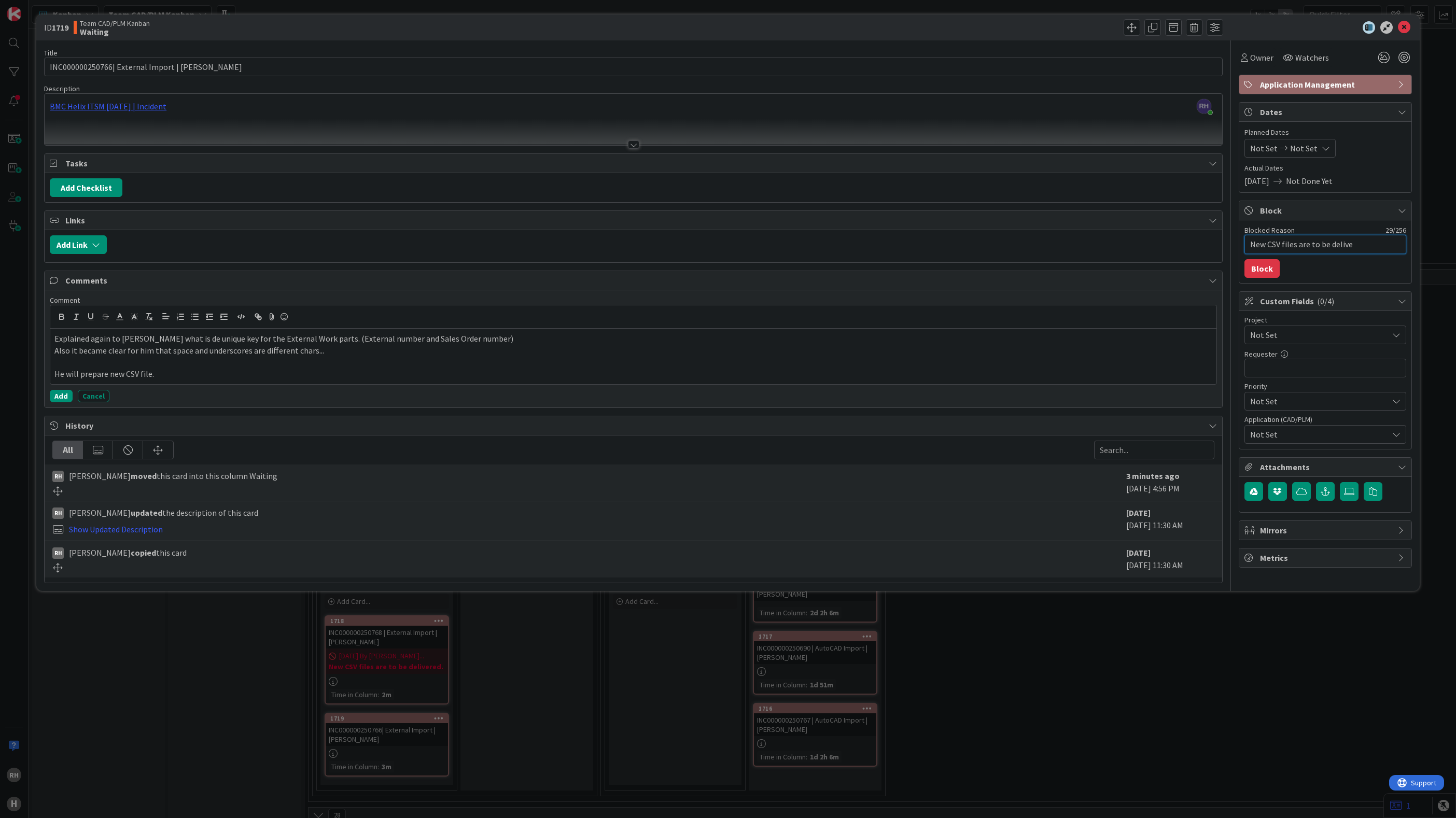
type textarea "x"
type textarea "New CSV files are to be deliver"
click at [1260, 273] on button "Block" at bounding box center [1262, 268] width 35 height 19
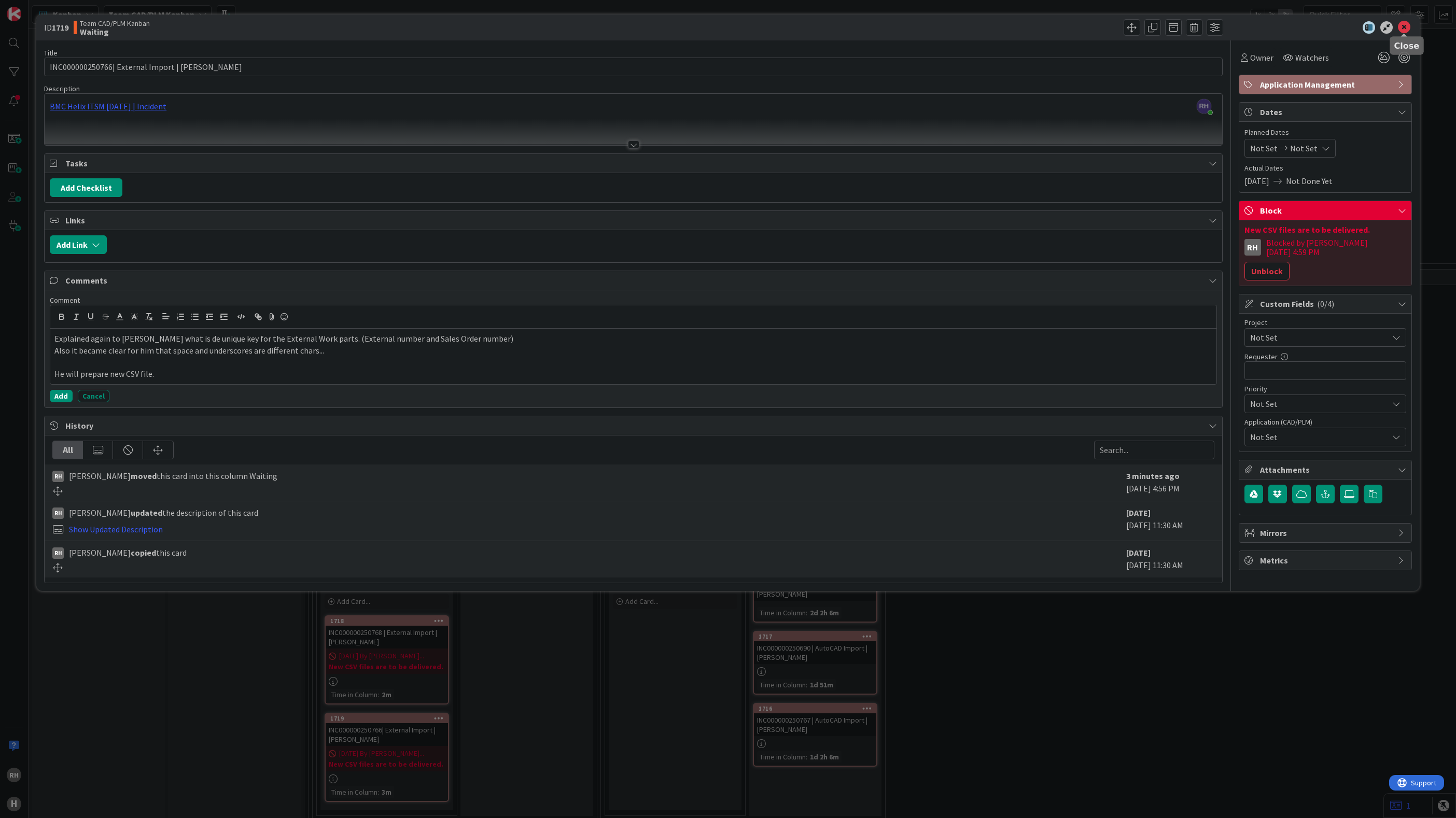
click at [1408, 25] on icon at bounding box center [1404, 28] width 12 height 12
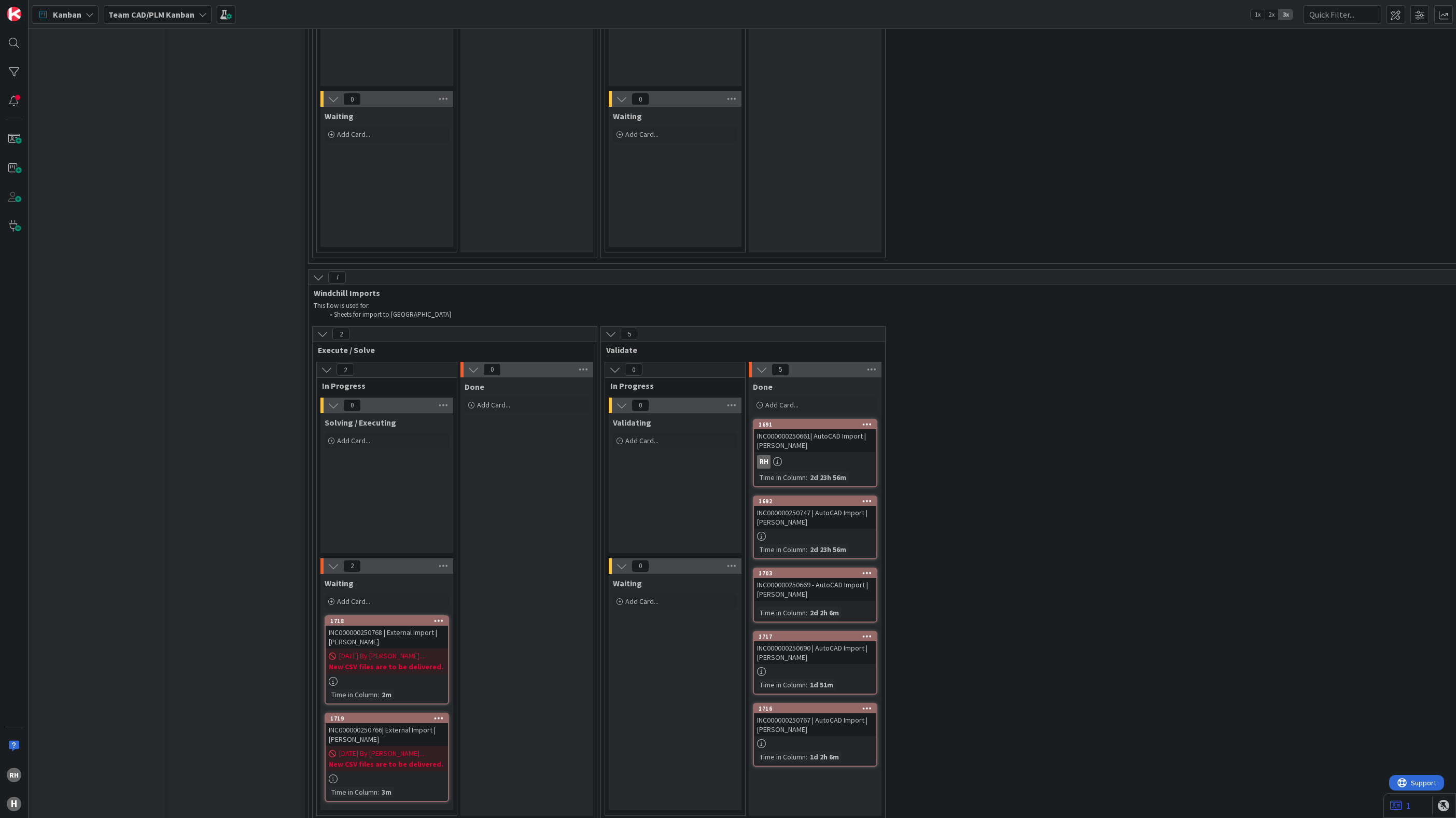
click at [241, 594] on div "Input Buffer During the Replenishment Meeting the team & Team Manager will sele…" at bounding box center [234, 145] width 133 height 5893
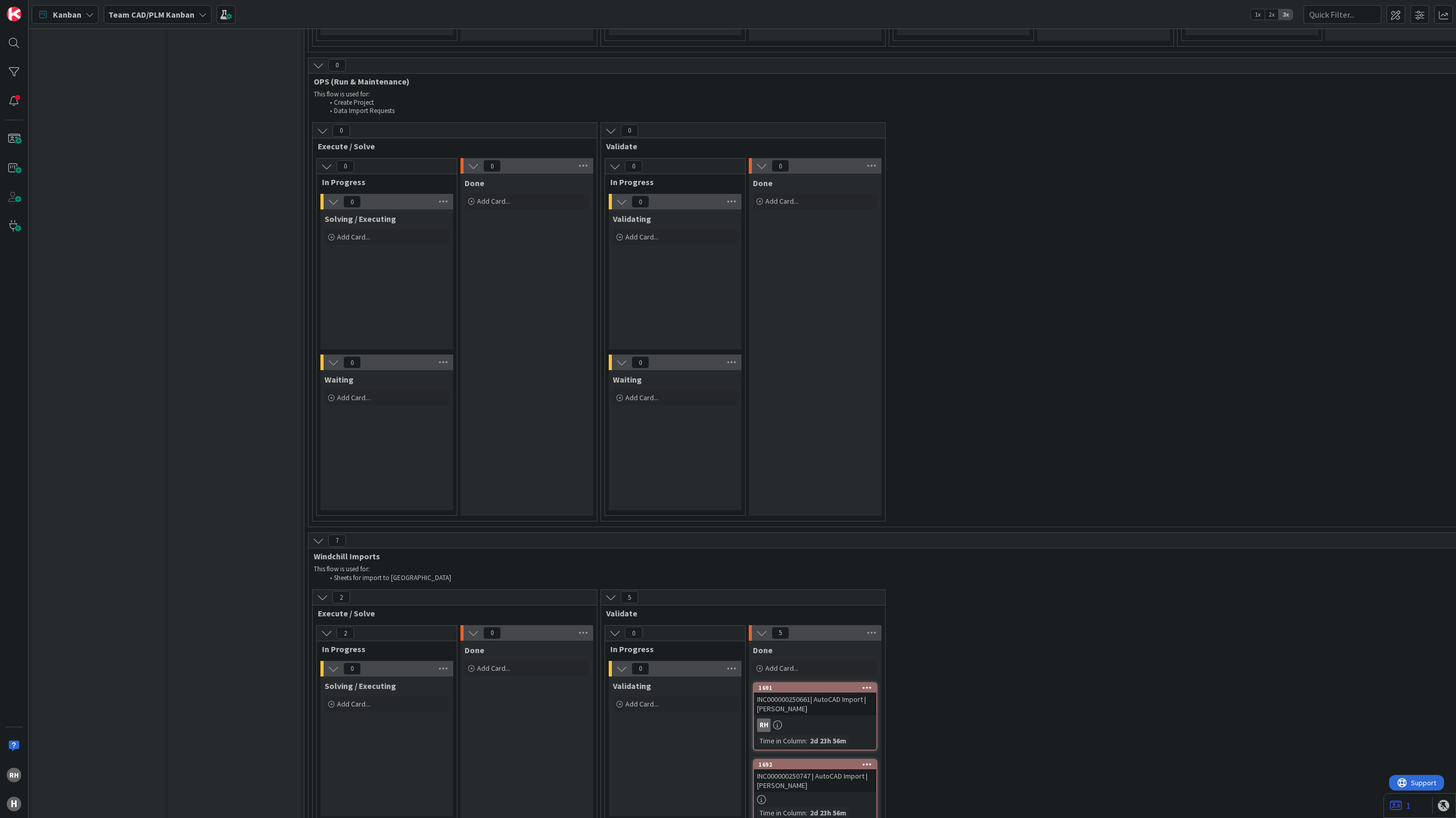
scroll to position [2692, 0]
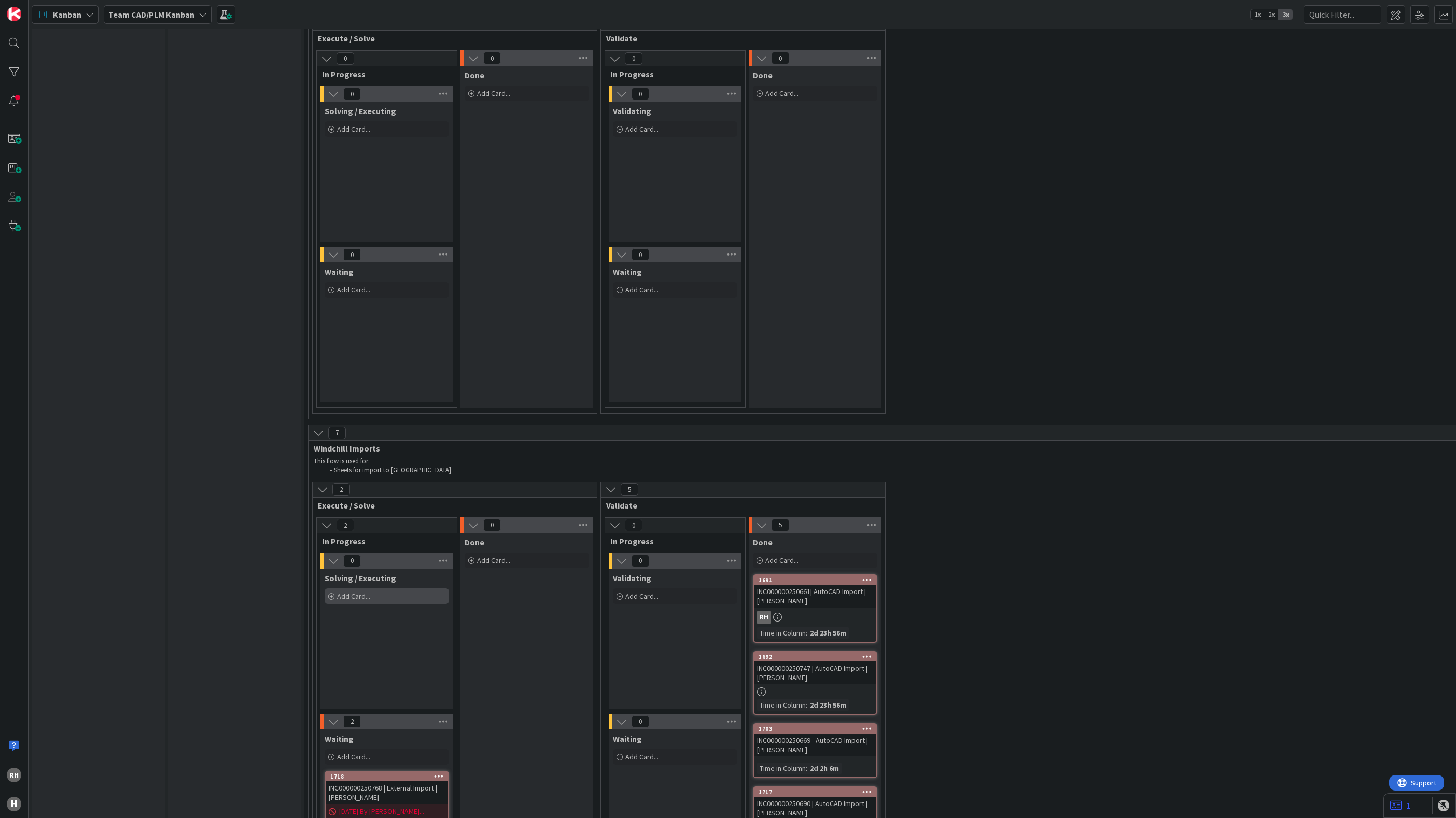
click at [379, 588] on div "Add Card..." at bounding box center [387, 596] width 124 height 16
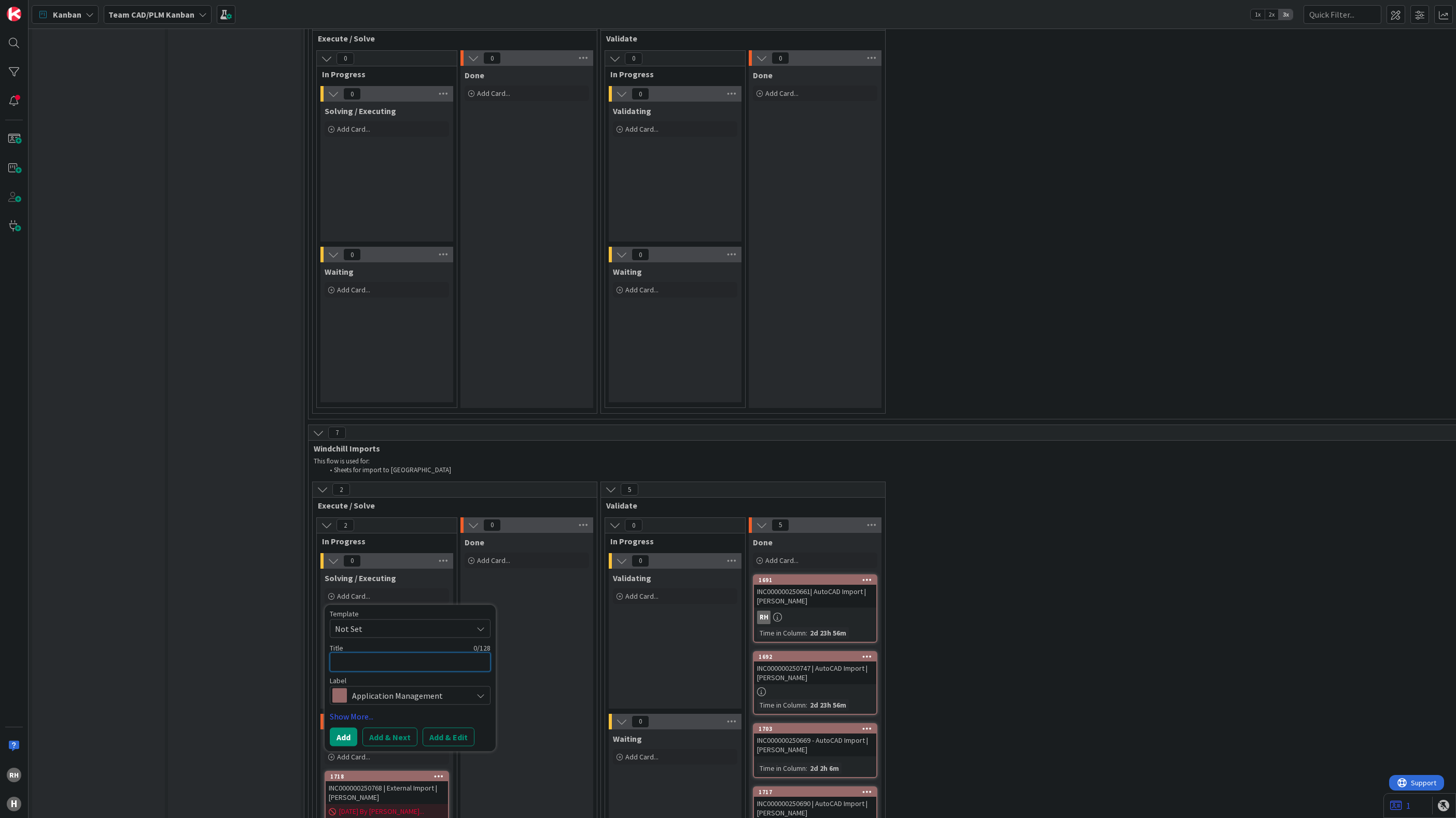
click at [392, 655] on textarea at bounding box center [410, 662] width 161 height 19
paste textarea "INC000000250804"
click at [447, 739] on button "Add & Edit" at bounding box center [449, 749] width 52 height 19
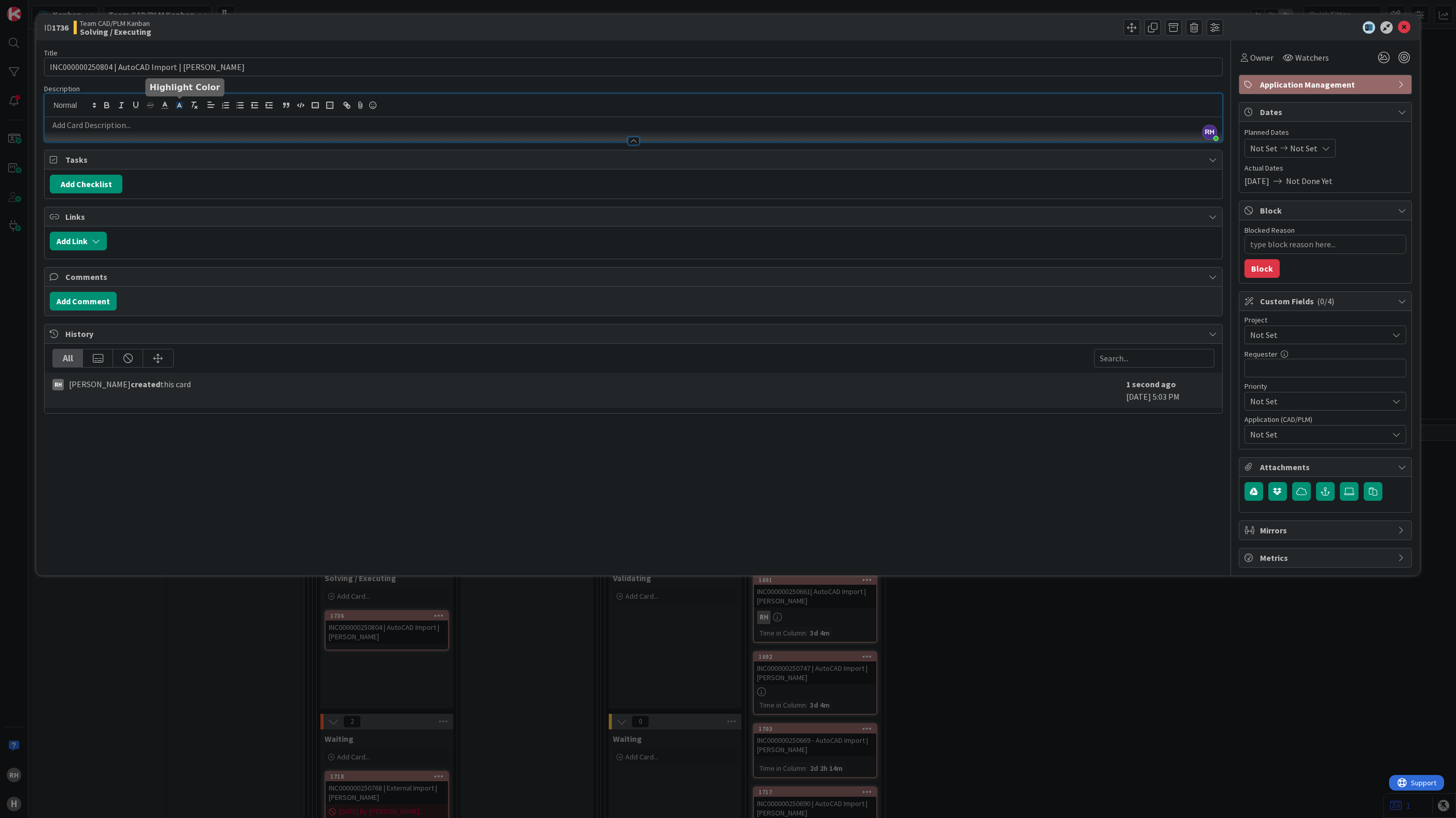
click at [179, 107] on div "RH Richard Halve just joined" at bounding box center [633, 118] width 1177 height 47
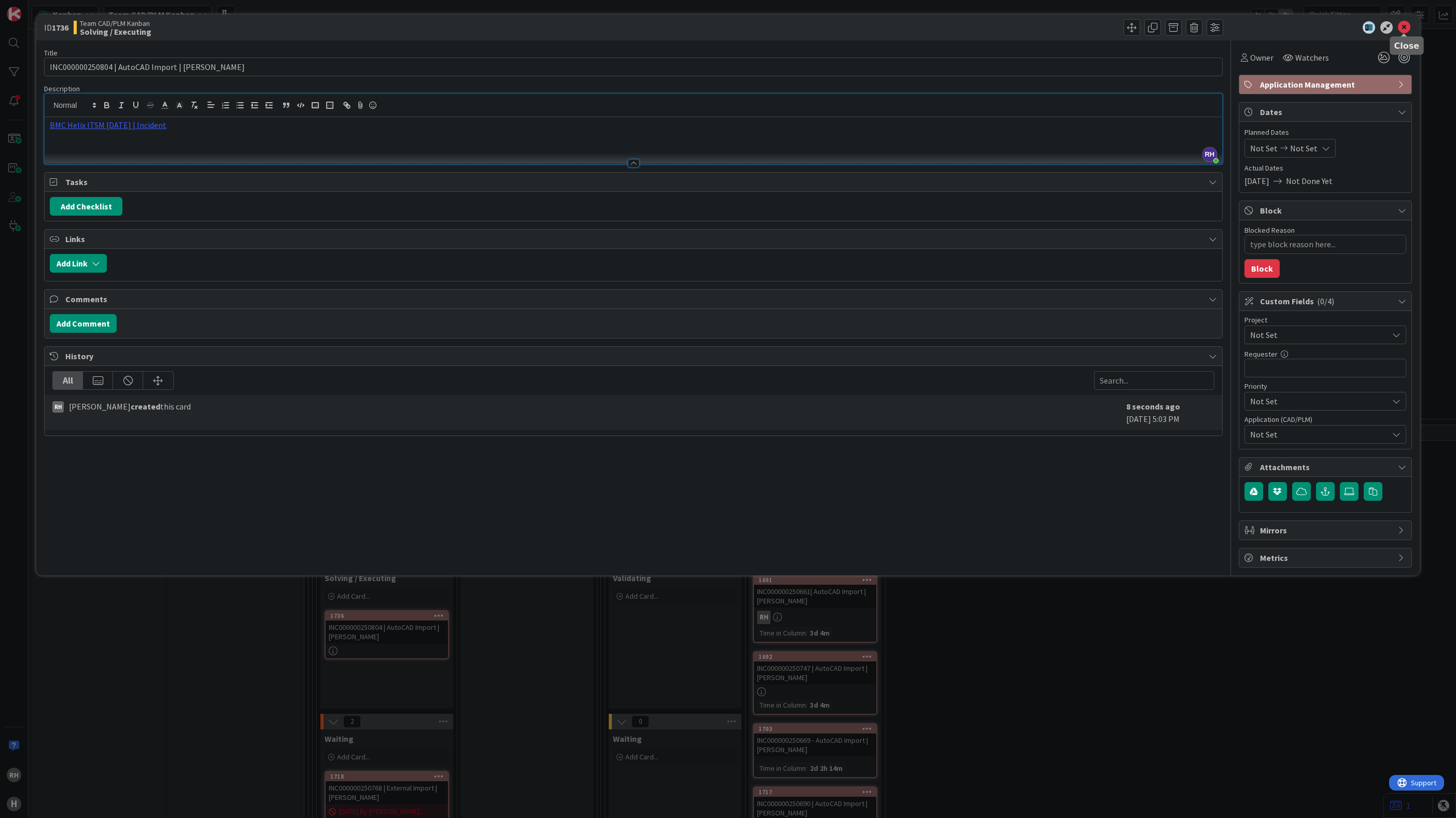
drag, startPoint x: 1402, startPoint y: 25, endPoint x: 1203, endPoint y: 115, distance: 218.4
click at [1402, 25] on icon at bounding box center [1404, 28] width 12 height 12
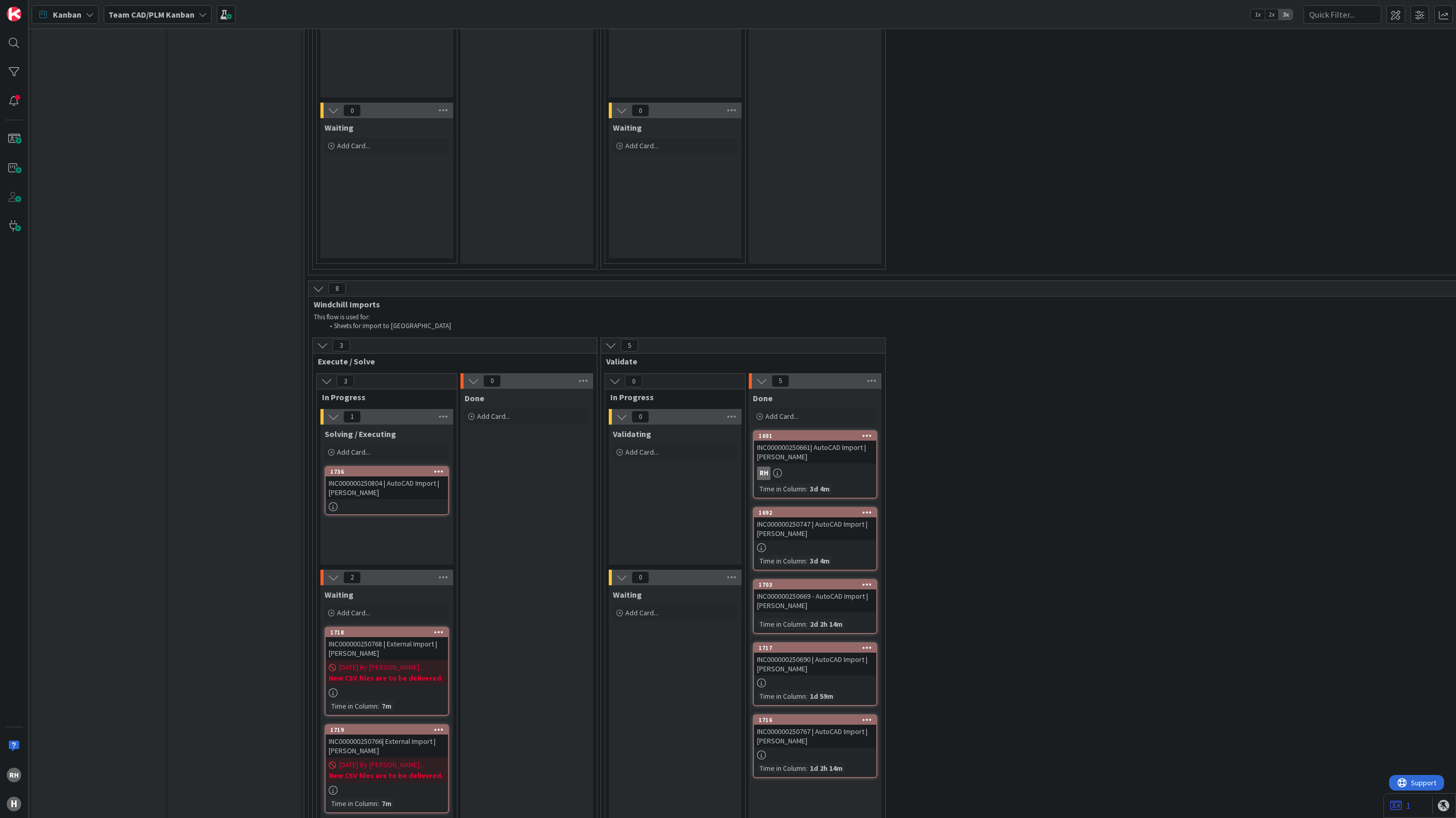
scroll to position [2847, 0]
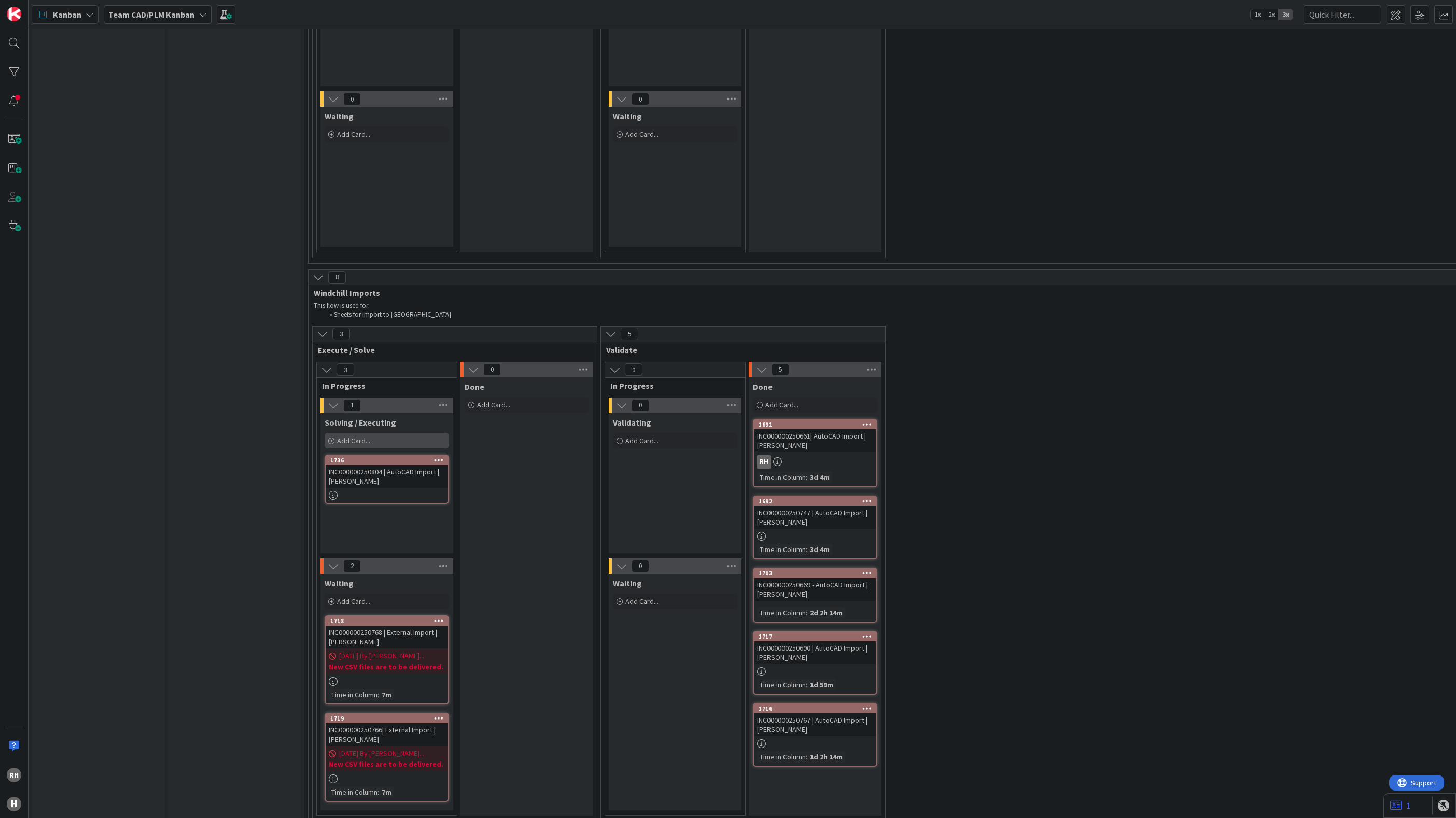
click at [361, 436] on span "Add Card..." at bounding box center [353, 441] width 33 height 10
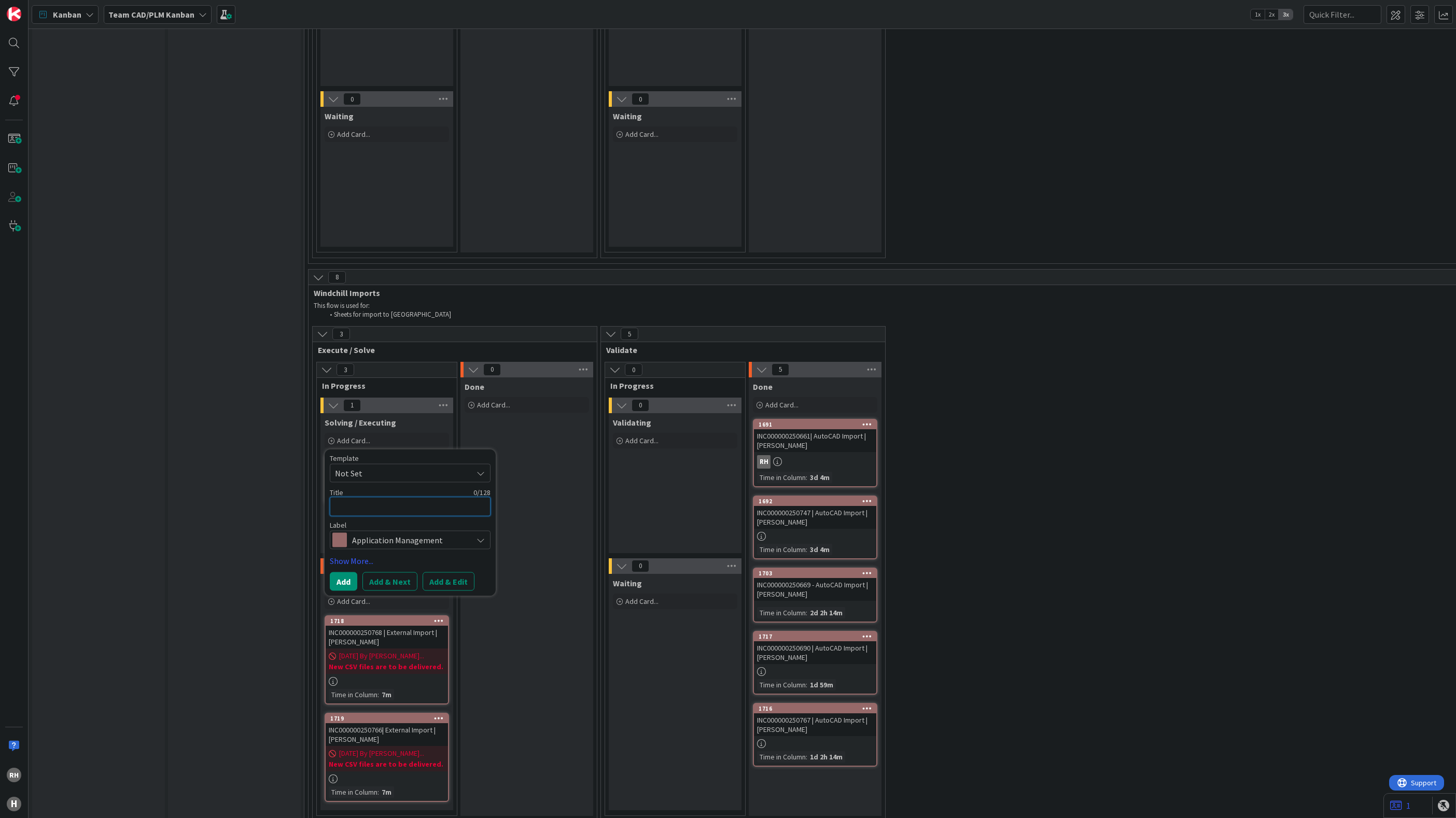
click at [364, 497] on textarea at bounding box center [410, 506] width 161 height 19
paste textarea "INC000000250785"
click at [461, 584] on button "Add & Edit" at bounding box center [449, 593] width 52 height 19
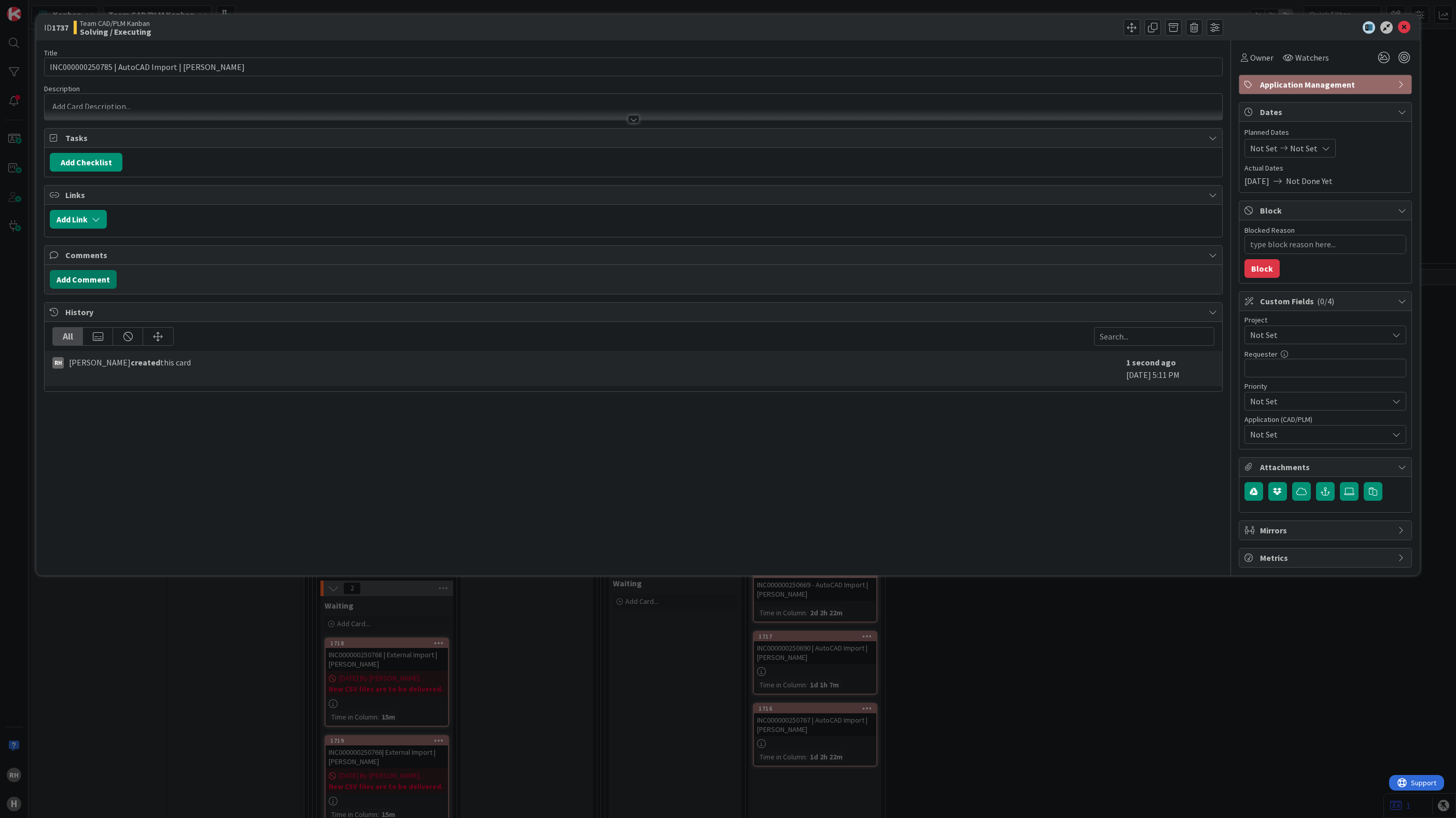
click at [79, 286] on button "Add Comment" at bounding box center [83, 279] width 67 height 19
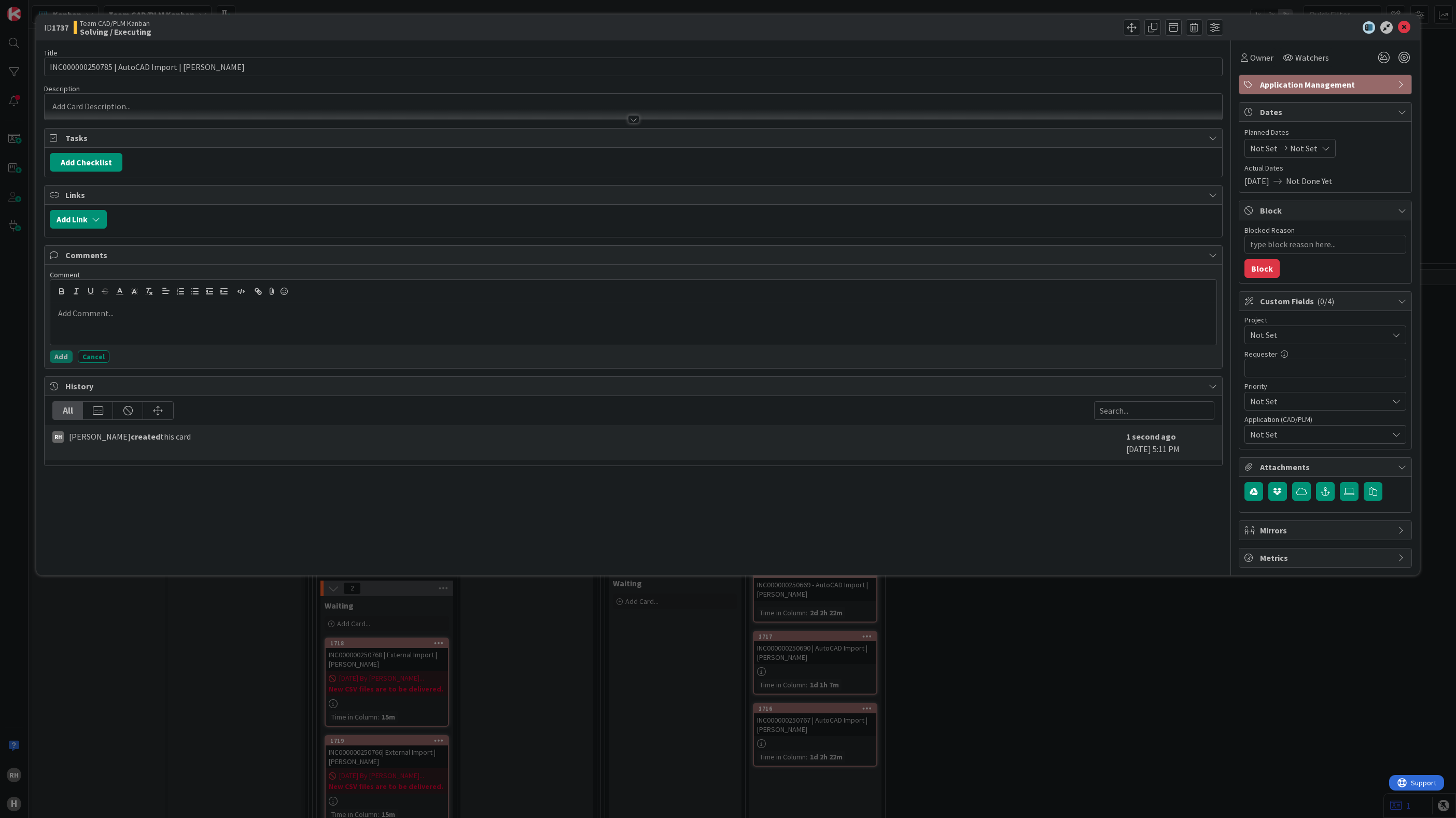
click at [98, 328] on div at bounding box center [633, 324] width 1166 height 41
click at [97, 331] on p "Spoke to PEpeijn" at bounding box center [633, 325] width 1158 height 12
click at [103, 331] on p "Spoke to Pepeijn" at bounding box center [633, 325] width 1158 height 12
click at [274, 342] on div "This seems to contain a complete project of 17 Imports. Spoke to Pepijn" at bounding box center [633, 324] width 1166 height 41
click at [55, 360] on button "Add" at bounding box center [61, 356] width 23 height 12
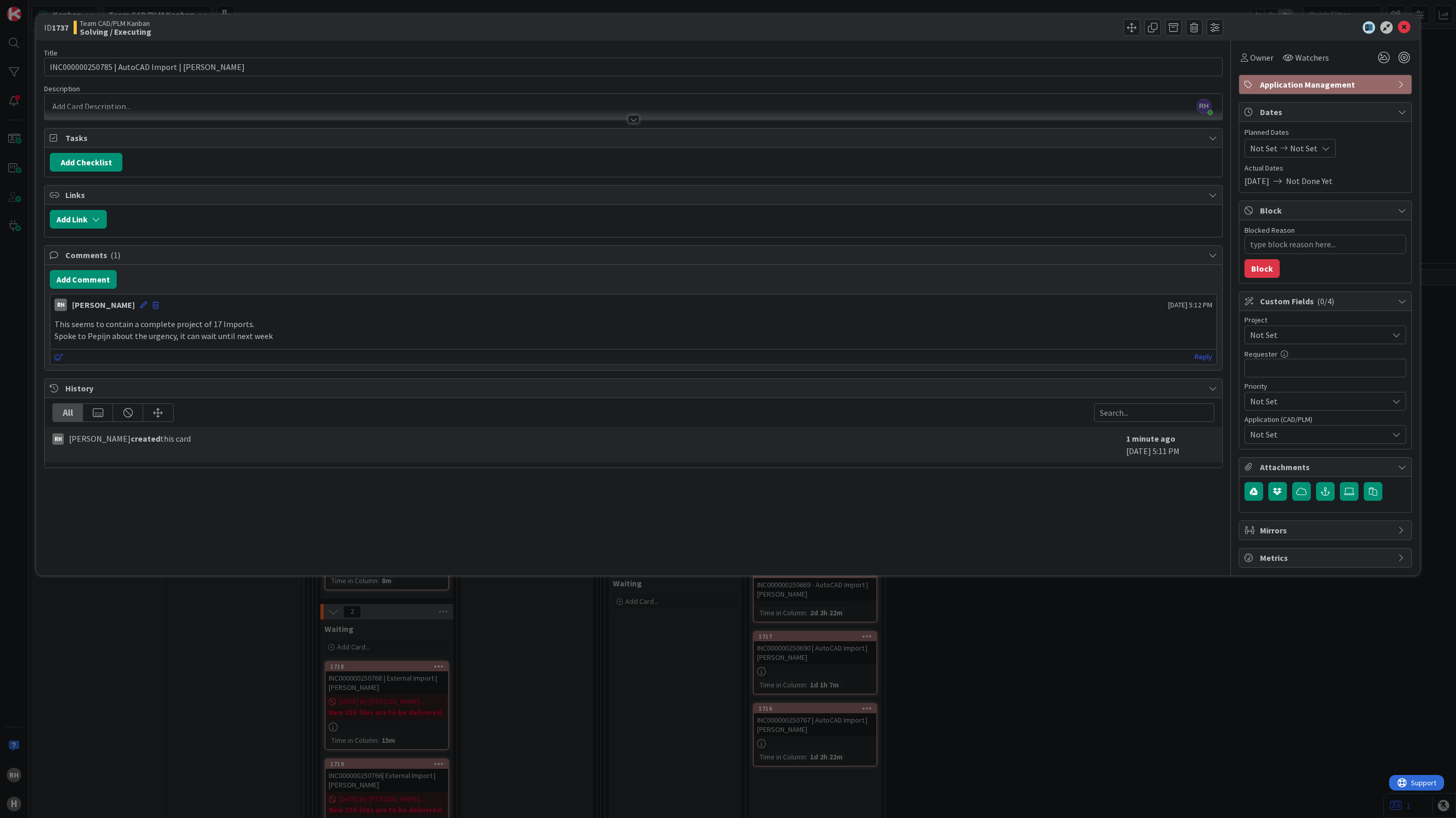
click at [153, 103] on div "RH Richard Halve just joined" at bounding box center [633, 107] width 1177 height 26
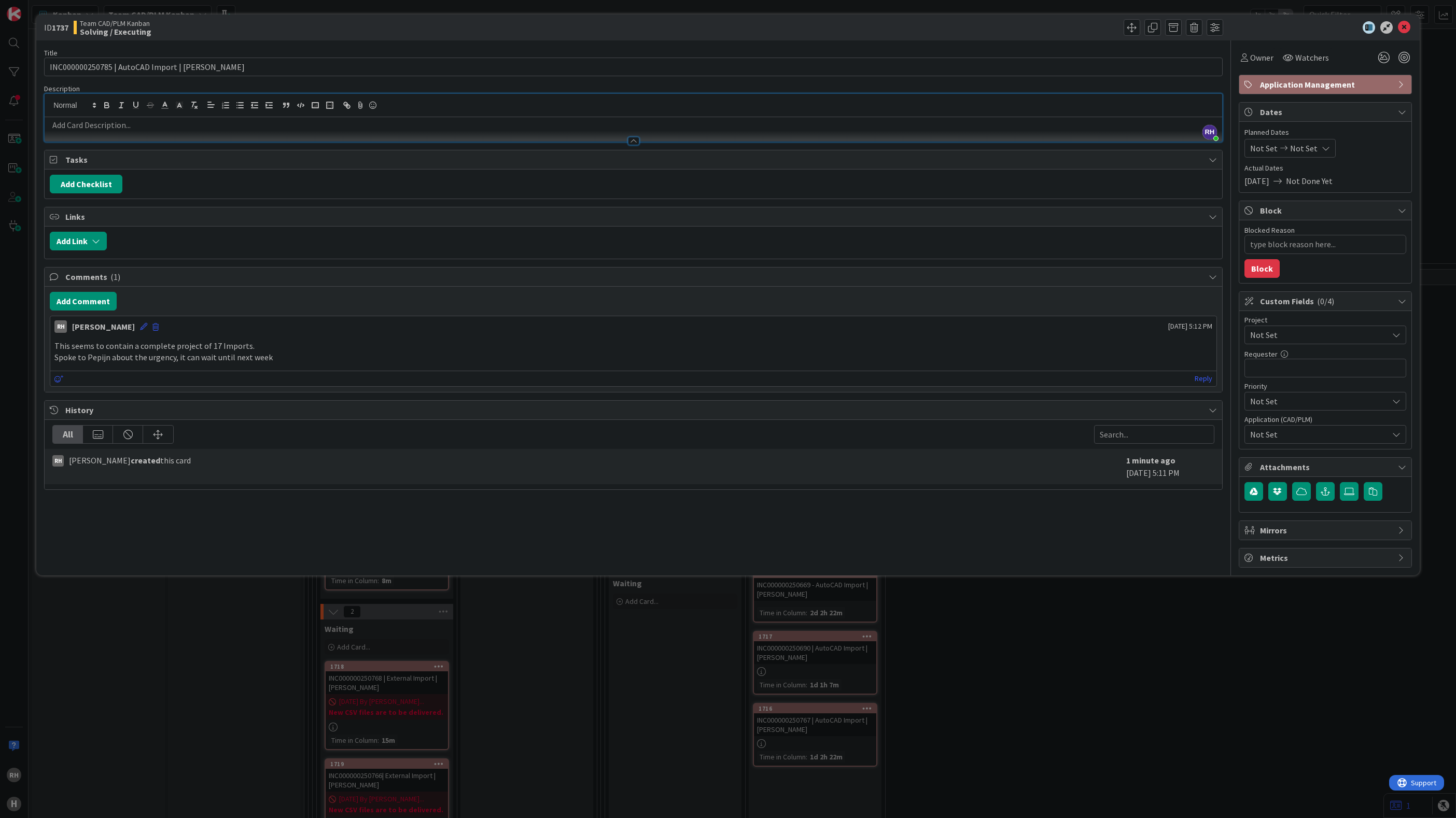
click at [66, 128] on p at bounding box center [633, 125] width 1167 height 12
click at [59, 130] on p at bounding box center [633, 125] width 1167 height 12
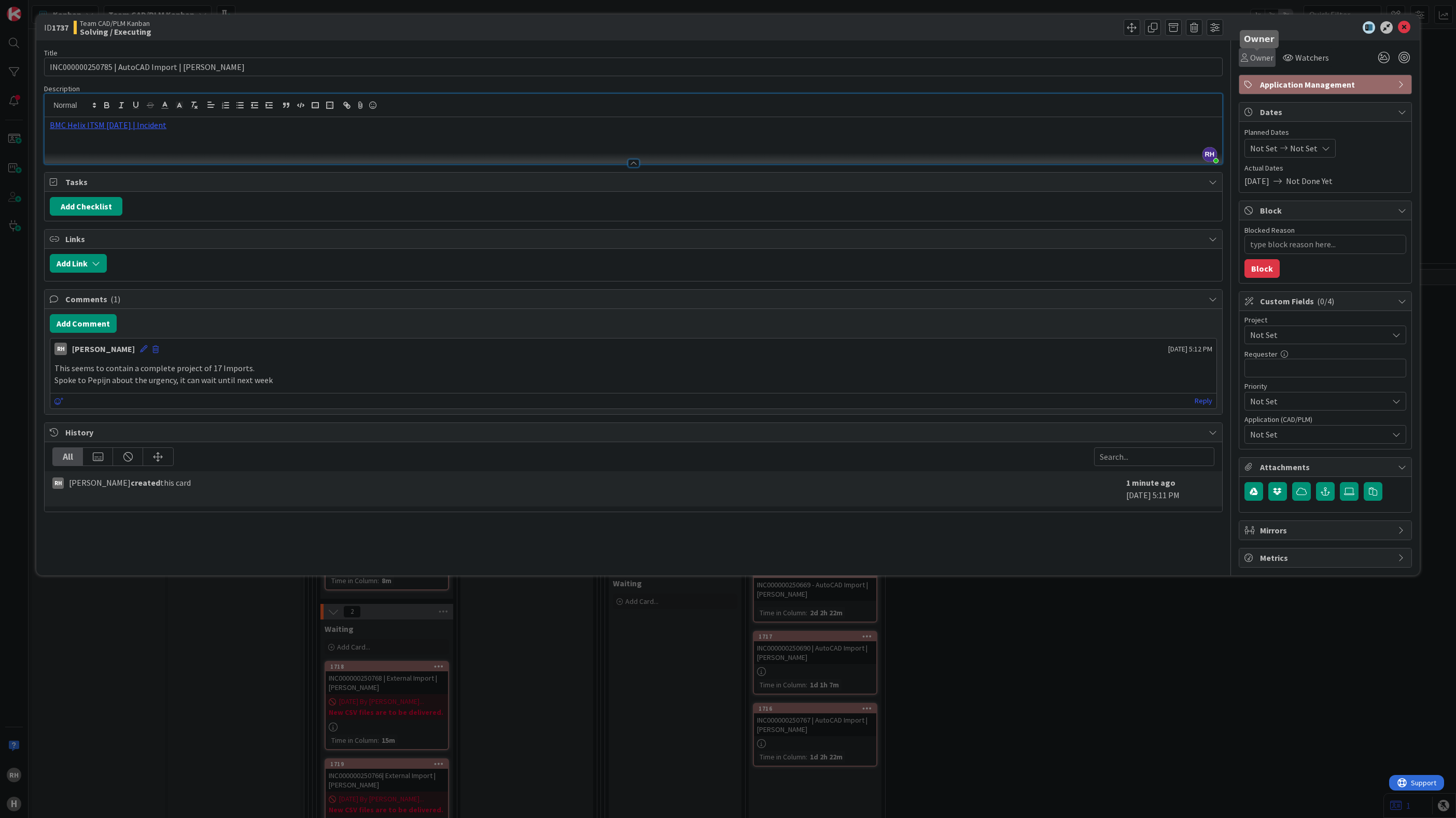
click at [1258, 58] on span "Owner" at bounding box center [1262, 58] width 23 height 12
click at [1275, 134] on link "RH Richard Halve" at bounding box center [1322, 133] width 165 height 20
click at [1277, 143] on div "Not Set Not Set" at bounding box center [1290, 148] width 91 height 19
click at [1290, 298] on td "25" at bounding box center [1286, 297] width 20 height 20
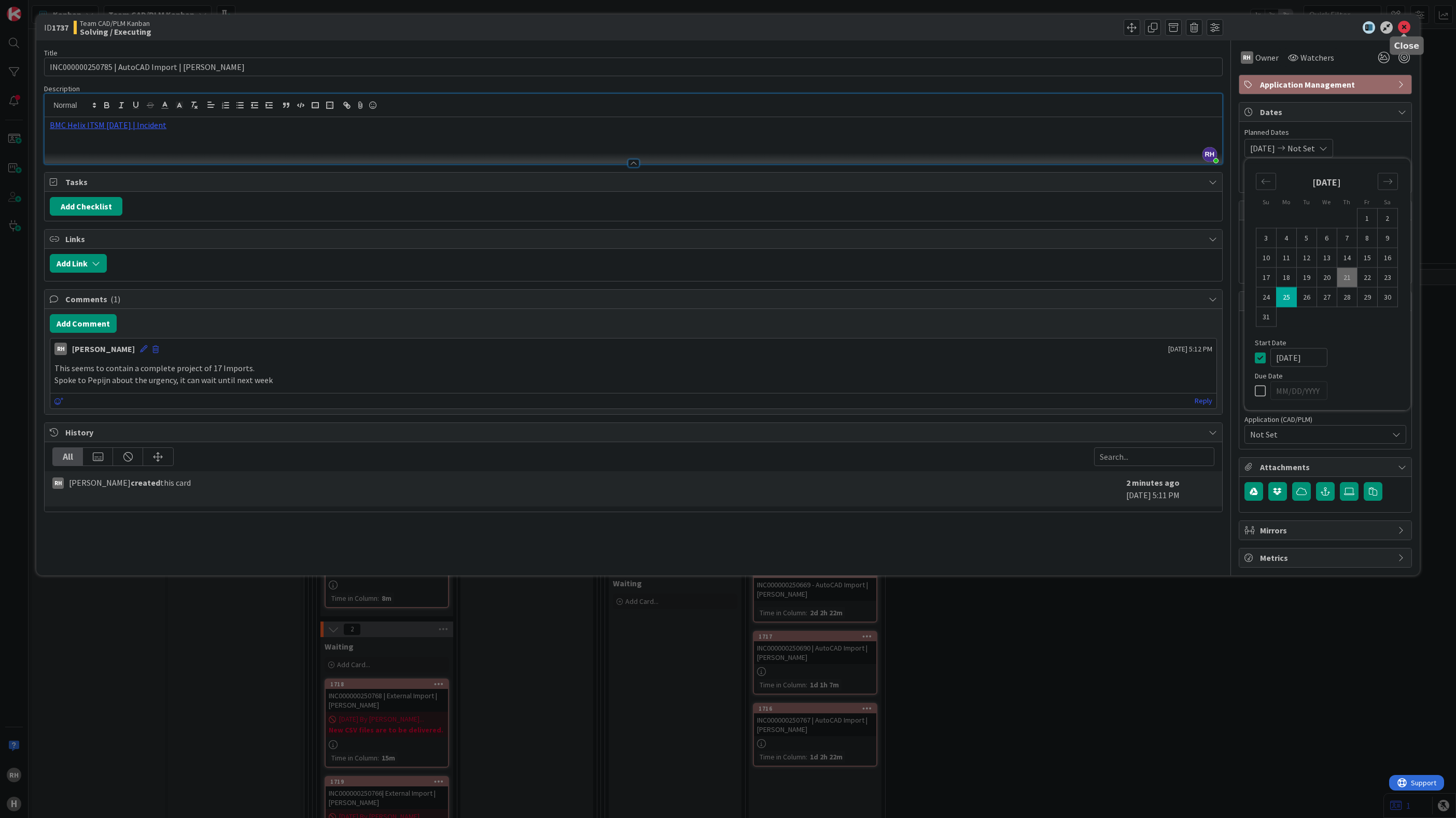
click at [1407, 29] on icon at bounding box center [1404, 28] width 12 height 12
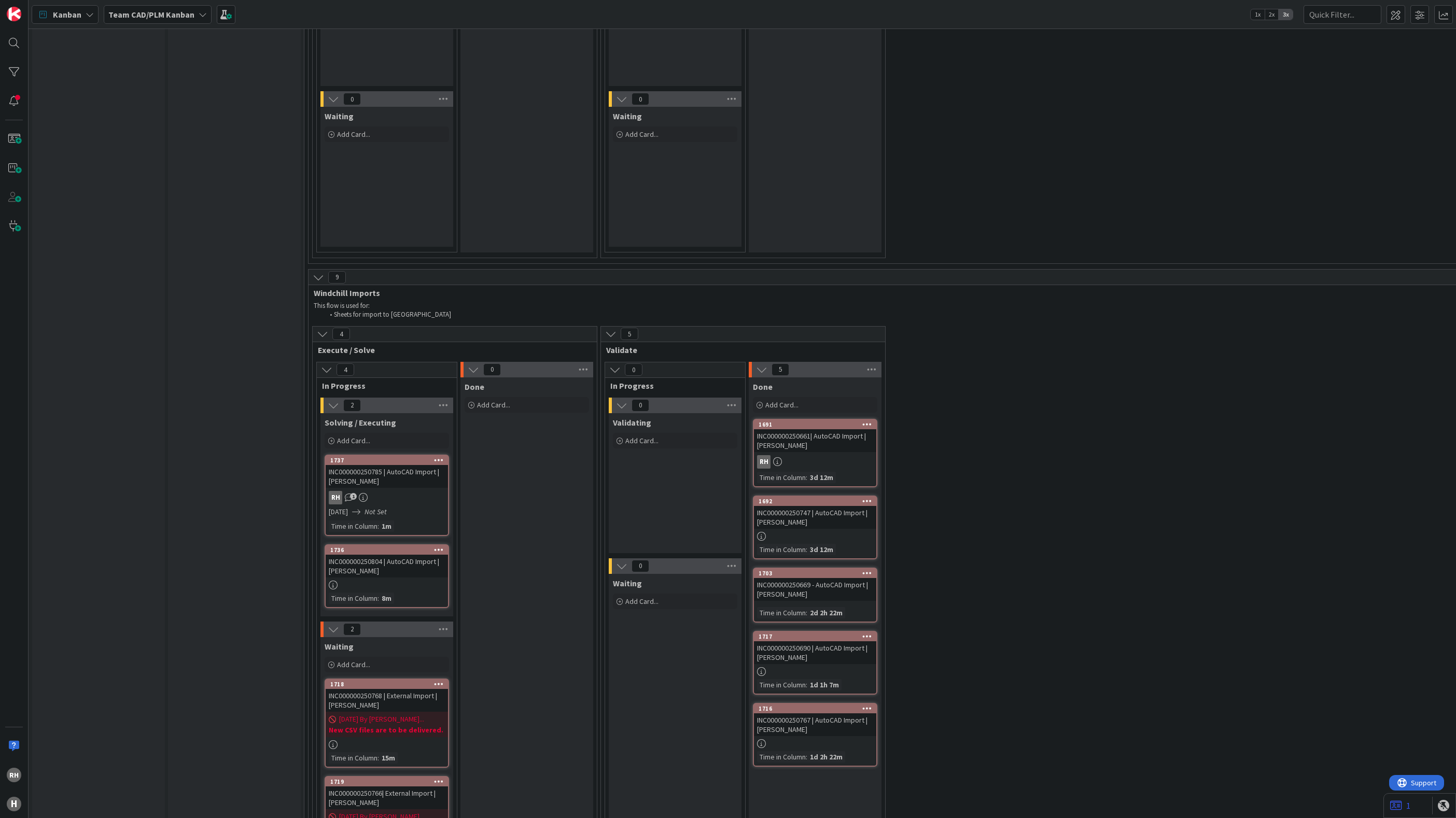
click at [522, 579] on div "Done Add Card..." at bounding box center [527, 628] width 133 height 502
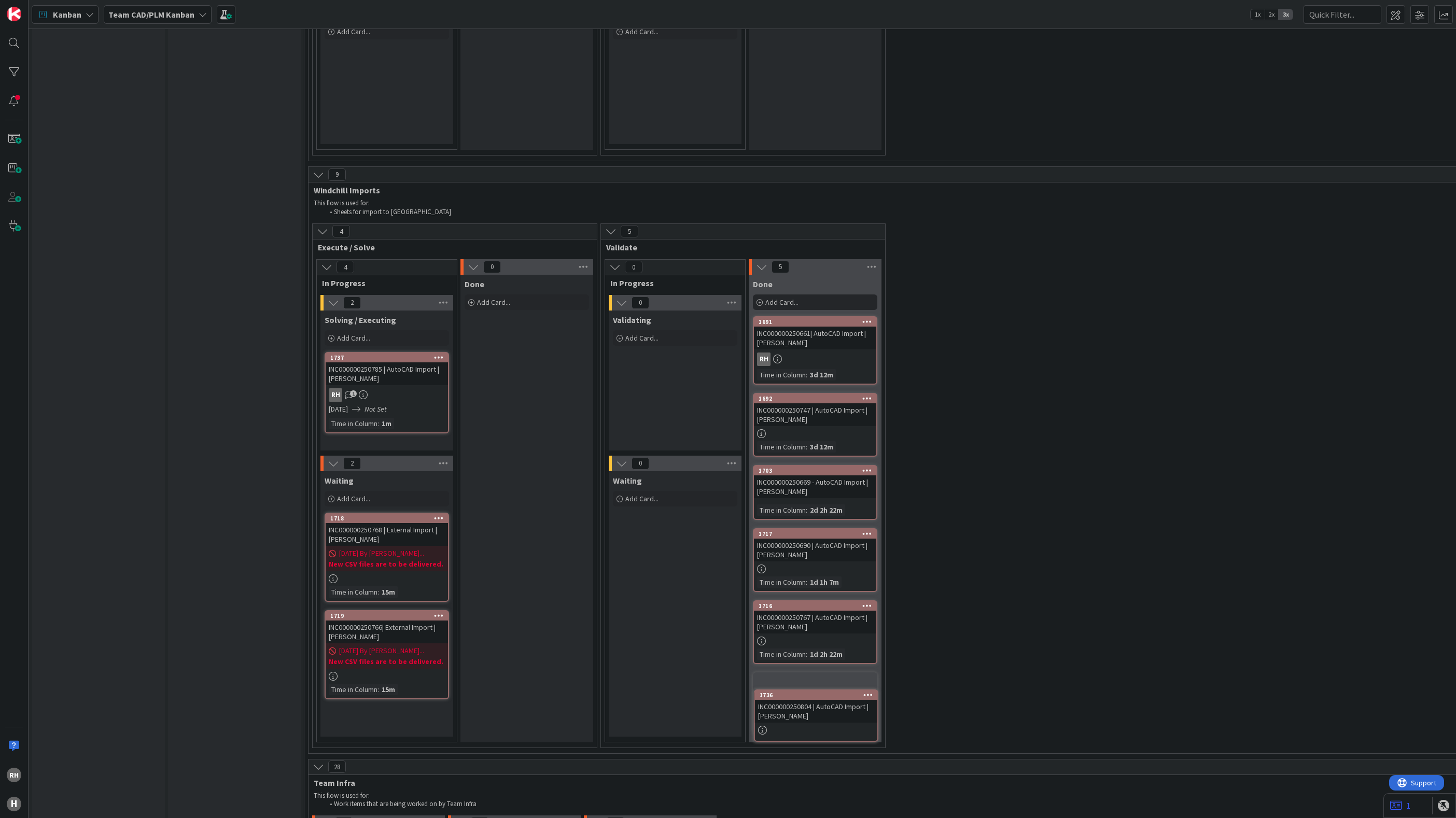
scroll to position [2956, 0]
